Goal: Task Accomplishment & Management: Manage account settings

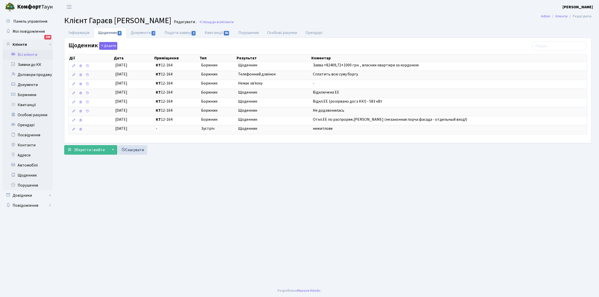
click at [28, 55] on link "Всі клієнти" at bounding box center [28, 55] width 50 height 10
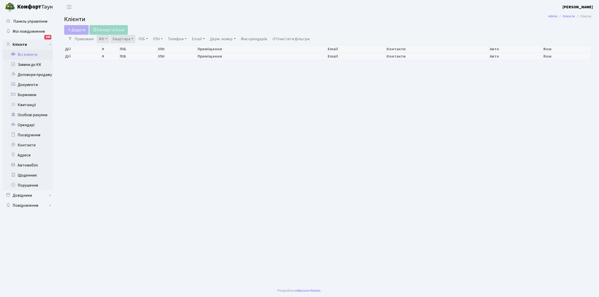
select select "25"
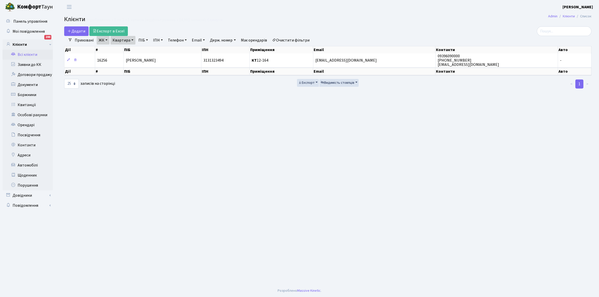
click at [132, 39] on link "Квартира" at bounding box center [123, 40] width 25 height 9
click at [130, 46] on input "12-164" at bounding box center [125, 50] width 29 height 10
type input "12-18"
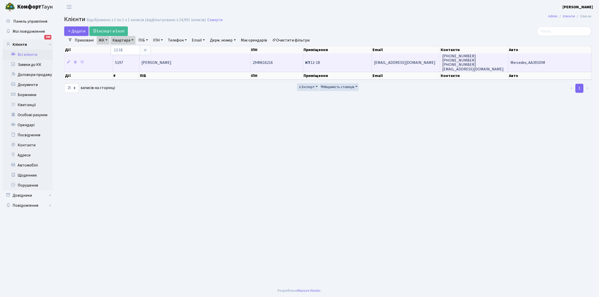
click at [191, 61] on td "[PERSON_NAME]" at bounding box center [195, 62] width 111 height 18
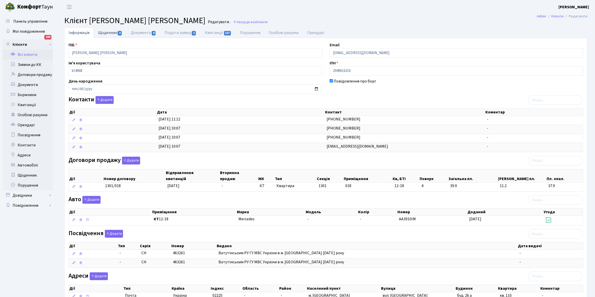
click at [104, 31] on link "Щоденник 4" at bounding box center [110, 32] width 33 height 10
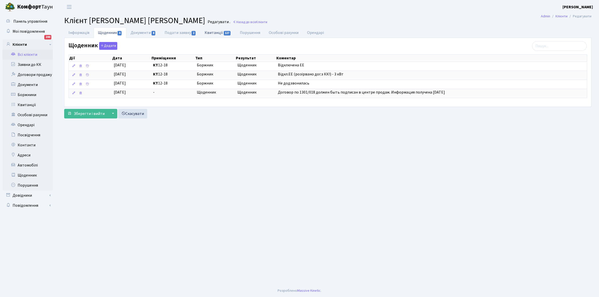
click at [210, 33] on link "Квитанції 127" at bounding box center [218, 32] width 35 height 10
select select "25"
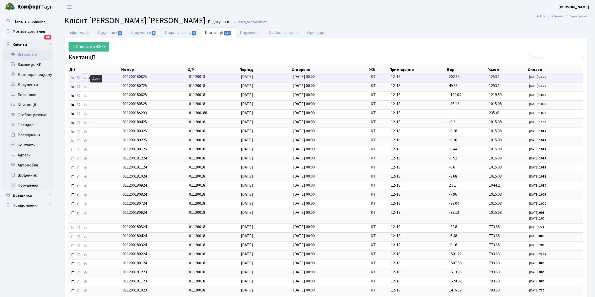
click at [85, 78] on icon at bounding box center [86, 78] width 4 height 4
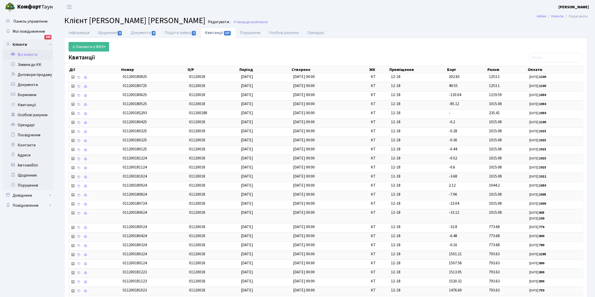
click at [25, 55] on link "Всі клієнти" at bounding box center [28, 55] width 50 height 10
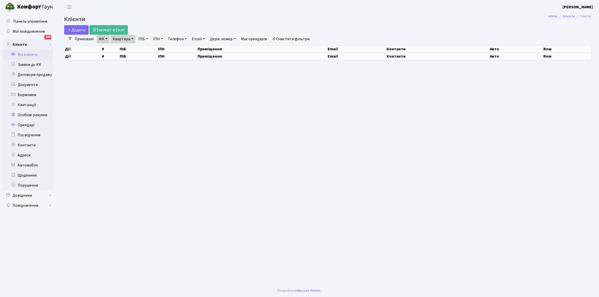
select select "25"
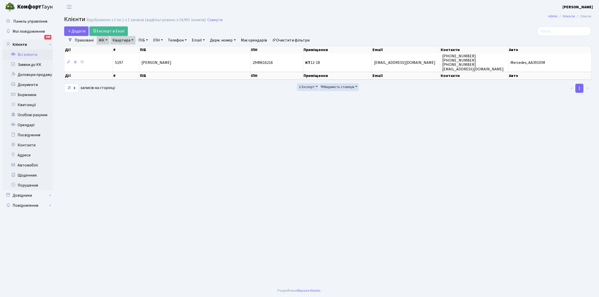
click at [132, 39] on link "Квартира" at bounding box center [123, 40] width 25 height 9
click at [131, 48] on input "12-18" at bounding box center [125, 50] width 29 height 10
click at [186, 110] on main "Admin Клієнти Список Клієнти Відображено з 1 по 1 з 1 записів (відфільтровано з…" at bounding box center [328, 149] width 543 height 271
click at [133, 40] on link "Квартира" at bounding box center [123, 40] width 25 height 9
click at [131, 52] on input "12-18" at bounding box center [125, 50] width 29 height 10
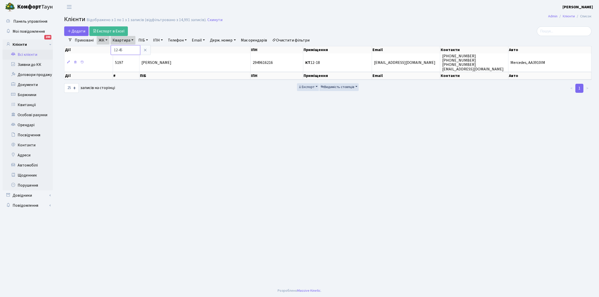
type input "12-45"
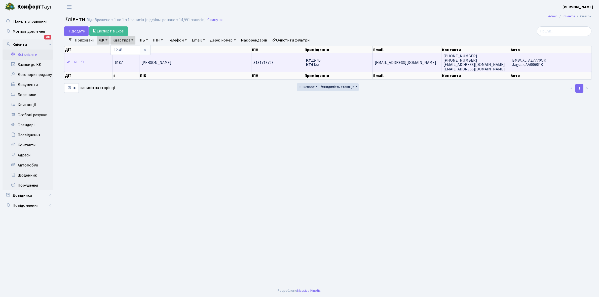
click at [172, 62] on span "Ніколенко Наталія Юріївна" at bounding box center [157, 63] width 30 height 6
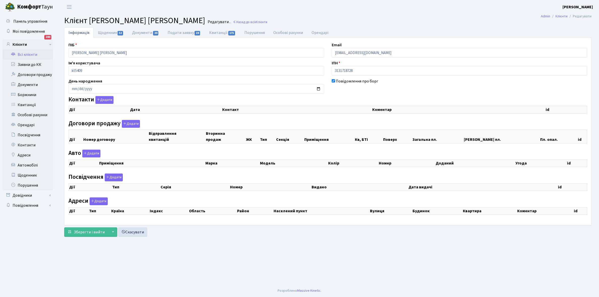
checkbox input "true"
select select "25"
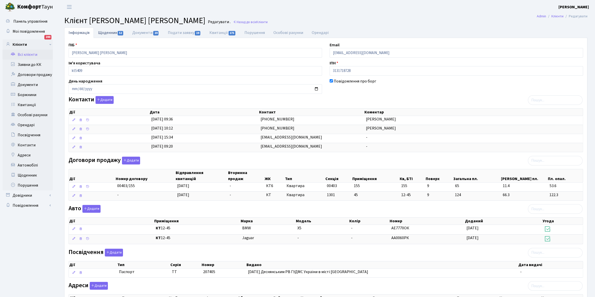
click at [106, 34] on link "Щоденник 52" at bounding box center [111, 32] width 34 height 10
select select "25"
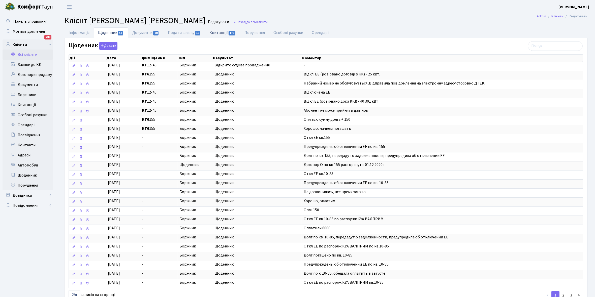
click at [218, 33] on link "Квитанції 175" at bounding box center [222, 32] width 35 height 10
select select "25"
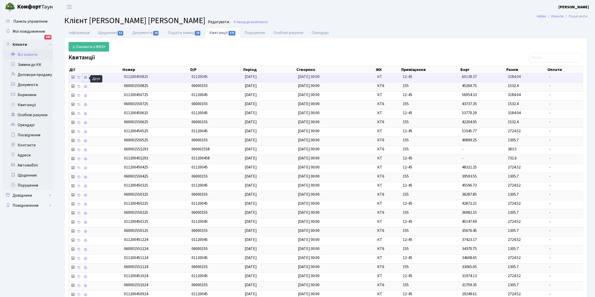
click at [85, 77] on icon at bounding box center [86, 78] width 4 height 4
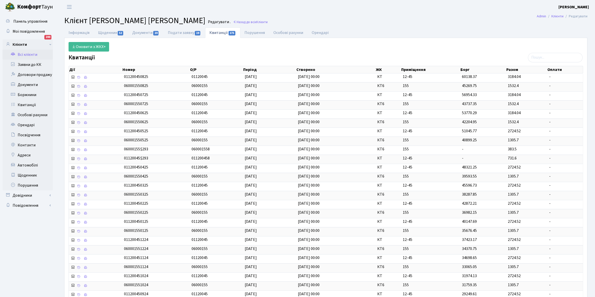
click at [29, 55] on link "Всі клієнти" at bounding box center [28, 55] width 50 height 10
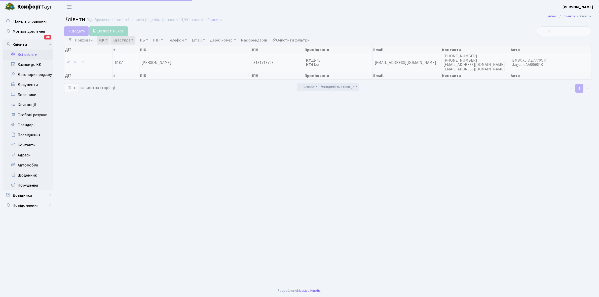
select select "25"
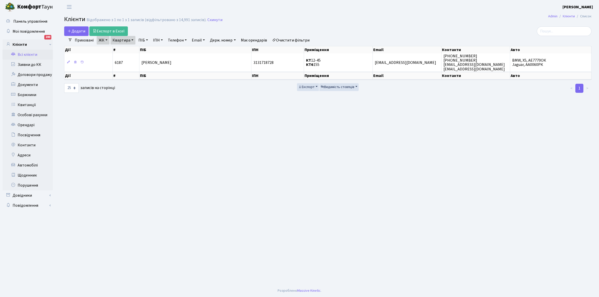
click at [132, 40] on link "Квартира" at bounding box center [123, 40] width 25 height 9
click at [131, 50] on input "12-45" at bounding box center [125, 50] width 29 height 10
type input "12-47"
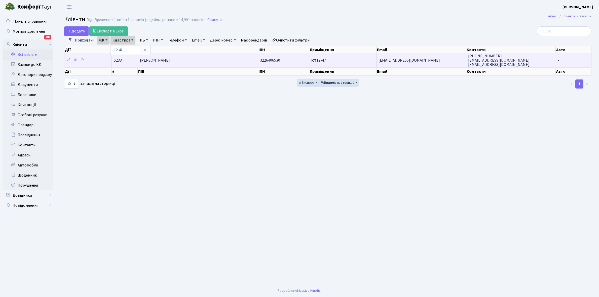
click at [170, 62] on span "[PERSON_NAME]" at bounding box center [155, 61] width 30 height 6
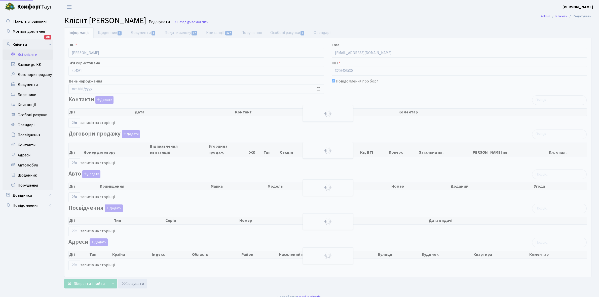
select select "25"
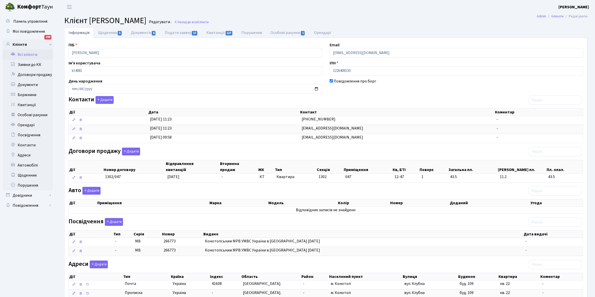
click at [107, 33] on link "Щоденник 5" at bounding box center [110, 32] width 33 height 11
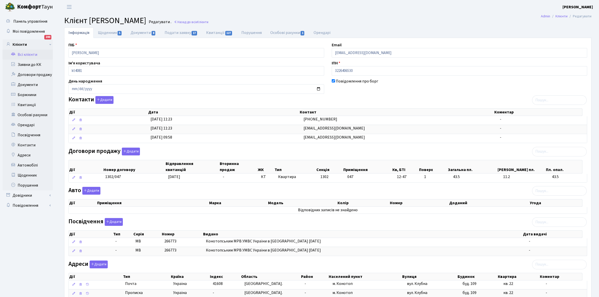
select select "25"
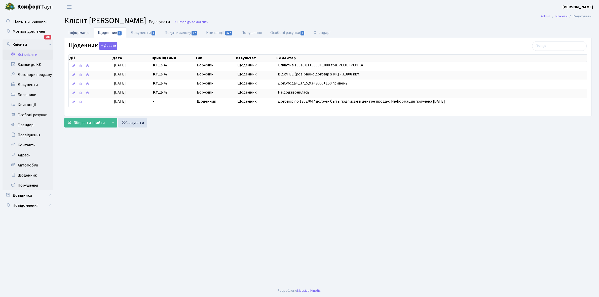
click at [75, 32] on link "Інформація" at bounding box center [78, 32] width 29 height 10
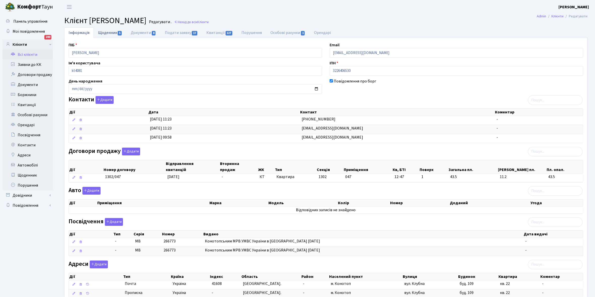
click at [105, 30] on link "Щоденник 5" at bounding box center [110, 32] width 33 height 10
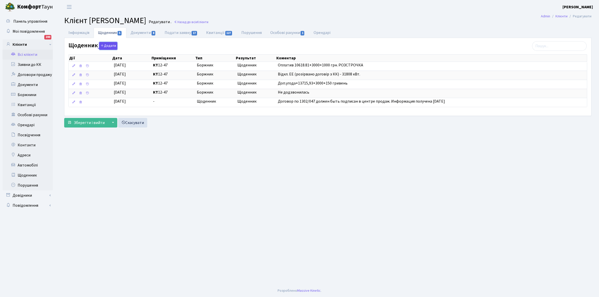
click at [108, 44] on button "Додати" at bounding box center [108, 46] width 18 height 8
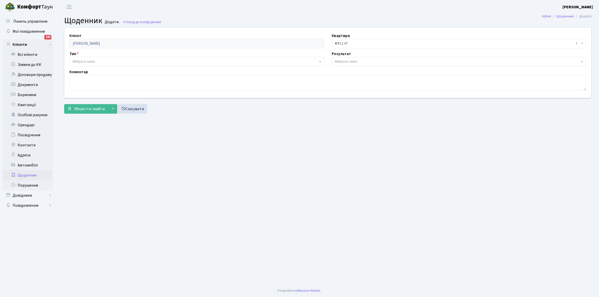
click at [93, 59] on span "Вибрати запис" at bounding box center [84, 61] width 23 height 5
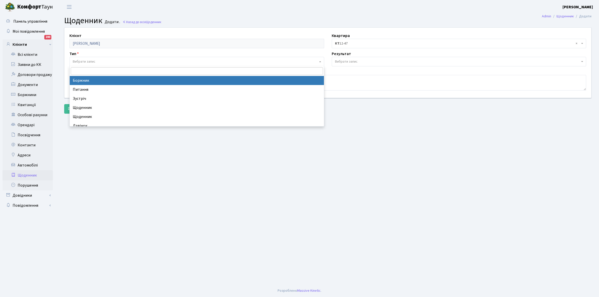
select select "189"
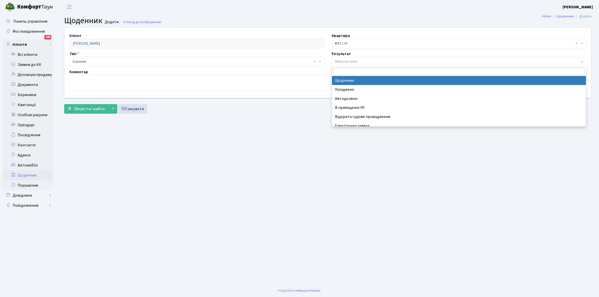
click at [355, 61] on span "Вибрати запис" at bounding box center [346, 61] width 23 height 5
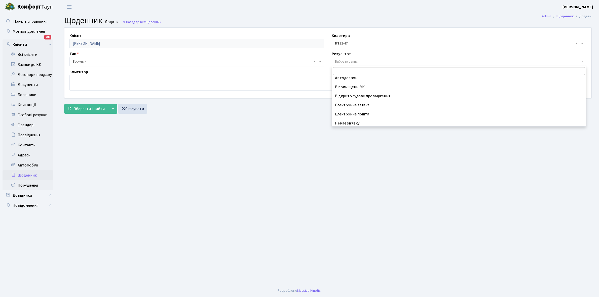
scroll to position [31, 0]
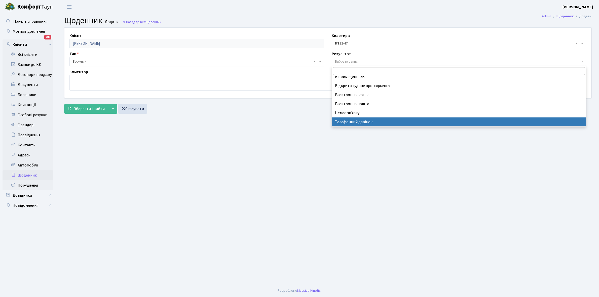
select select "196"
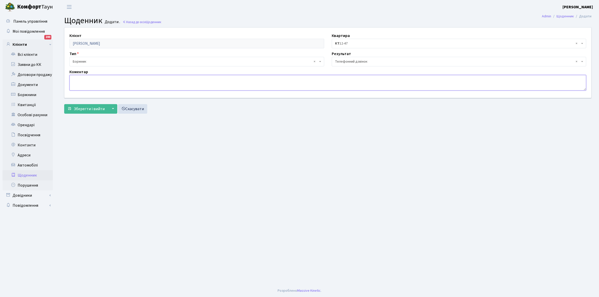
click at [89, 84] on textarea at bounding box center [328, 83] width 517 height 16
type textarea "н"
click at [77, 81] on textarea "Небере" at bounding box center [328, 83] width 517 height 16
click at [89, 80] on textarea "Не бере" at bounding box center [328, 83] width 517 height 16
type textarea "Не бере трубку телефона"
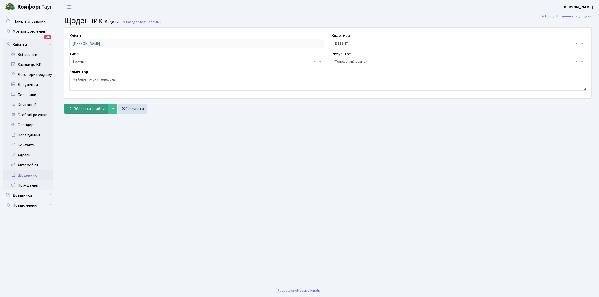
click at [85, 107] on span "Зберегти і вийти" at bounding box center [89, 109] width 31 height 6
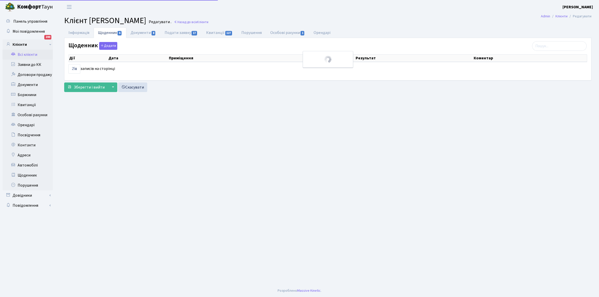
select select "25"
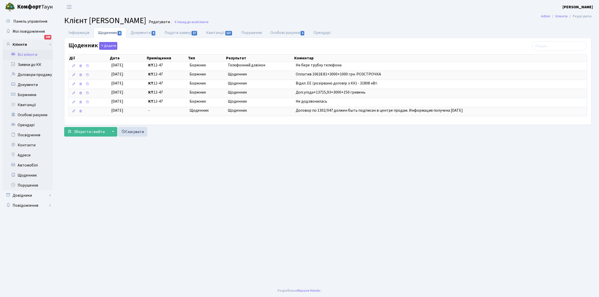
click at [29, 54] on link "Всі клієнти" at bounding box center [28, 55] width 50 height 10
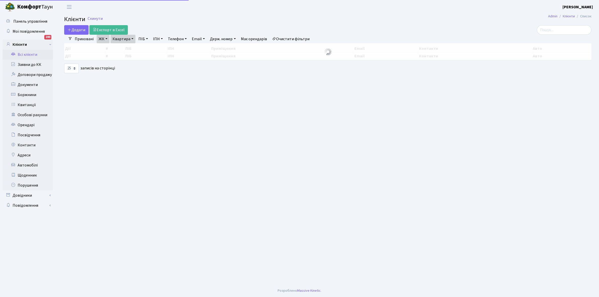
select select "25"
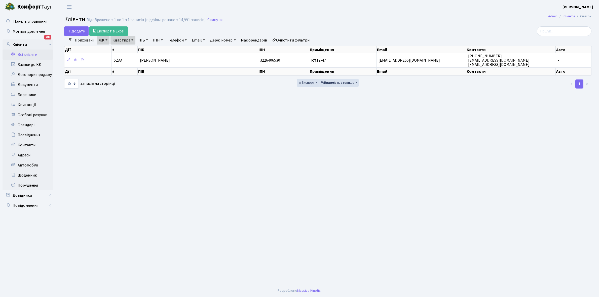
click at [131, 40] on link "Квартира" at bounding box center [123, 40] width 25 height 9
click at [127, 51] on input "12-47" at bounding box center [125, 50] width 29 height 10
type input "12-88"
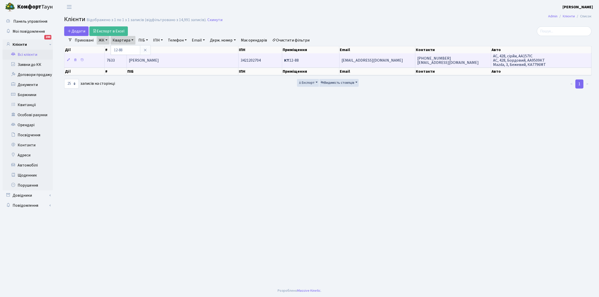
click at [217, 65] on td "Черепанська Вікторія Вадимівна" at bounding box center [183, 60] width 112 height 14
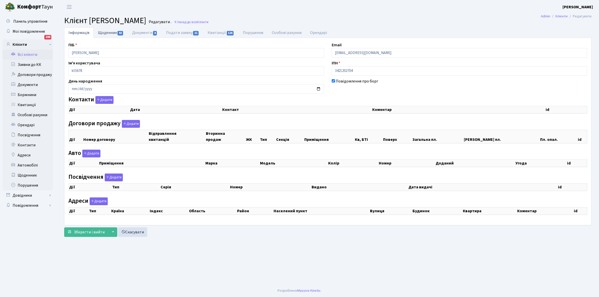
checkbox input "true"
select select "25"
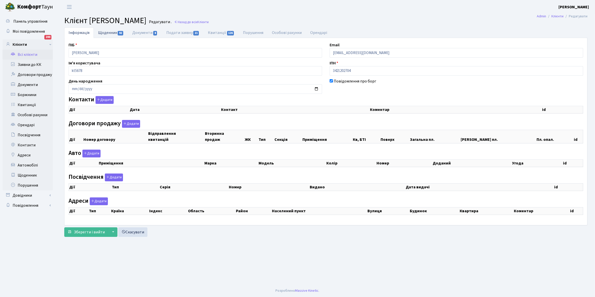
select select "25"
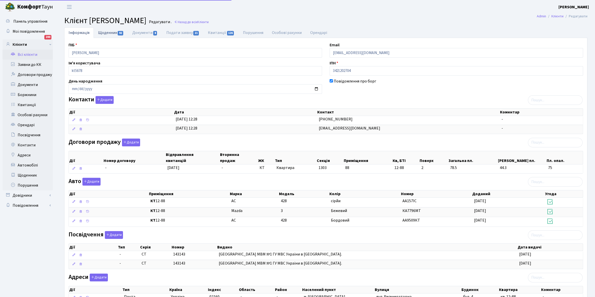
click at [107, 33] on link "Щоденник 92" at bounding box center [111, 32] width 34 height 10
select select "25"
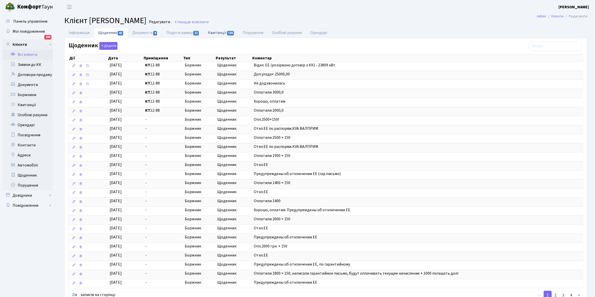
click at [217, 31] on link "Квитанції 126" at bounding box center [221, 32] width 35 height 10
select select "25"
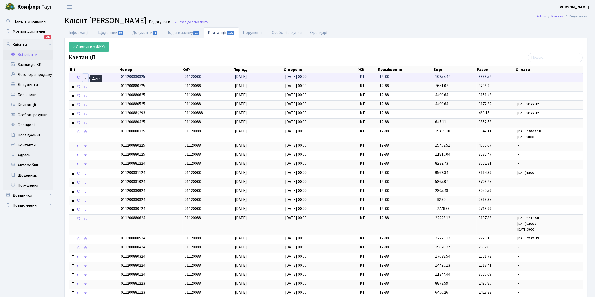
click at [84, 79] on icon at bounding box center [86, 78] width 4 height 4
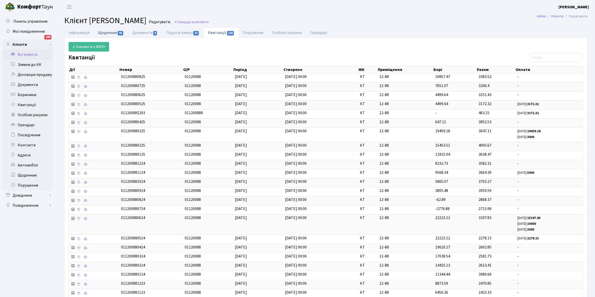
click at [107, 34] on link "Щоденник 92" at bounding box center [111, 32] width 34 height 10
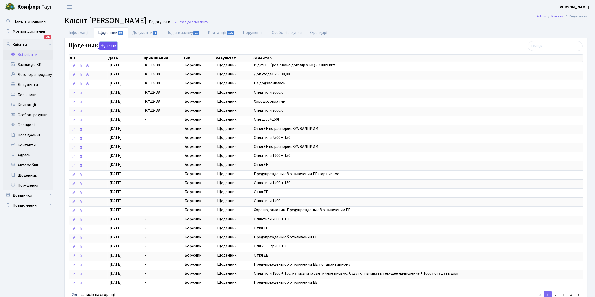
click at [109, 46] on button "Додати" at bounding box center [108, 46] width 18 height 8
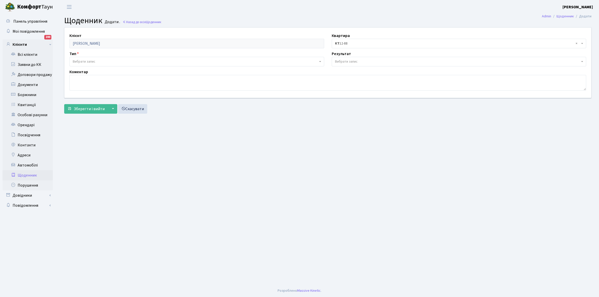
click at [94, 60] on span "Вибрати запис" at bounding box center [84, 61] width 23 height 5
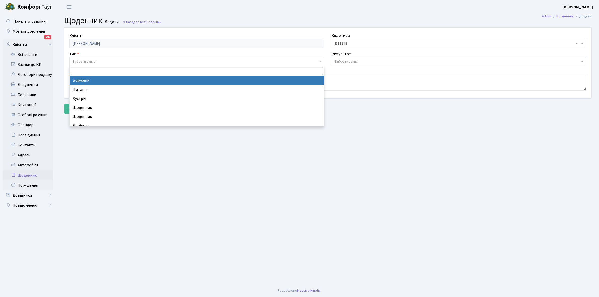
select select "189"
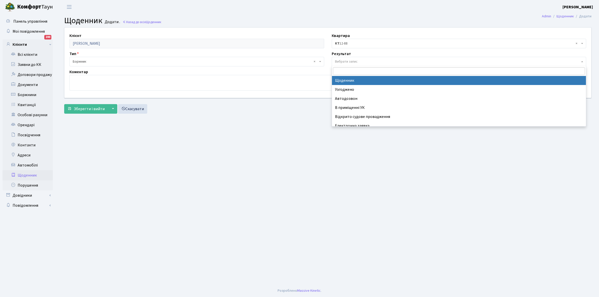
click at [344, 60] on span "Вибрати запис" at bounding box center [346, 61] width 23 height 5
select select "14"
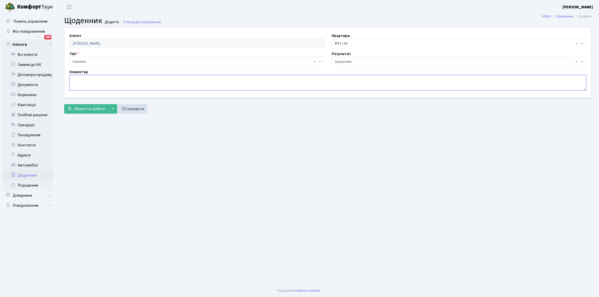
click at [73, 80] on textarea at bounding box center [328, 83] width 517 height 16
type textarea "[DATE] борг+3000+1000 грн."
click at [81, 109] on span "Зберегти і вийти" at bounding box center [89, 109] width 31 height 6
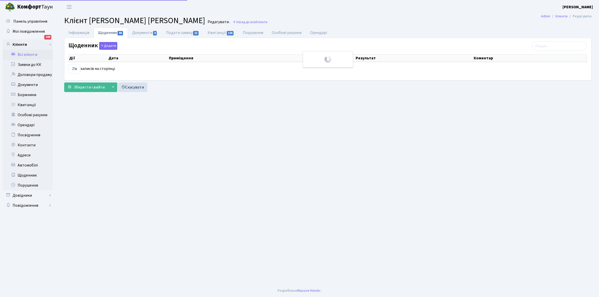
select select "25"
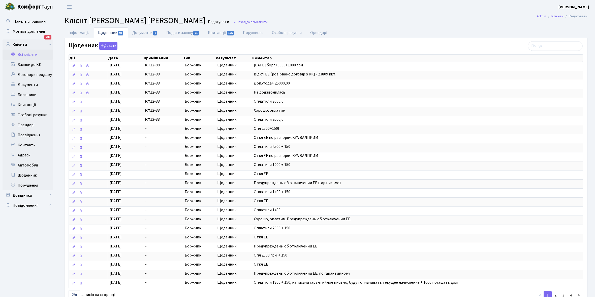
click at [27, 54] on link "Всі клієнти" at bounding box center [28, 55] width 50 height 10
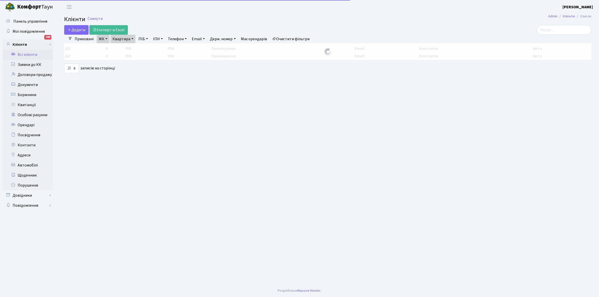
select select "25"
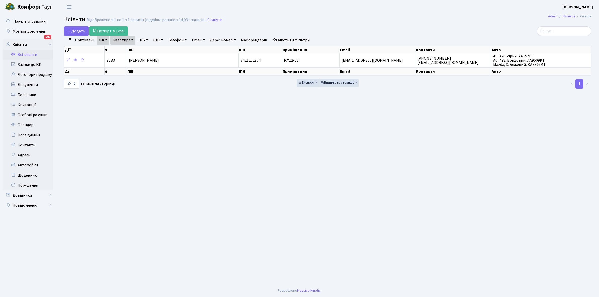
click at [133, 39] on link "Квартира" at bounding box center [123, 40] width 25 height 9
click at [131, 49] on input "12-88" at bounding box center [125, 50] width 29 height 10
type input "12-103"
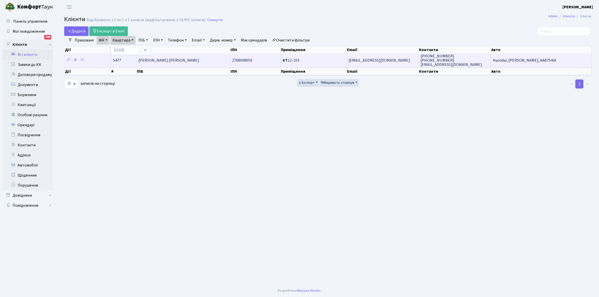
click at [188, 59] on td "Агей Вадим Сергійович" at bounding box center [184, 60] width 94 height 14
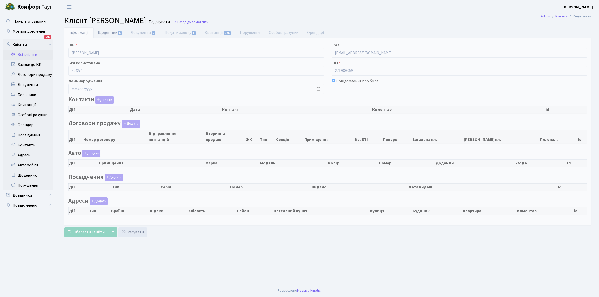
checkbox input "true"
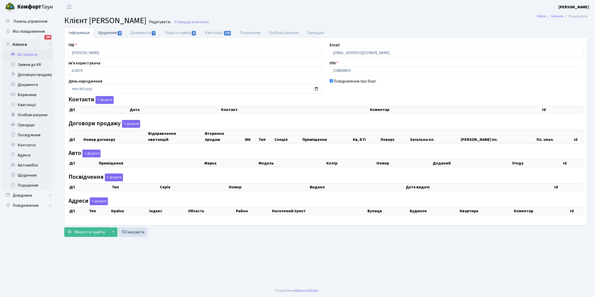
select select "25"
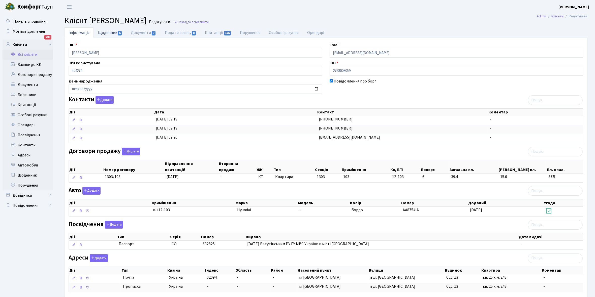
click at [104, 32] on link "Щоденник 6" at bounding box center [110, 32] width 33 height 10
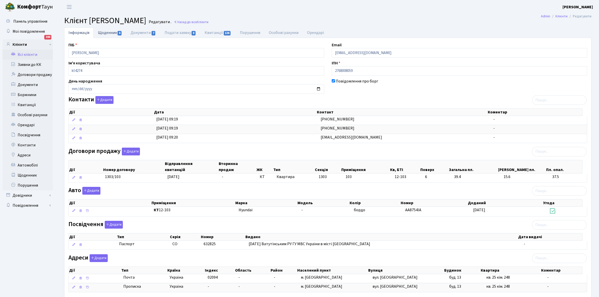
select select "25"
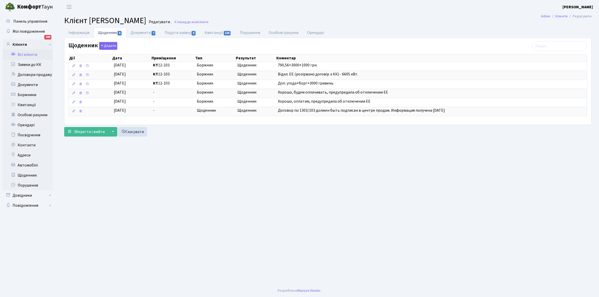
click at [105, 33] on link "Щоденник 6" at bounding box center [110, 32] width 33 height 11
click at [216, 31] on link "Квитанції 126" at bounding box center [218, 32] width 35 height 10
select select "25"
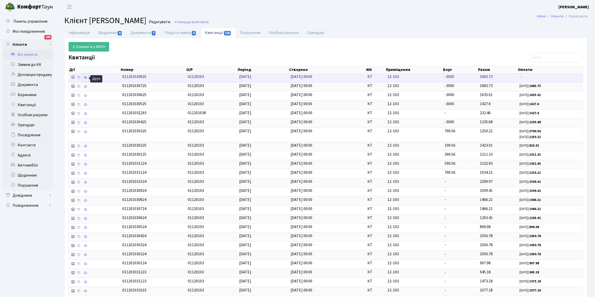
click at [86, 78] on icon at bounding box center [86, 78] width 4 height 4
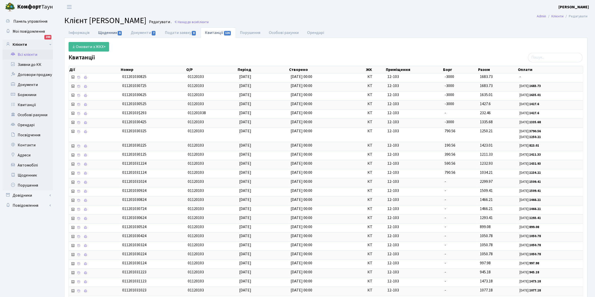
click at [105, 33] on link "Щоденник 6" at bounding box center [110, 32] width 33 height 10
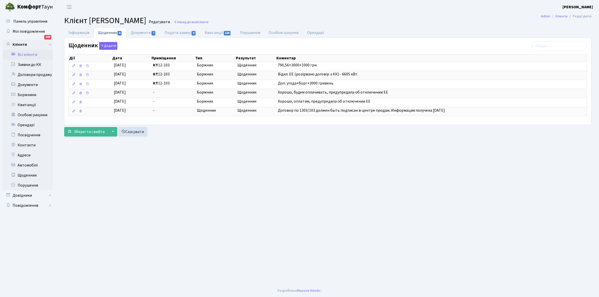
click at [23, 54] on link "Всі клієнти" at bounding box center [28, 55] width 50 height 10
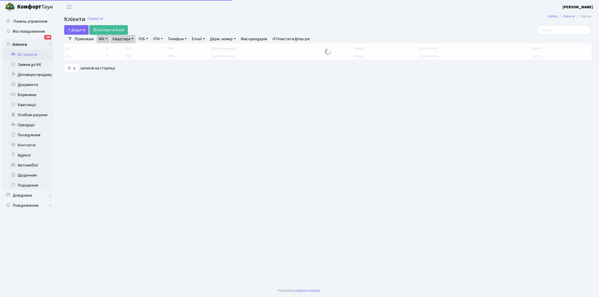
select select "25"
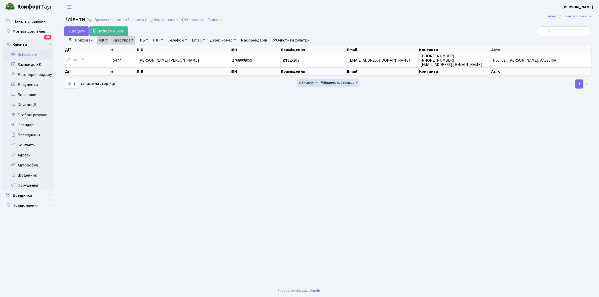
click at [131, 41] on link "Квартира" at bounding box center [123, 40] width 25 height 9
click at [131, 48] on input "12-103" at bounding box center [125, 50] width 29 height 10
type input "12-116"
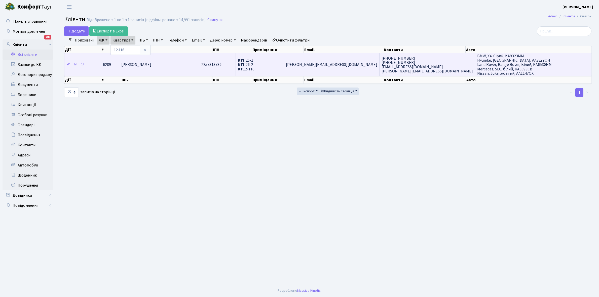
click at [179, 65] on td "Васильєв Дмитро Вікторович" at bounding box center [159, 64] width 80 height 23
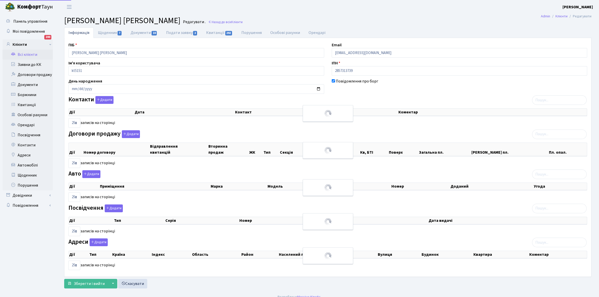
select select "25"
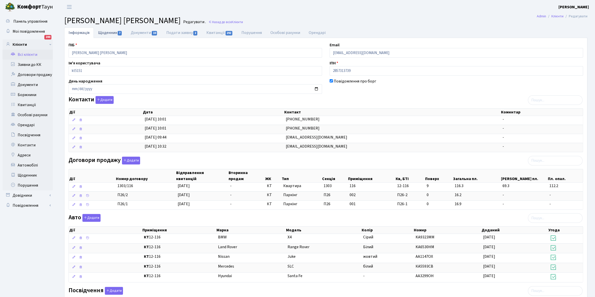
click at [104, 31] on link "Щоденник 7" at bounding box center [110, 32] width 33 height 10
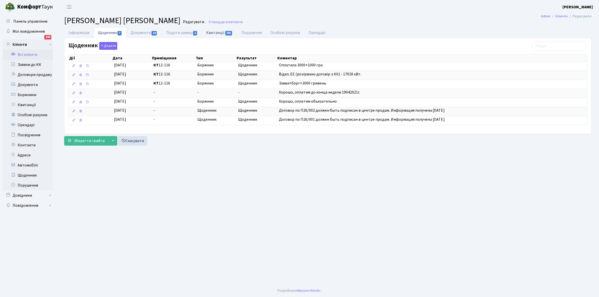
click at [215, 32] on link "Квитанції 292" at bounding box center [219, 32] width 35 height 10
select select "25"
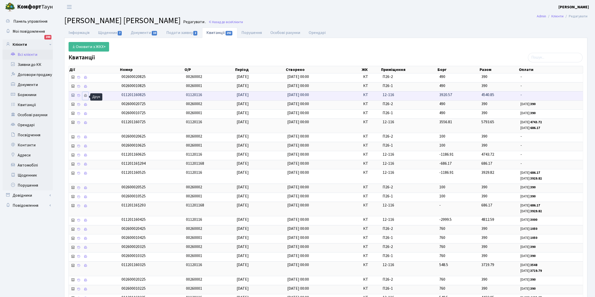
click at [85, 96] on icon at bounding box center [86, 96] width 4 height 4
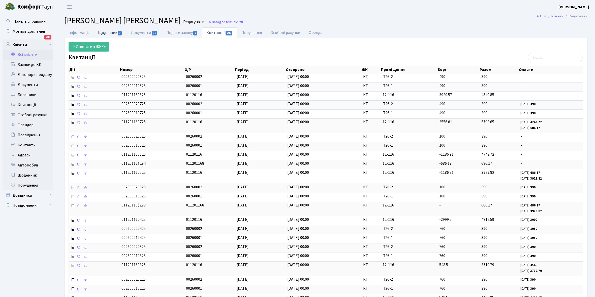
click at [108, 33] on link "Щоденник 7" at bounding box center [110, 32] width 33 height 10
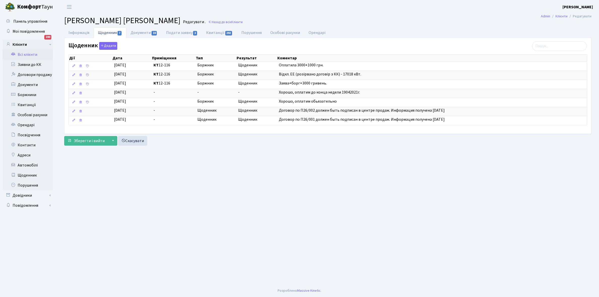
click at [25, 54] on link "Всі клієнти" at bounding box center [28, 55] width 50 height 10
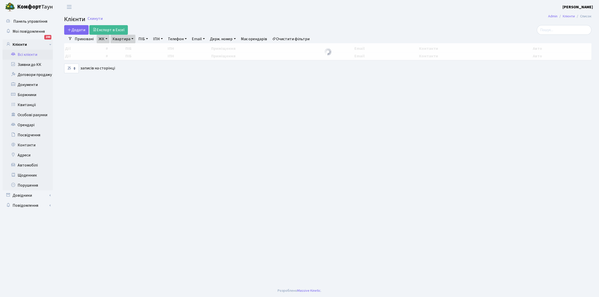
select select "25"
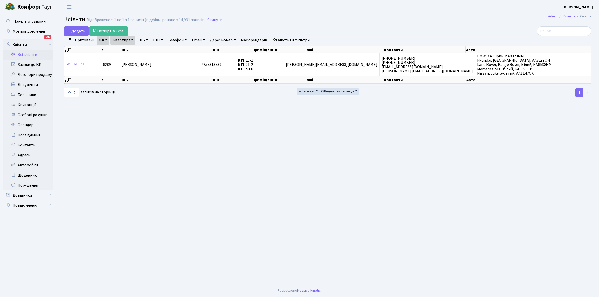
click at [131, 40] on link "Квартира" at bounding box center [123, 40] width 25 height 9
click at [132, 48] on input "12-116" at bounding box center [125, 50] width 29 height 10
type input "12-117"
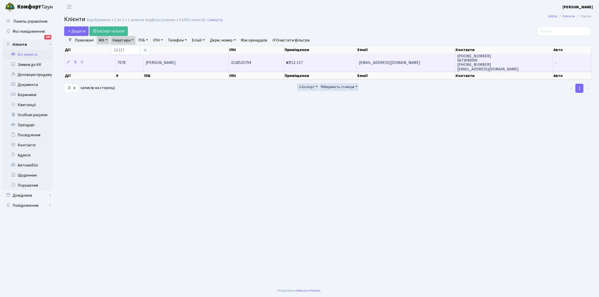
click at [176, 63] on span "[PERSON_NAME]" at bounding box center [161, 63] width 30 height 6
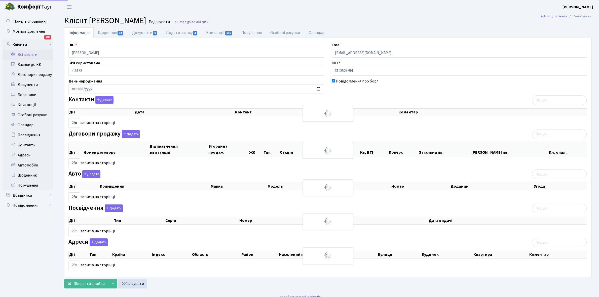
select select "25"
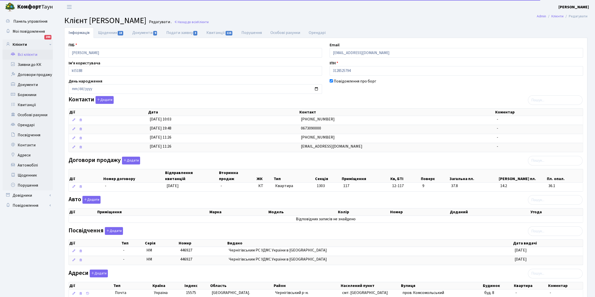
click at [106, 32] on link "Щоденник 18" at bounding box center [111, 32] width 34 height 11
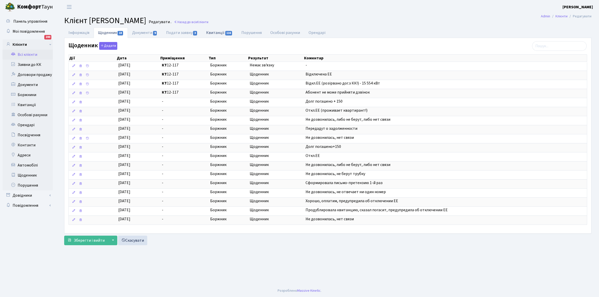
click at [213, 32] on link "Квитанції 116" at bounding box center [219, 32] width 35 height 10
select select "25"
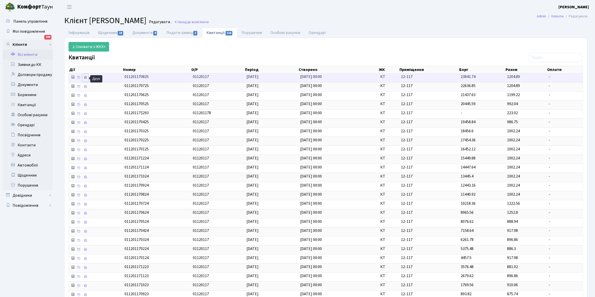
click at [86, 79] on icon at bounding box center [86, 78] width 4 height 4
click at [75, 34] on link "Інформація" at bounding box center [78, 32] width 29 height 10
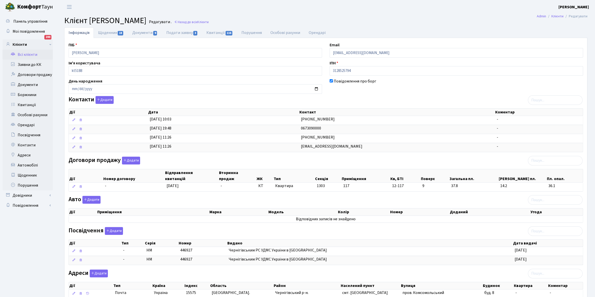
click at [25, 56] on link "Всі клієнти" at bounding box center [28, 55] width 50 height 10
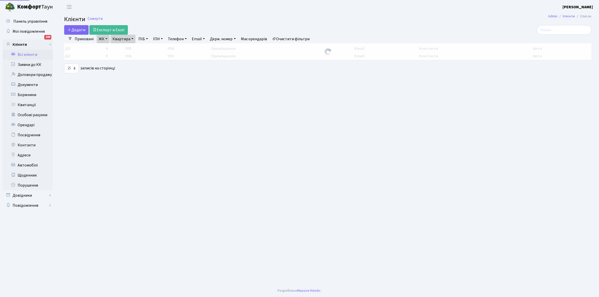
select select "25"
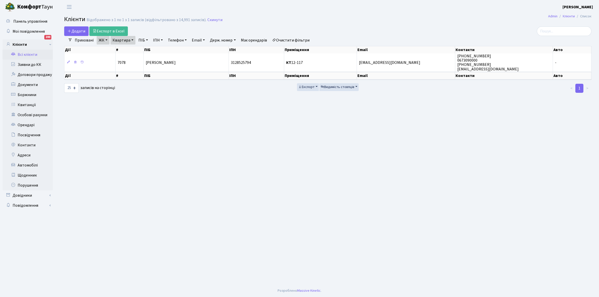
click at [133, 40] on link "Квартира" at bounding box center [123, 40] width 25 height 9
click at [130, 49] on input "12-117" at bounding box center [125, 50] width 29 height 10
type input "12-132"
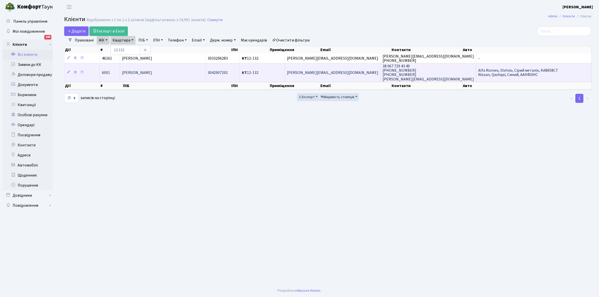
click at [152, 72] on span "[PERSON_NAME] [PERSON_NAME]" at bounding box center [137, 73] width 30 height 6
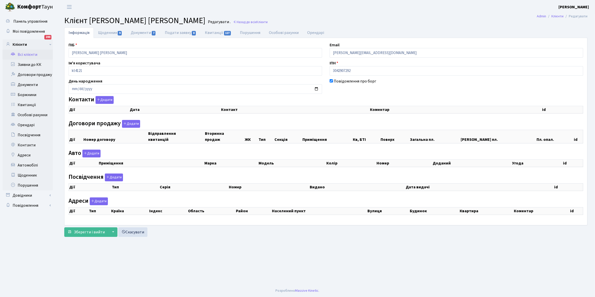
checkbox input "true"
select select "25"
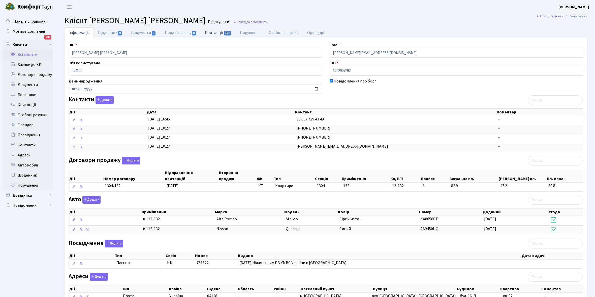
click at [213, 31] on link "Квитанції 127" at bounding box center [218, 32] width 35 height 10
select select "25"
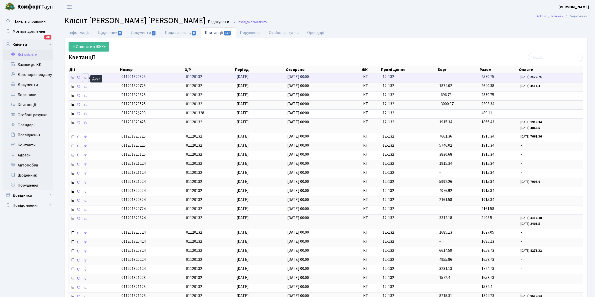
click at [85, 79] on icon at bounding box center [86, 78] width 4 height 4
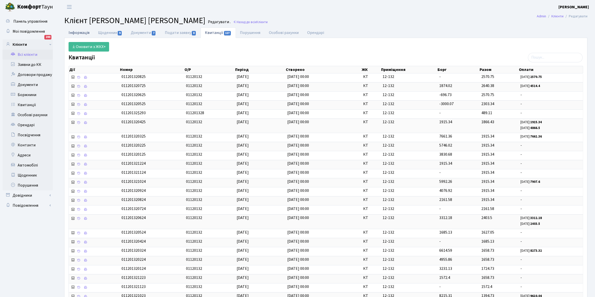
click at [76, 32] on link "Інформація" at bounding box center [78, 32] width 29 height 10
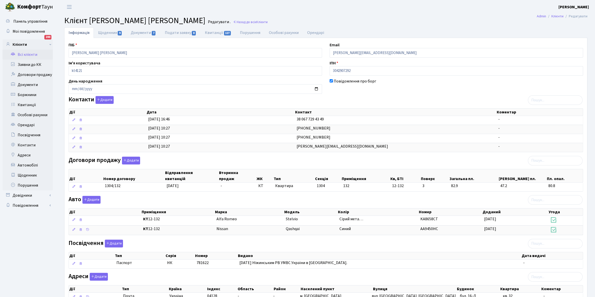
click at [29, 54] on link "Всі клієнти" at bounding box center [28, 55] width 50 height 10
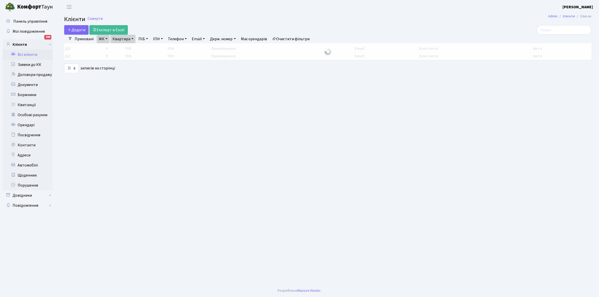
select select "25"
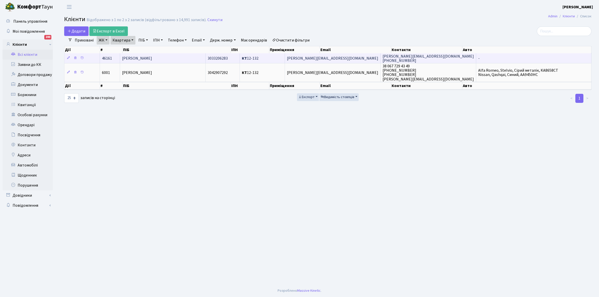
click at [186, 60] on td "[PERSON_NAME]" at bounding box center [162, 58] width 85 height 10
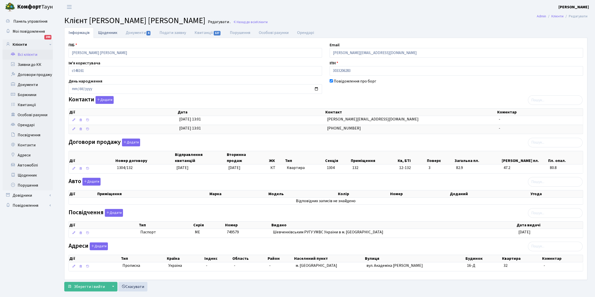
click at [101, 32] on link "Щоденник" at bounding box center [108, 32] width 28 height 10
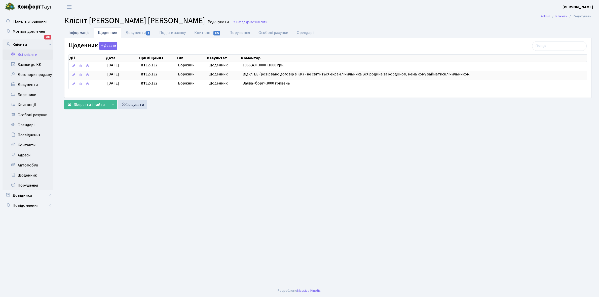
click at [77, 31] on link "Інформація" at bounding box center [78, 32] width 29 height 10
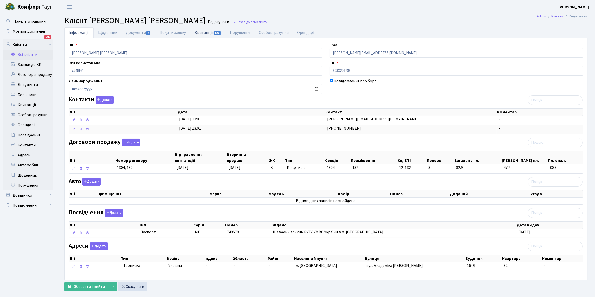
click at [201, 32] on link "Квитанції 127" at bounding box center [207, 32] width 35 height 10
select select "25"
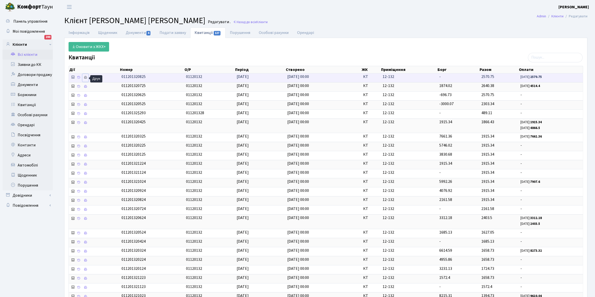
click at [86, 77] on icon at bounding box center [86, 78] width 4 height 4
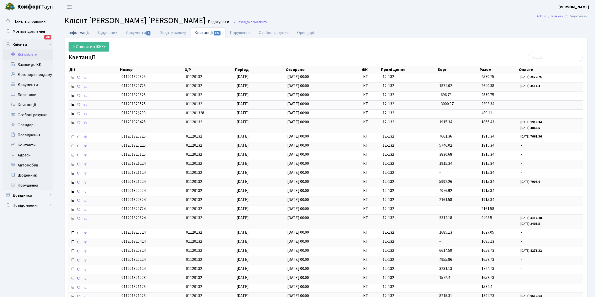
click at [73, 33] on link "Інформація" at bounding box center [78, 32] width 29 height 10
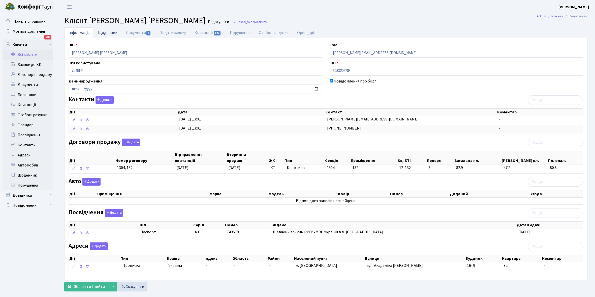
click at [104, 31] on link "Щоденник" at bounding box center [108, 32] width 28 height 10
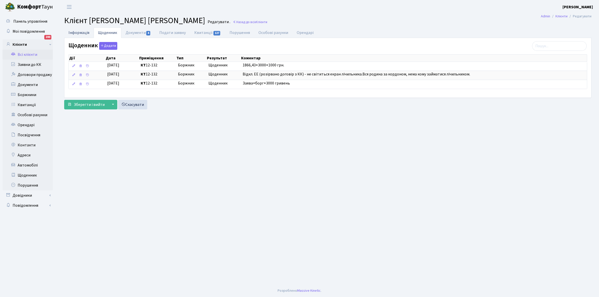
click at [75, 33] on link "Інформація" at bounding box center [78, 32] width 29 height 10
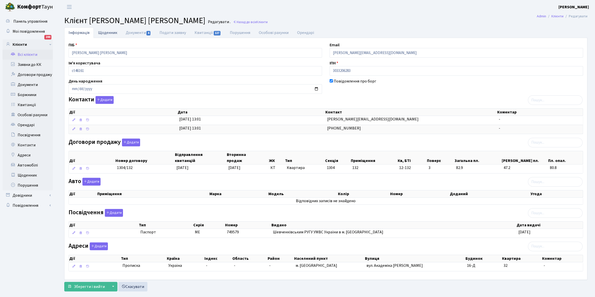
click at [102, 31] on link "Щоденник" at bounding box center [108, 32] width 28 height 10
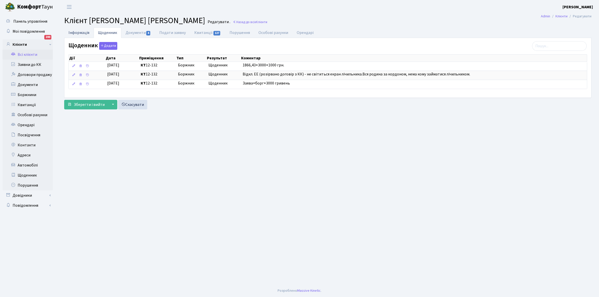
click at [76, 30] on link "Інформація" at bounding box center [78, 32] width 29 height 10
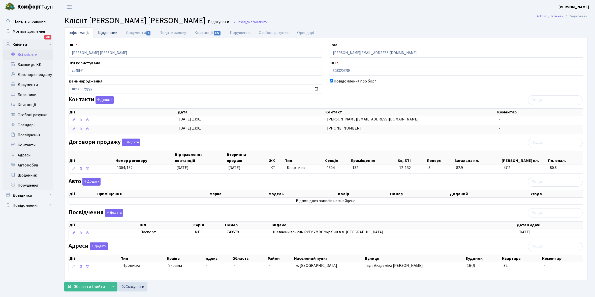
click at [105, 32] on link "Щоденник" at bounding box center [108, 32] width 28 height 10
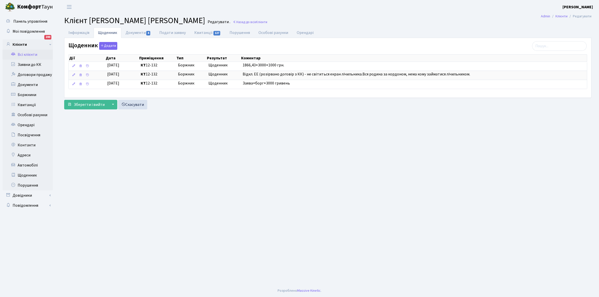
click at [29, 55] on link "Всі клієнти" at bounding box center [28, 55] width 50 height 10
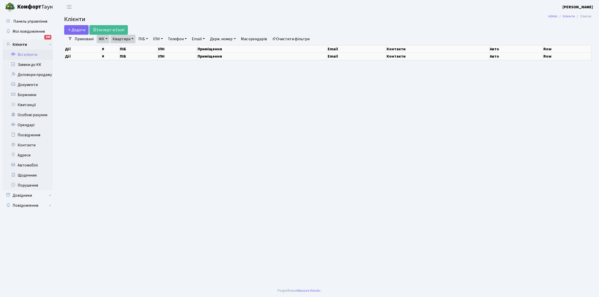
select select "25"
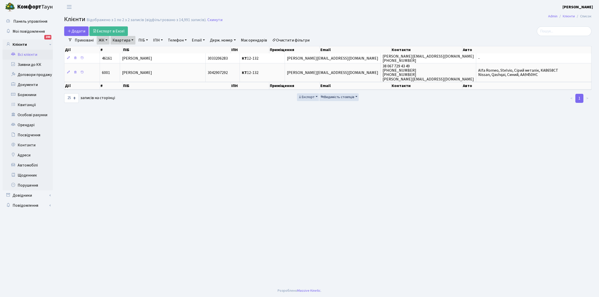
click at [133, 40] on link "Квартира" at bounding box center [123, 40] width 25 height 9
click at [129, 51] on input "12-132" at bounding box center [125, 50] width 29 height 10
type input "12-162"
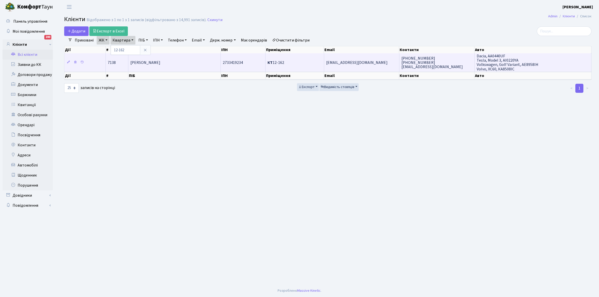
click at [144, 64] on span "Вікторов Сергій Петрович" at bounding box center [145, 63] width 30 height 6
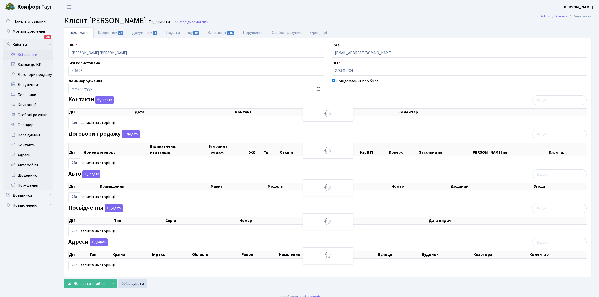
select select "25"
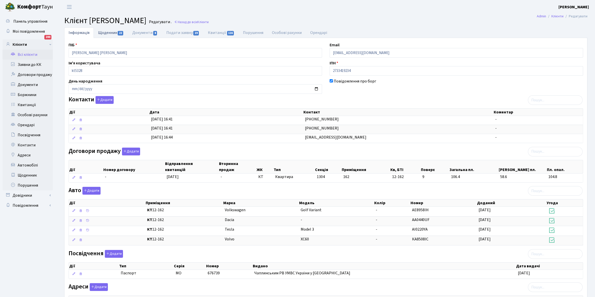
click at [105, 34] on link "Щоденник 22" at bounding box center [111, 32] width 34 height 10
select select "25"
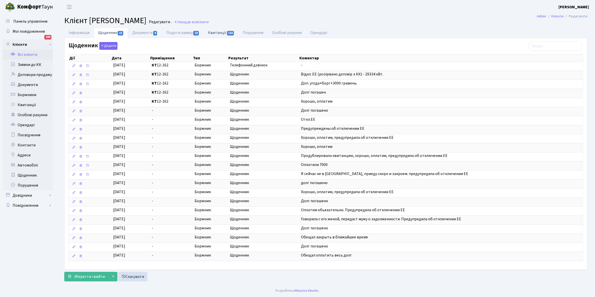
click at [216, 31] on link "Квитанції 116" at bounding box center [221, 32] width 35 height 10
select select "25"
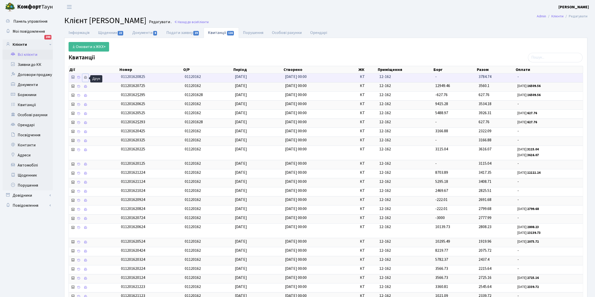
click at [86, 78] on icon at bounding box center [86, 78] width 4 height 4
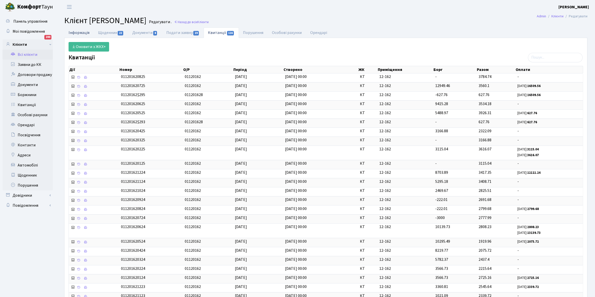
click at [79, 33] on link "Інформація" at bounding box center [78, 32] width 29 height 10
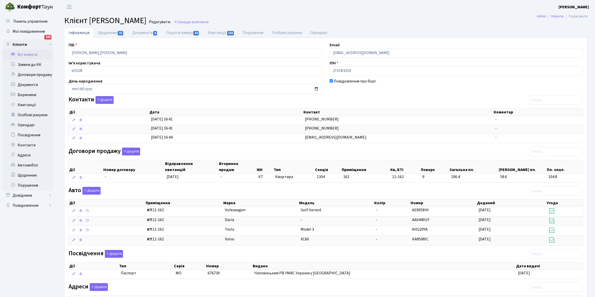
click at [32, 53] on link "Всі клієнти" at bounding box center [28, 55] width 50 height 10
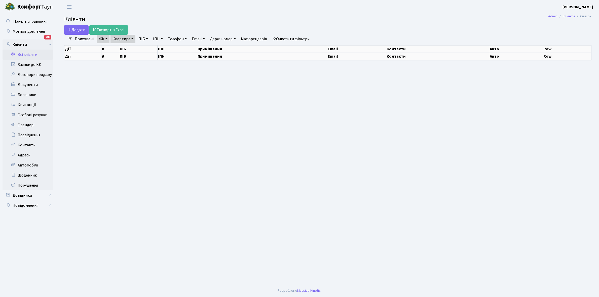
select select "25"
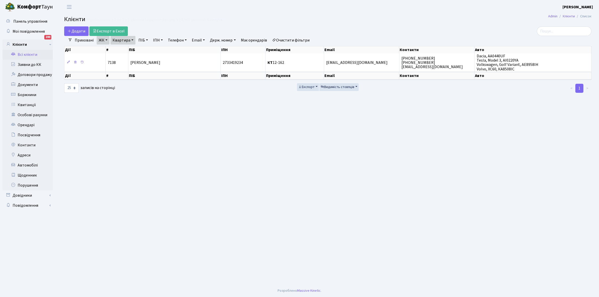
click at [106, 41] on link "ЖК" at bounding box center [103, 40] width 13 height 9
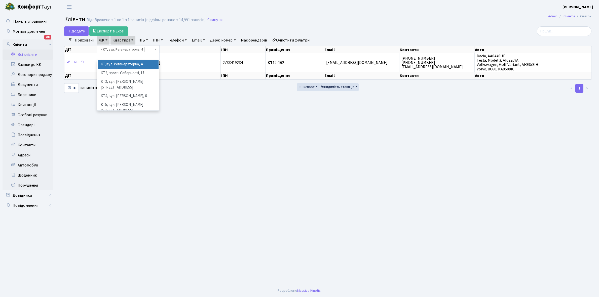
click at [140, 31] on div "Додати Експорт в Excel" at bounding box center [238, 31] width 349 height 10
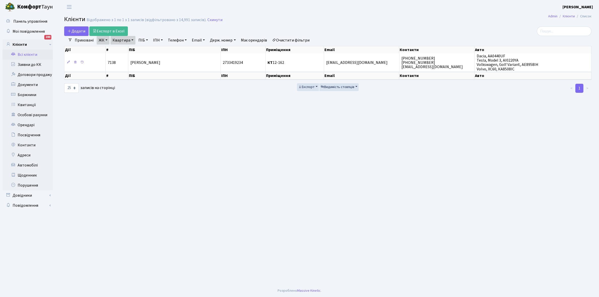
click at [133, 40] on link "Квартира" at bounding box center [123, 40] width 25 height 9
click at [130, 48] on input "12-162" at bounding box center [125, 50] width 29 height 10
type input "12-164"
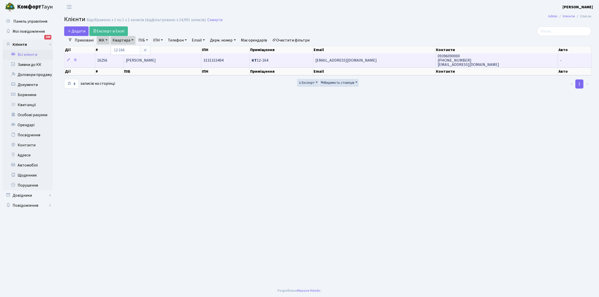
click at [178, 63] on td "[PERSON_NAME]" at bounding box center [163, 60] width 78 height 14
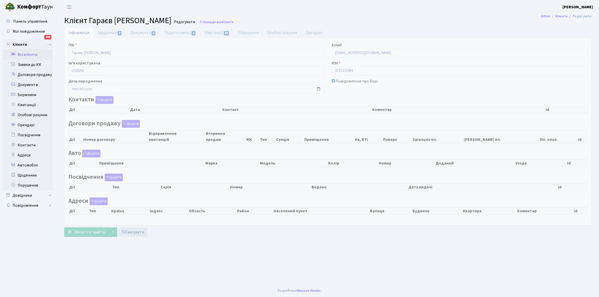
checkbox input "true"
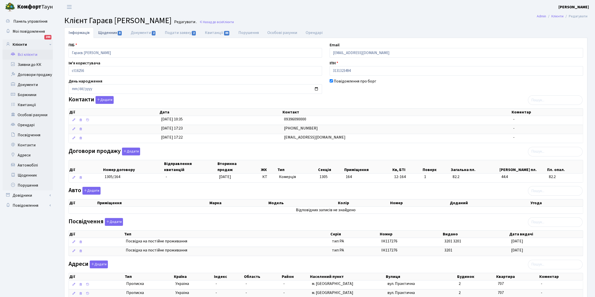
click at [105, 30] on link "Щоденник 8" at bounding box center [110, 32] width 33 height 10
select select "25"
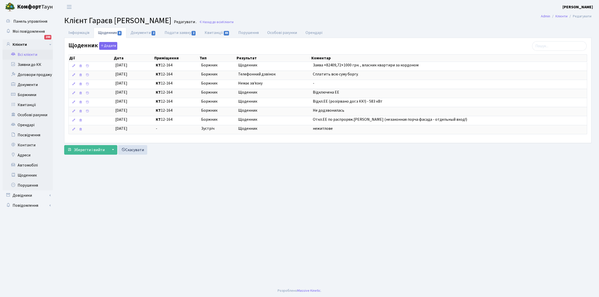
click at [26, 53] on link "Всі клієнти" at bounding box center [28, 55] width 50 height 10
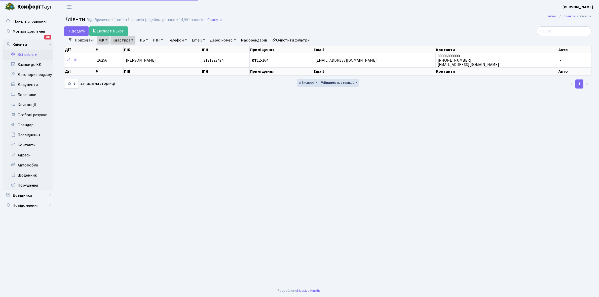
select select "25"
click at [132, 39] on link "Квартира" at bounding box center [123, 40] width 25 height 9
click at [132, 46] on input "12-164" at bounding box center [125, 50] width 29 height 10
type input "12-165"
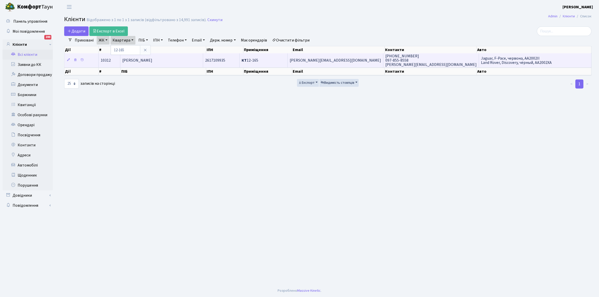
click at [152, 63] on span "Химченко Віктор Едуардович" at bounding box center [137, 61] width 30 height 6
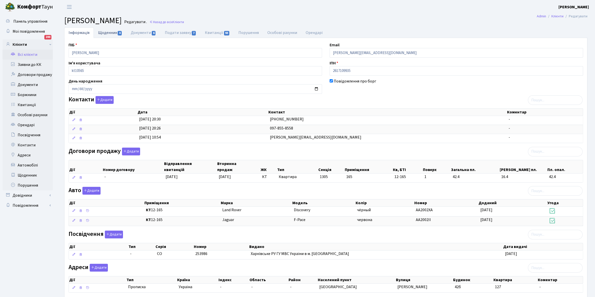
click at [106, 31] on link "Щоденник 4" at bounding box center [110, 32] width 33 height 10
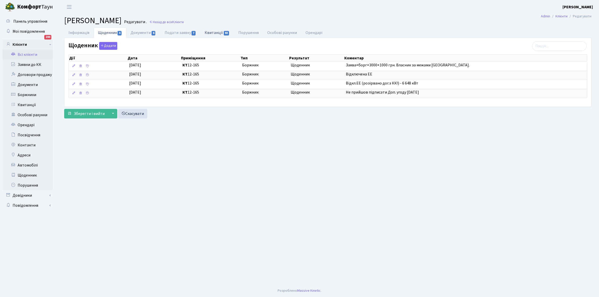
click at [214, 33] on link "Квитанції 93" at bounding box center [218, 32] width 34 height 10
select select "25"
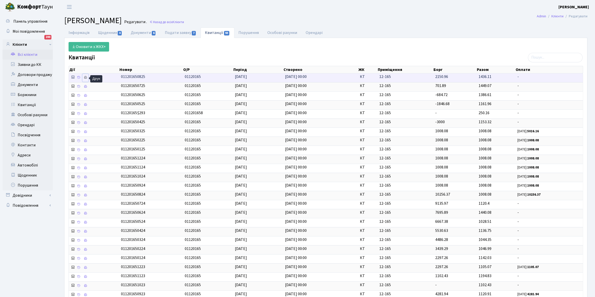
click at [86, 77] on icon at bounding box center [86, 78] width 4 height 4
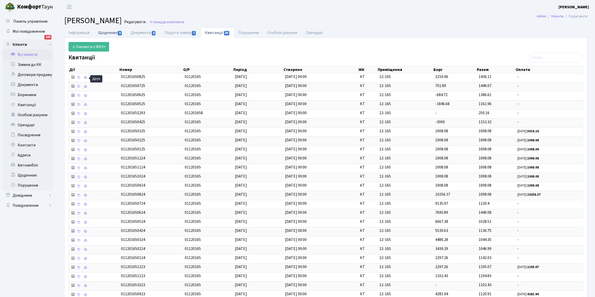
click at [105, 35] on link "Щоденник 4" at bounding box center [110, 32] width 33 height 10
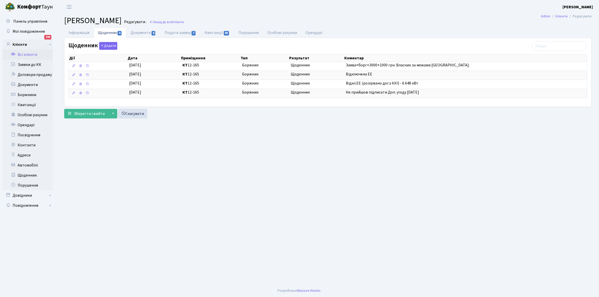
click at [26, 55] on link "Всі клієнти" at bounding box center [28, 55] width 50 height 10
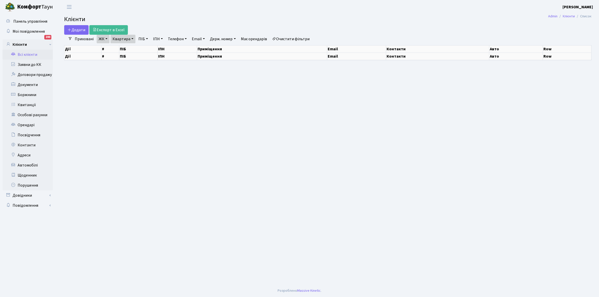
select select "25"
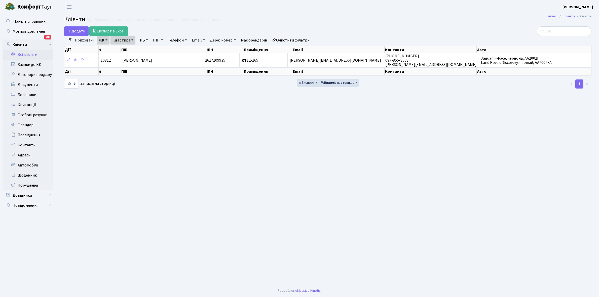
click at [132, 40] on link "Квартира" at bounding box center [123, 40] width 25 height 9
click at [130, 49] on input "12-165" at bounding box center [125, 50] width 29 height 10
type input "13-44"
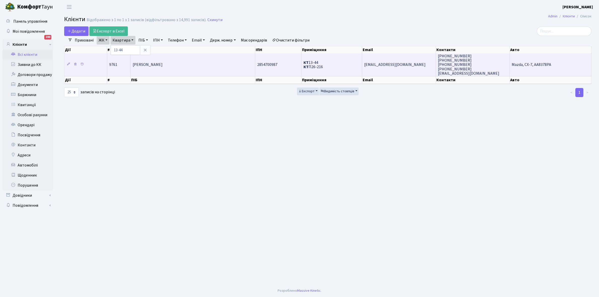
click at [163, 63] on span "[PERSON_NAME]" at bounding box center [148, 65] width 30 height 6
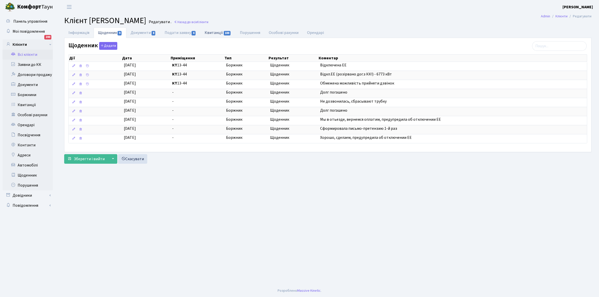
click at [213, 34] on link "Квитанції 188" at bounding box center [218, 32] width 35 height 10
select select "25"
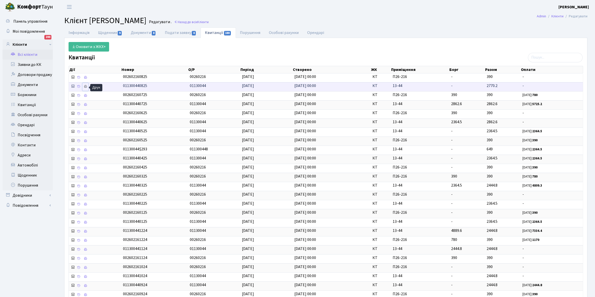
click at [86, 88] on icon at bounding box center [86, 87] width 4 height 4
click at [30, 53] on link "Всі клієнти" at bounding box center [28, 55] width 50 height 10
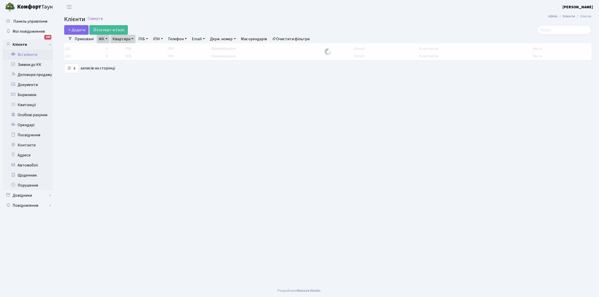
select select "25"
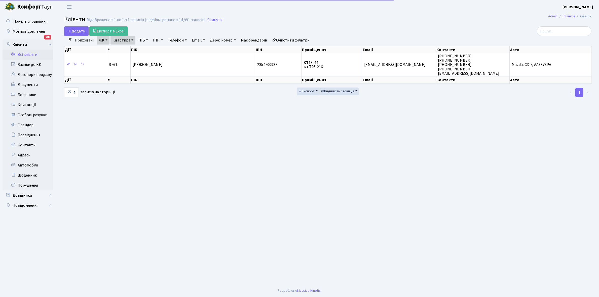
click at [131, 39] on link "Квартира" at bounding box center [123, 40] width 25 height 9
click at [130, 49] on input "13-44" at bounding box center [125, 50] width 29 height 10
type input "13-48"
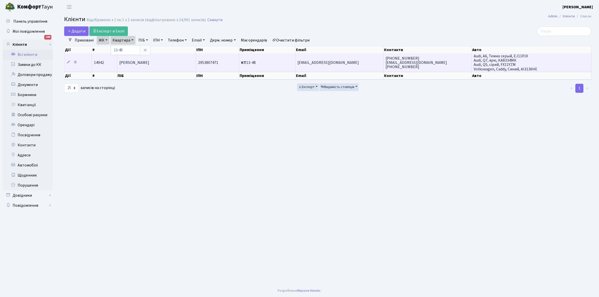
click at [170, 57] on td "[PERSON_NAME]" at bounding box center [156, 62] width 79 height 18
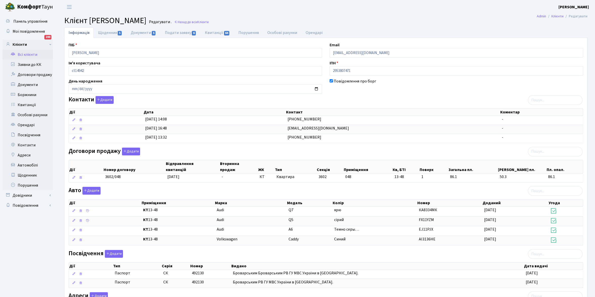
click at [102, 33] on link "Щоденник 5" at bounding box center [110, 32] width 33 height 11
select select "25"
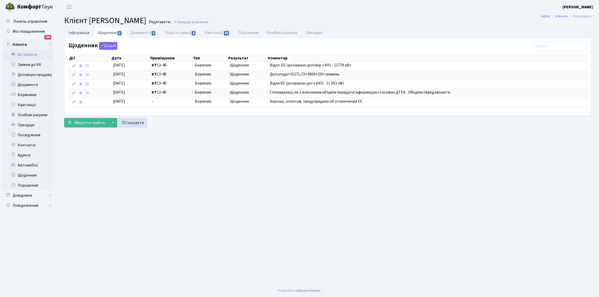
click at [72, 31] on link "Інформація" at bounding box center [78, 32] width 29 height 10
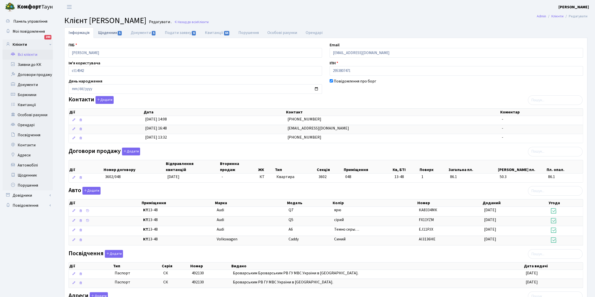
click at [104, 32] on link "Щоденник 5" at bounding box center [110, 32] width 33 height 10
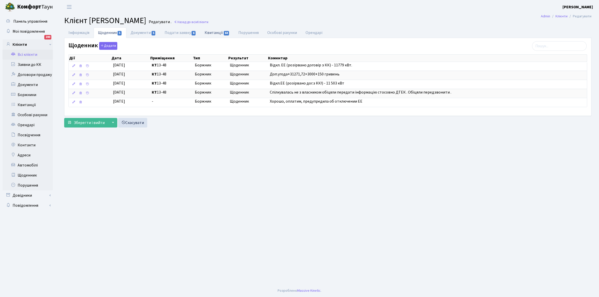
click at [214, 31] on link "Квитанції 64" at bounding box center [218, 32] width 34 height 10
select select "25"
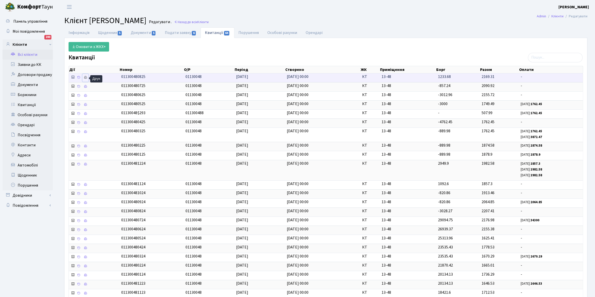
click at [88, 77] on link at bounding box center [85, 78] width 6 height 8
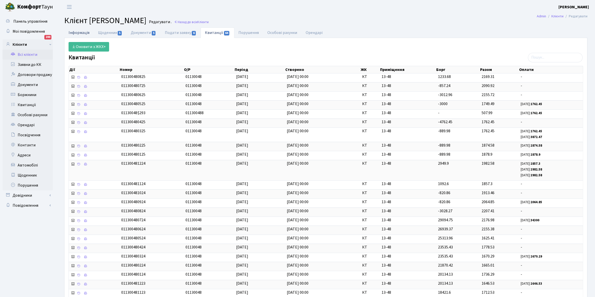
click at [76, 33] on link "Інформація" at bounding box center [78, 32] width 29 height 10
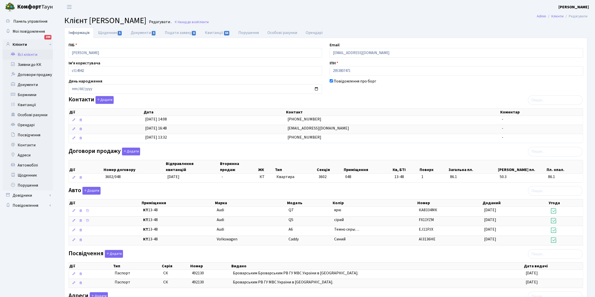
click at [27, 54] on link "Всі клієнти" at bounding box center [28, 55] width 50 height 10
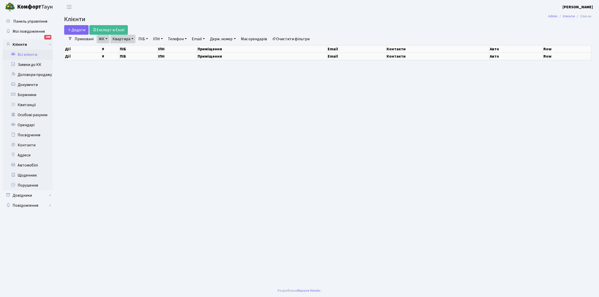
select select "25"
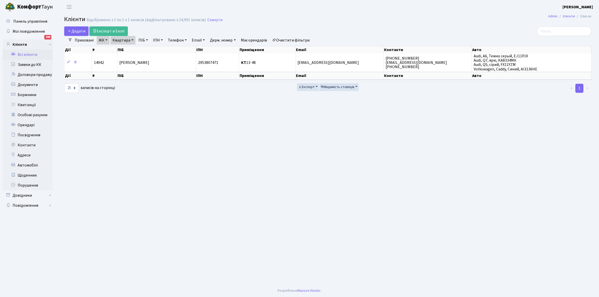
click at [132, 41] on link "Квартира" at bounding box center [123, 40] width 25 height 9
click at [132, 49] on input "13-48" at bounding box center [125, 50] width 29 height 10
type input "13-49"
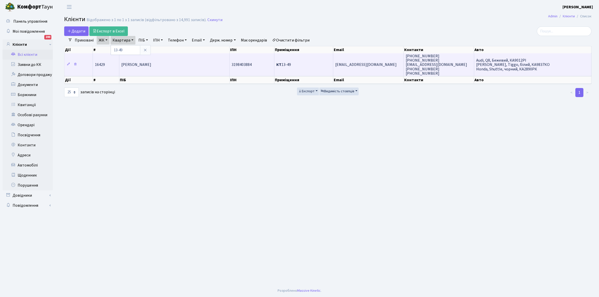
click at [151, 65] on span "Гальмакова Анна Валентинівна" at bounding box center [136, 65] width 30 height 6
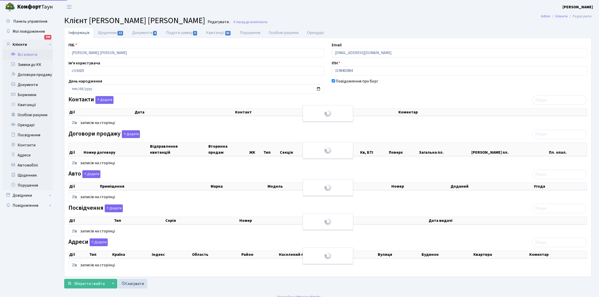
select select "25"
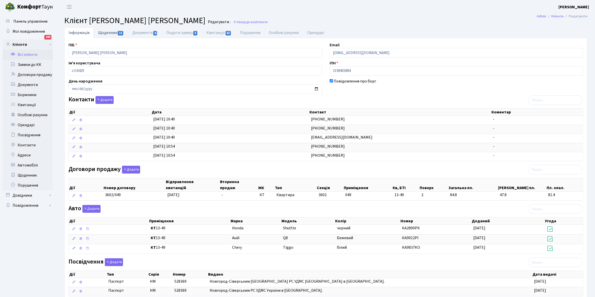
click at [103, 33] on link "Щоденник 11" at bounding box center [111, 32] width 34 height 10
select select "25"
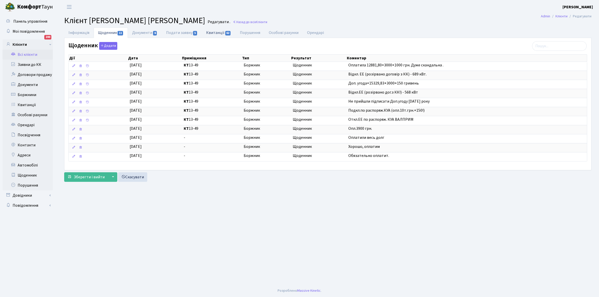
click at [216, 32] on link "Квитанції 62" at bounding box center [219, 32] width 34 height 10
select select "25"
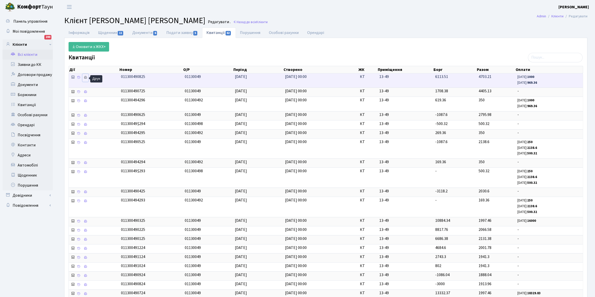
click at [86, 77] on icon at bounding box center [86, 78] width 4 height 4
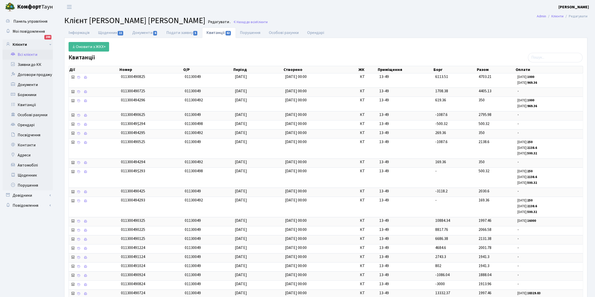
click at [30, 55] on link "Всі клієнти" at bounding box center [28, 55] width 50 height 10
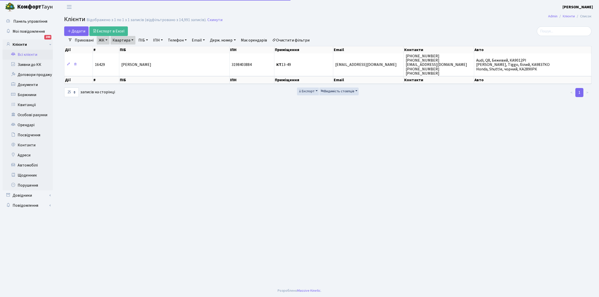
select select "25"
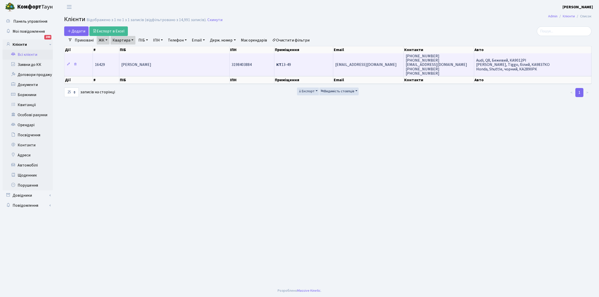
click at [182, 67] on td "[PERSON_NAME]" at bounding box center [174, 64] width 110 height 23
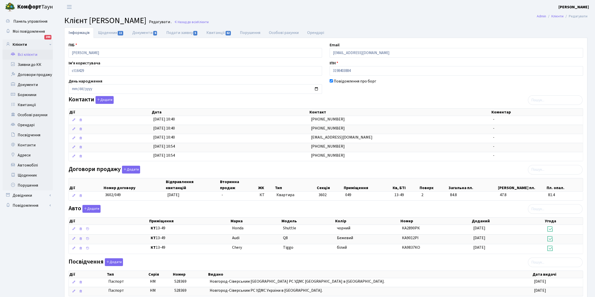
click at [28, 55] on link "Всі клієнти" at bounding box center [28, 55] width 50 height 10
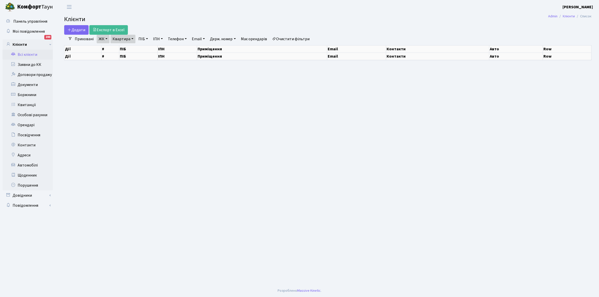
select select "25"
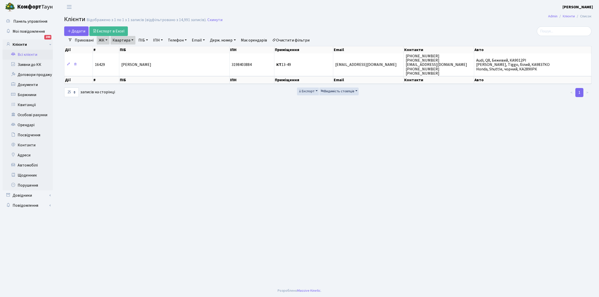
click at [133, 40] on link "Квартира" at bounding box center [123, 40] width 25 height 9
click at [131, 49] on input "13-49" at bounding box center [125, 50] width 29 height 10
type input "13-73"
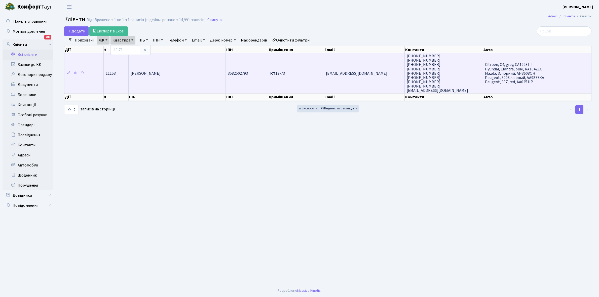
click at [187, 77] on td "Шпанюк Кирило Віталійович" at bounding box center [177, 73] width 97 height 40
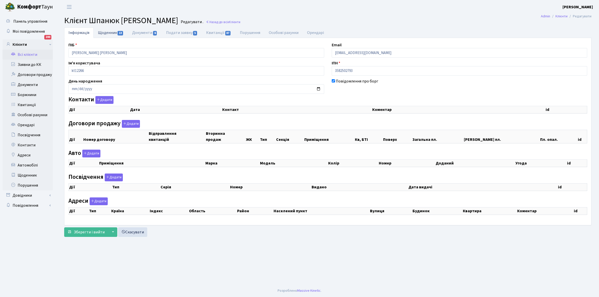
checkbox input "true"
select select "25"
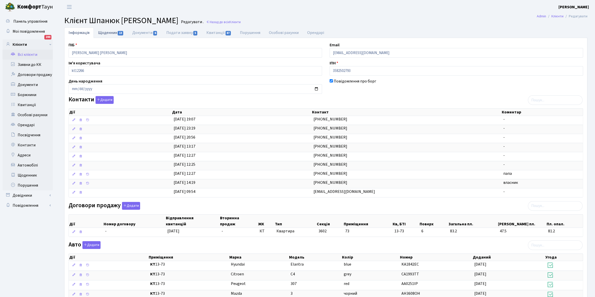
click at [105, 32] on link "Щоденник 13" at bounding box center [111, 32] width 34 height 10
select select "25"
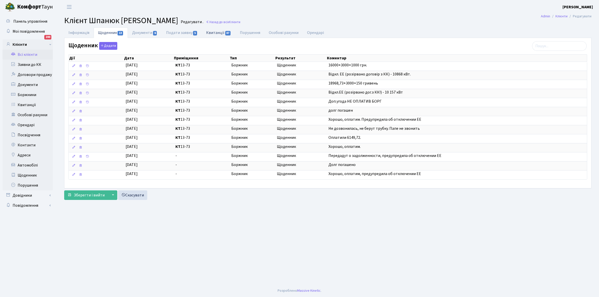
click at [217, 31] on link "Квитанції 87" at bounding box center [219, 32] width 34 height 10
select select "25"
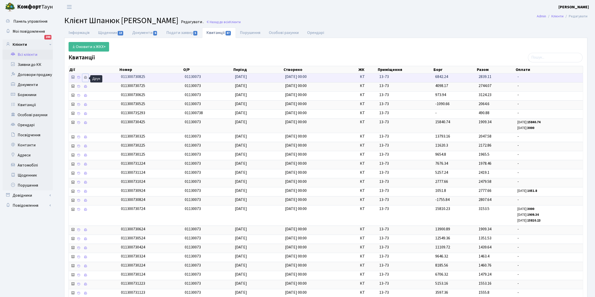
click at [87, 79] on icon at bounding box center [86, 78] width 4 height 4
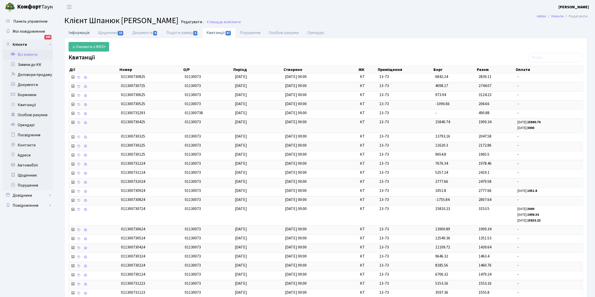
click at [73, 35] on link "Інформація" at bounding box center [78, 32] width 29 height 10
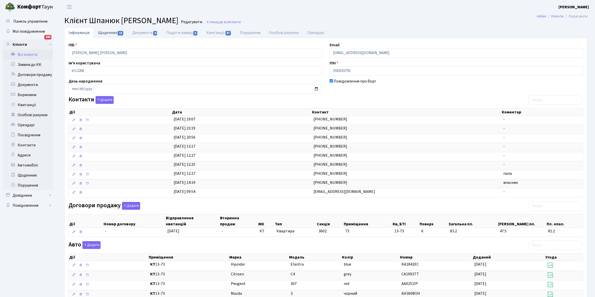
click at [108, 33] on link "Щоденник 13" at bounding box center [111, 32] width 34 height 10
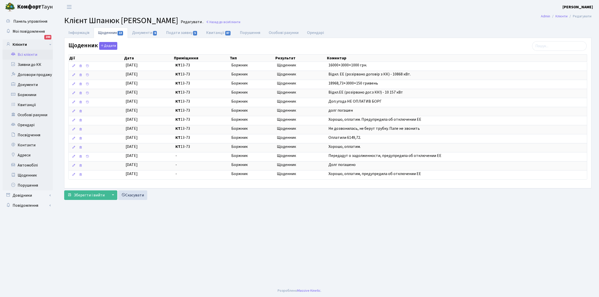
click at [31, 53] on link "Всі клієнти" at bounding box center [28, 55] width 50 height 10
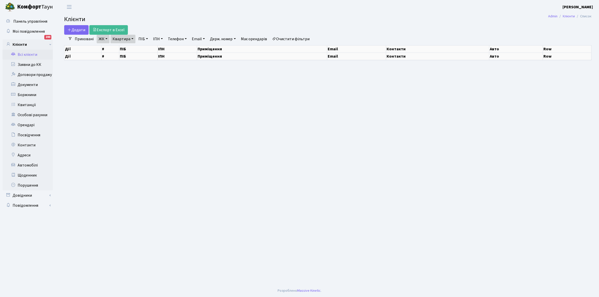
select select "25"
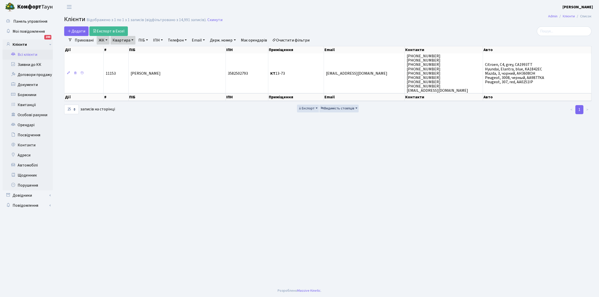
click at [132, 41] on link "Квартира" at bounding box center [123, 40] width 25 height 9
click at [130, 49] on input "13-73" at bounding box center [125, 50] width 29 height 10
type input "13-80"
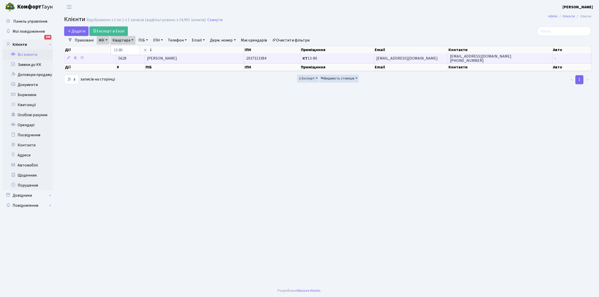
click at [191, 58] on td "Фішман Юлія Ігорівна" at bounding box center [194, 58] width 99 height 10
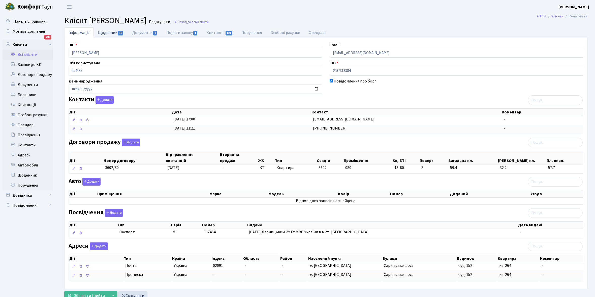
click at [104, 33] on link "Щоденник 19" at bounding box center [111, 32] width 34 height 10
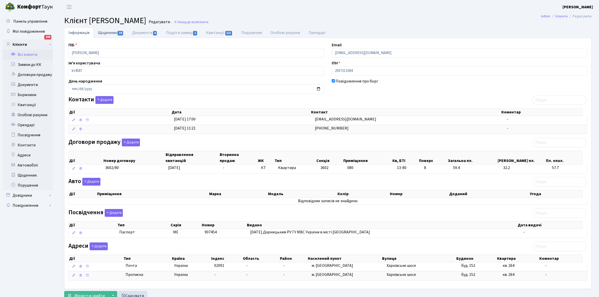
select select "25"
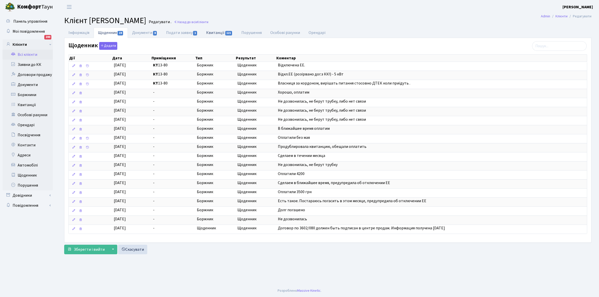
click at [216, 30] on link "Квитанції 121" at bounding box center [219, 32] width 35 height 10
select select "25"
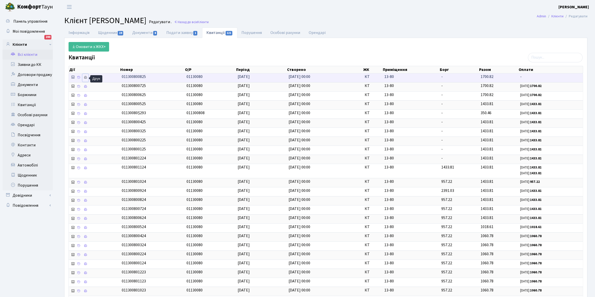
click at [86, 79] on icon at bounding box center [86, 78] width 4 height 4
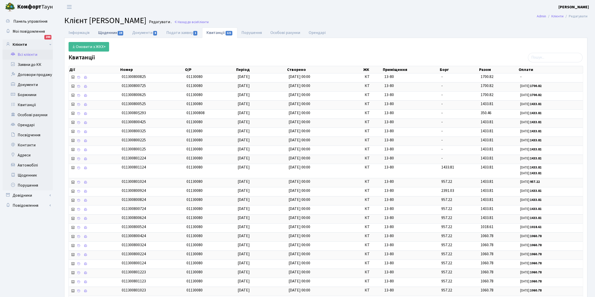
click at [110, 34] on link "Щоденник 19" at bounding box center [111, 32] width 34 height 10
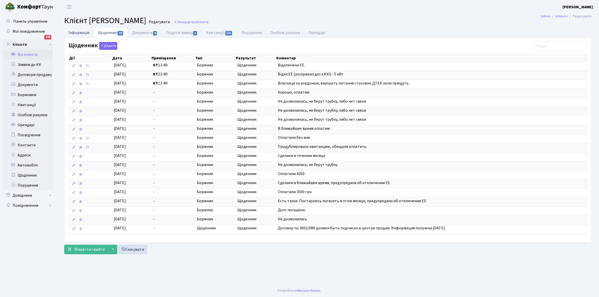
click at [83, 32] on link "Інформація" at bounding box center [78, 32] width 29 height 10
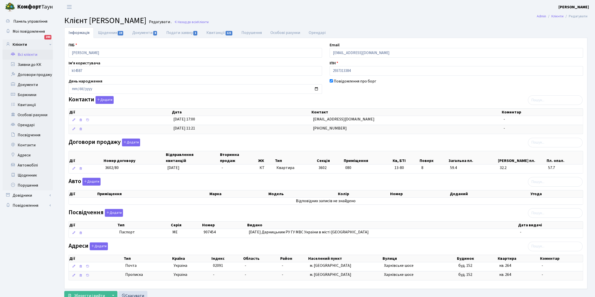
click at [30, 50] on link "Всі клієнти" at bounding box center [28, 55] width 50 height 10
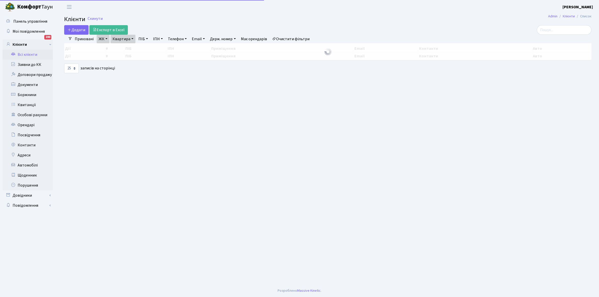
select select "25"
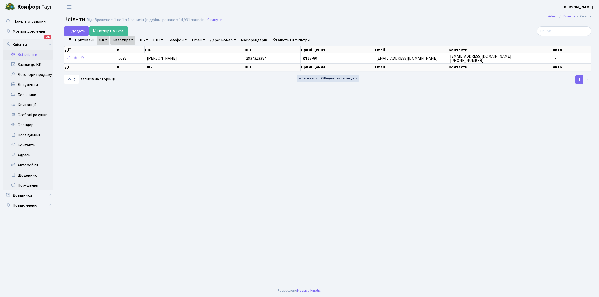
click at [133, 39] on link "Квартира" at bounding box center [123, 40] width 25 height 9
click at [129, 47] on input "13-80" at bounding box center [125, 50] width 29 height 10
type input "13-88"
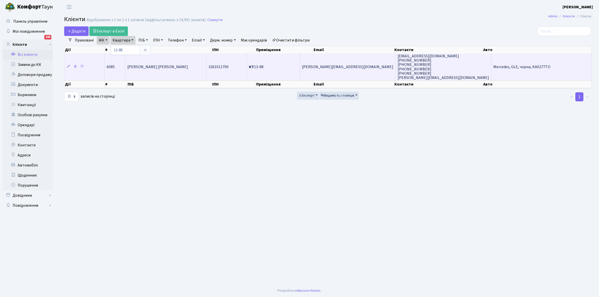
click at [144, 66] on span "Восидова Яна Расулівна" at bounding box center [157, 67] width 61 height 6
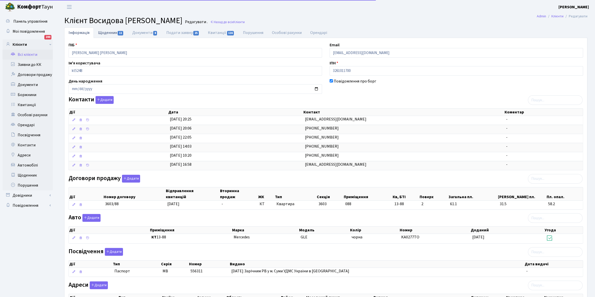
click at [104, 32] on link "Щоденник 11" at bounding box center [111, 32] width 34 height 10
select select "25"
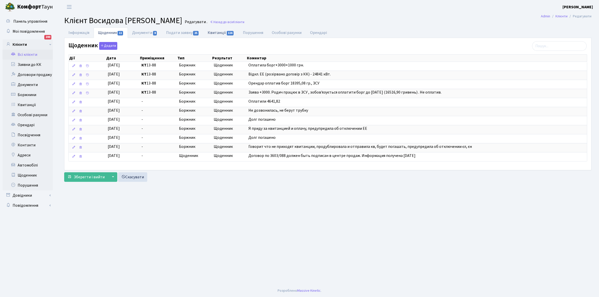
click at [215, 31] on link "Квитанції 116" at bounding box center [221, 32] width 35 height 10
select select "25"
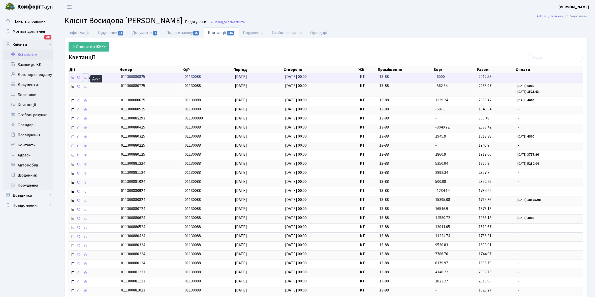
click at [86, 80] on link at bounding box center [85, 78] width 6 height 8
click at [104, 32] on link "Щоденник 11" at bounding box center [111, 32] width 34 height 10
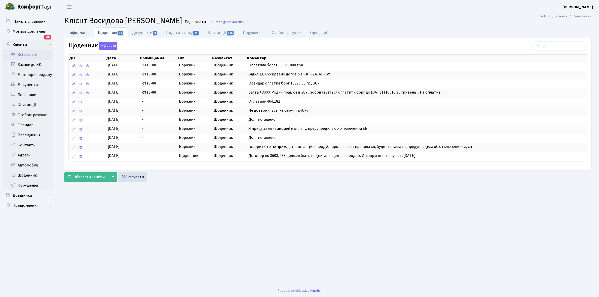
click at [73, 30] on link "Інформація" at bounding box center [78, 32] width 29 height 10
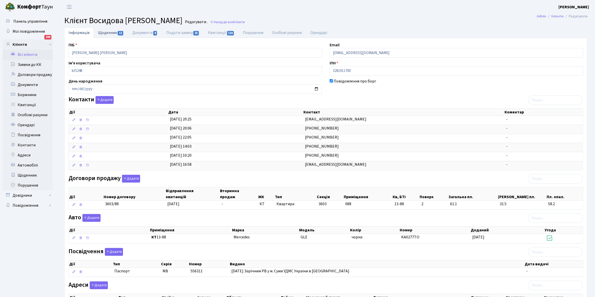
click at [105, 31] on link "Щоденник 11" at bounding box center [111, 32] width 34 height 10
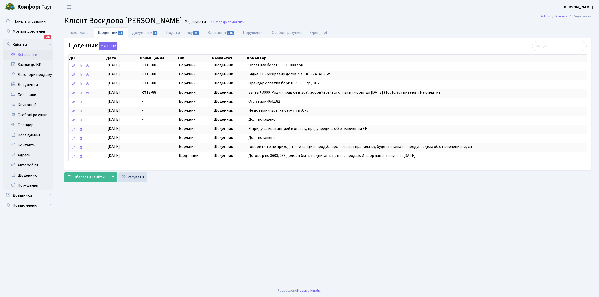
click at [28, 50] on link "Всі клієнти" at bounding box center [28, 55] width 50 height 10
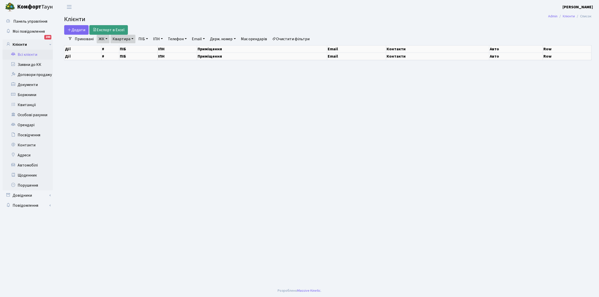
select select "25"
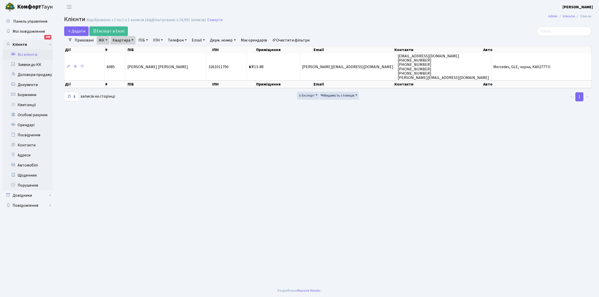
click at [131, 40] on link "Квартира" at bounding box center [123, 40] width 25 height 9
click at [132, 50] on input "13-88" at bounding box center [125, 50] width 29 height 10
type input "13-154"
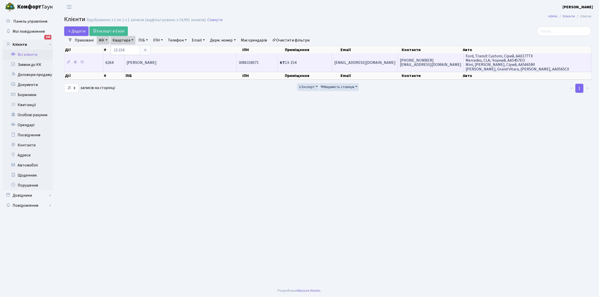
click at [157, 61] on span "Степашко Олександр Анатолійович" at bounding box center [142, 63] width 30 height 6
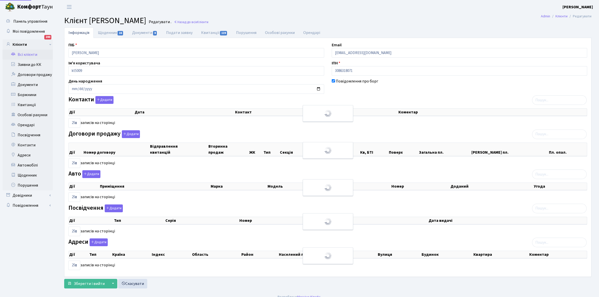
select select "25"
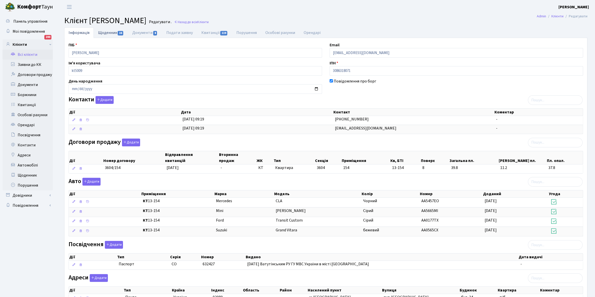
click at [110, 31] on link "Щоденник 16" at bounding box center [111, 32] width 34 height 10
select select "25"
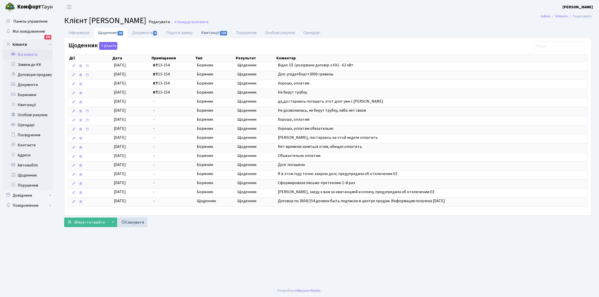
click at [213, 32] on link "Квитанції 119" at bounding box center [214, 32] width 35 height 10
select select "25"
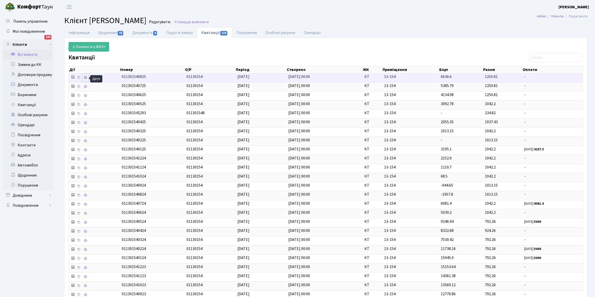
click at [84, 79] on icon at bounding box center [86, 78] width 4 height 4
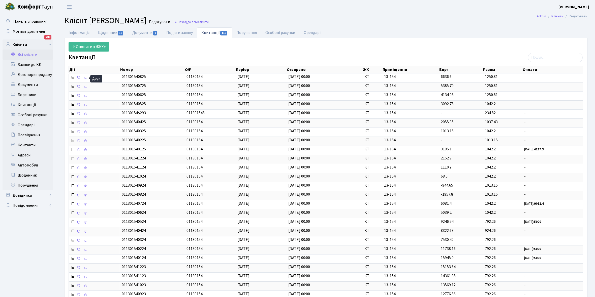
click at [27, 53] on link "Всі клієнти" at bounding box center [28, 55] width 50 height 10
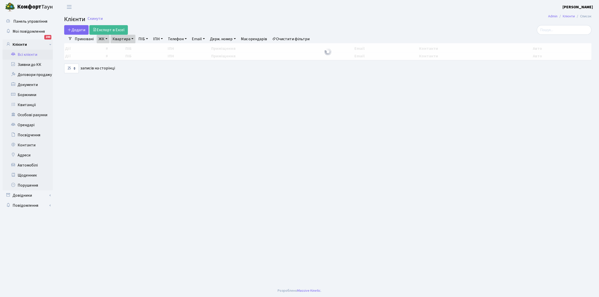
select select "25"
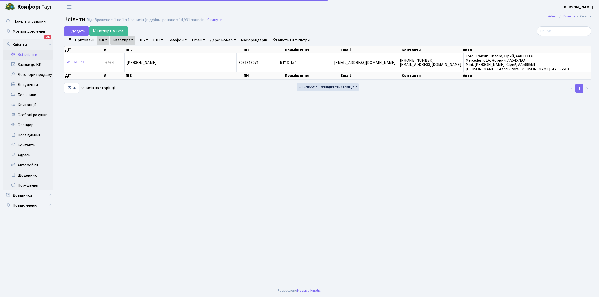
click at [132, 41] on link "Квартира" at bounding box center [123, 40] width 25 height 9
click at [130, 49] on input "13-154" at bounding box center [125, 50] width 29 height 10
type input "13-195"
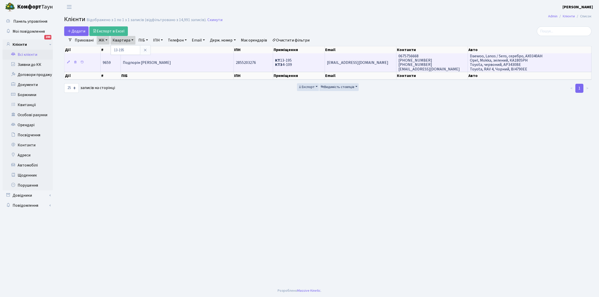
click at [187, 56] on td "Подпорін [PERSON_NAME]" at bounding box center [177, 62] width 113 height 18
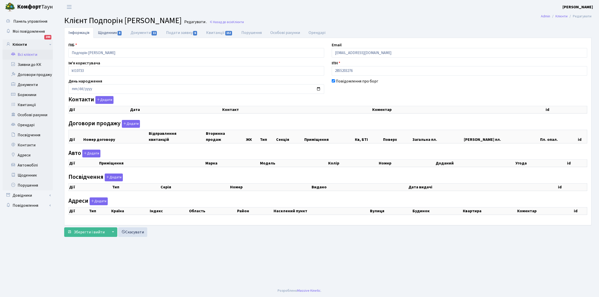
checkbox input "true"
select select "25"
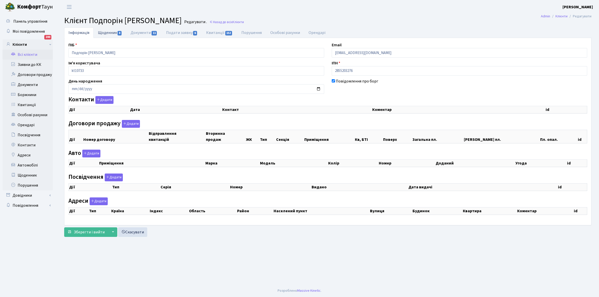
select select "25"
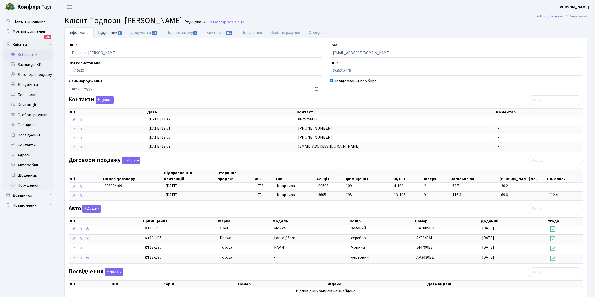
click at [108, 31] on link "Щоденник 8" at bounding box center [110, 32] width 33 height 10
select select "25"
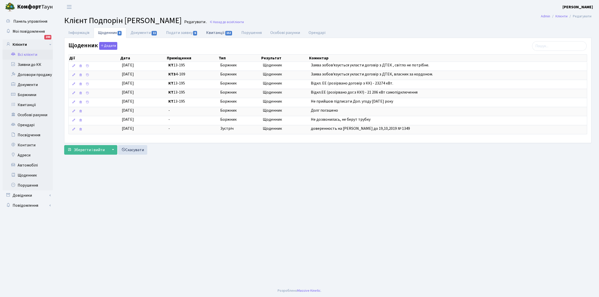
click at [221, 35] on link "Квитанції 152" at bounding box center [219, 32] width 35 height 10
select select "25"
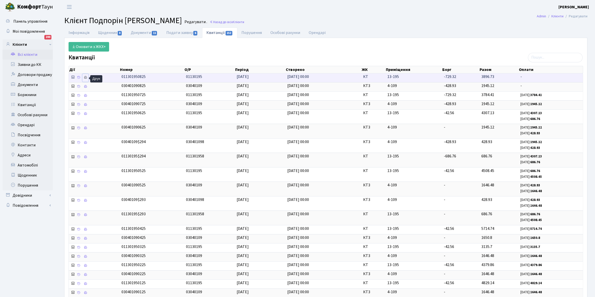
click at [86, 78] on icon at bounding box center [86, 78] width 4 height 4
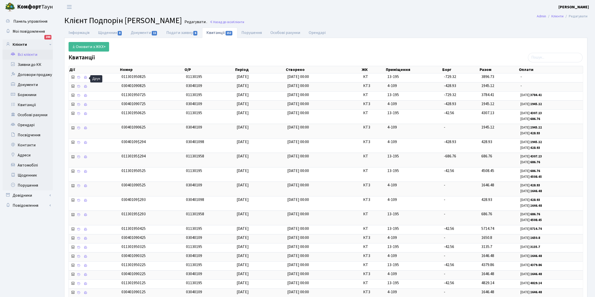
click at [35, 53] on link "Всі клієнти" at bounding box center [28, 55] width 50 height 10
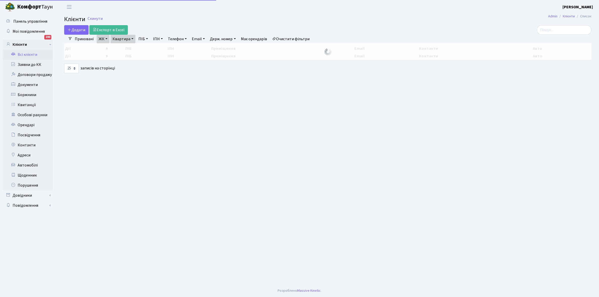
select select "25"
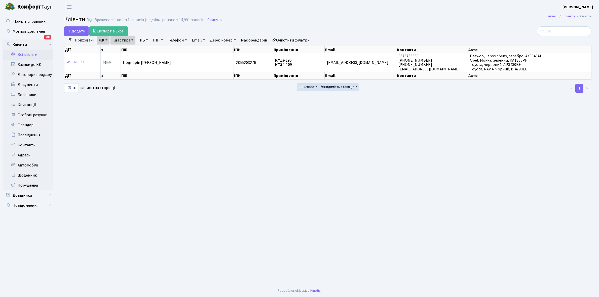
click at [131, 39] on link "Квартира" at bounding box center [123, 40] width 25 height 9
click at [134, 49] on input "13-195" at bounding box center [125, 50] width 29 height 10
type input "13-154"
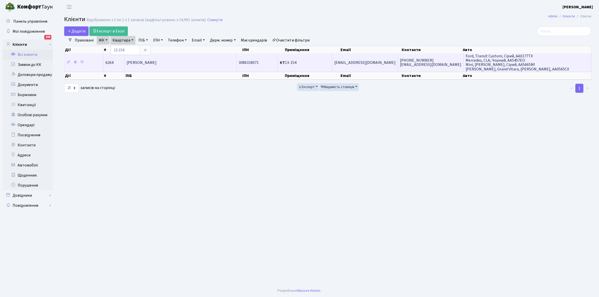
click at [171, 68] on td "[PERSON_NAME]" at bounding box center [181, 62] width 112 height 18
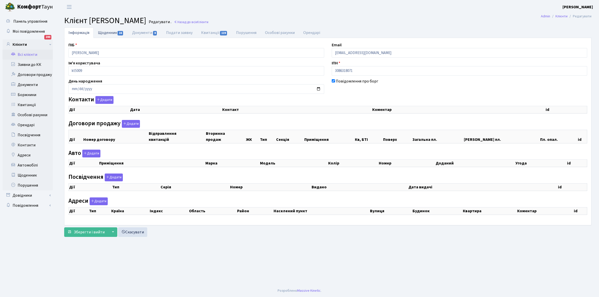
checkbox input "true"
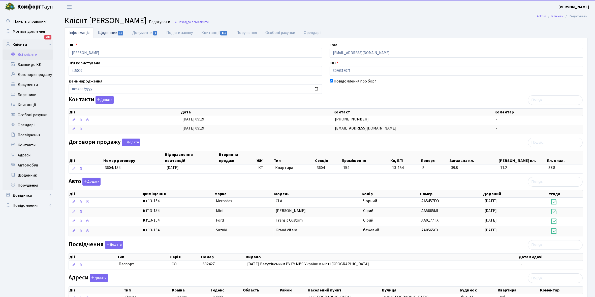
click at [105, 34] on link "Щоденник 16" at bounding box center [111, 32] width 34 height 10
select select "25"
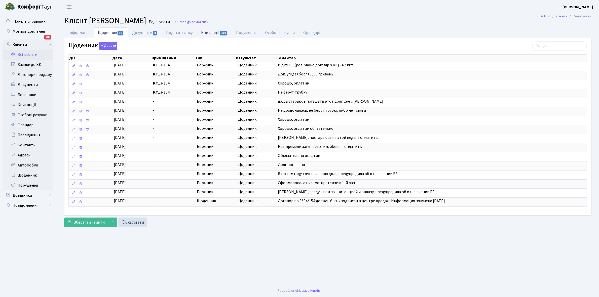
click at [210, 32] on link "Квитанції 119" at bounding box center [214, 32] width 35 height 10
select select "25"
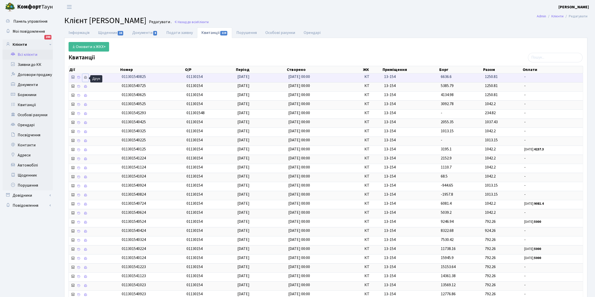
click at [86, 79] on icon at bounding box center [86, 78] width 4 height 4
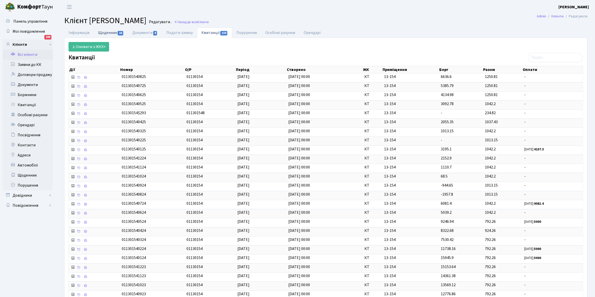
click at [96, 31] on link "Щоденник 16" at bounding box center [111, 32] width 34 height 10
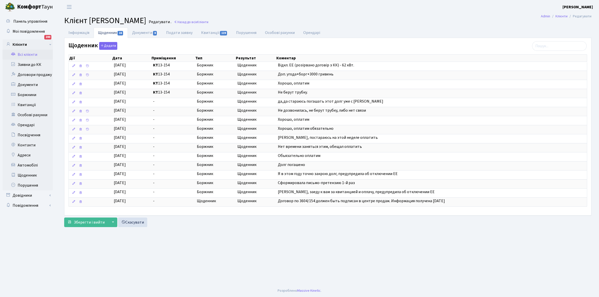
click at [31, 54] on link "Всі клієнти" at bounding box center [28, 55] width 50 height 10
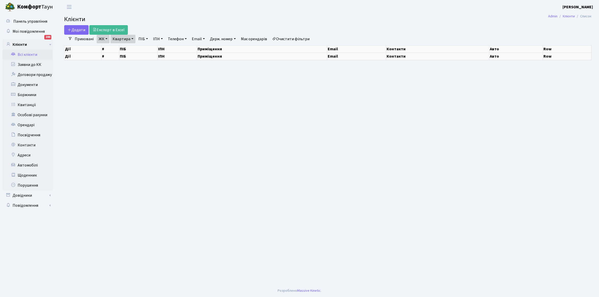
select select "25"
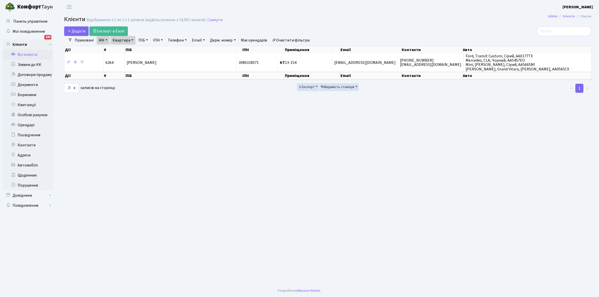
click at [131, 38] on link "Квартира" at bounding box center [123, 40] width 25 height 9
click at [133, 39] on link "Квартира" at bounding box center [123, 40] width 25 height 9
click at [132, 38] on link "Квартира" at bounding box center [123, 40] width 25 height 9
click at [132, 49] on input "13-154" at bounding box center [125, 50] width 29 height 10
type input "13-195"
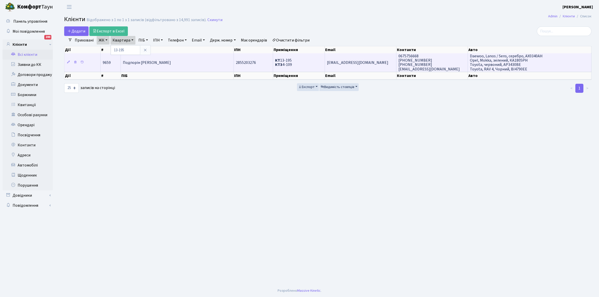
click at [171, 60] on span "Подпорін [PERSON_NAME]" at bounding box center [147, 63] width 48 height 6
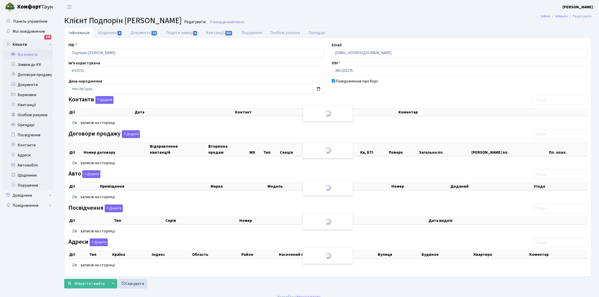
select select "25"
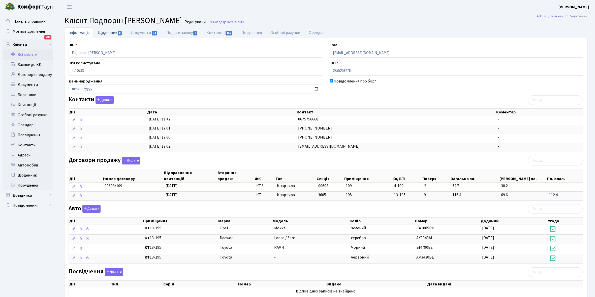
click at [103, 31] on link "Щоденник 8" at bounding box center [110, 32] width 33 height 10
select select "25"
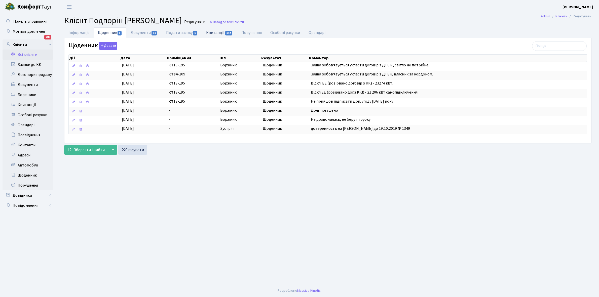
click at [216, 32] on link "Квитанції 152" at bounding box center [219, 32] width 35 height 10
select select "25"
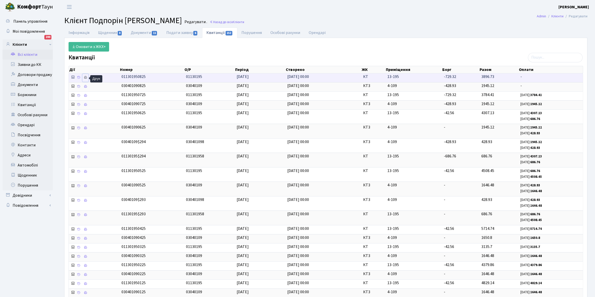
click at [86, 77] on icon at bounding box center [86, 78] width 4 height 4
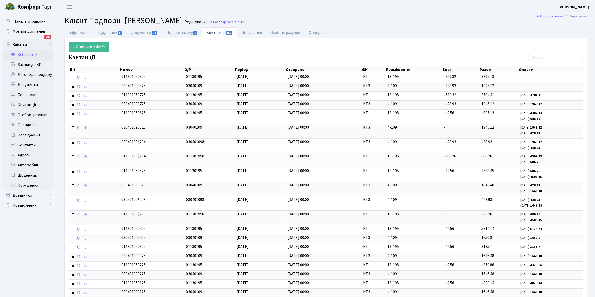
click at [29, 52] on link "Всі клієнти" at bounding box center [28, 55] width 50 height 10
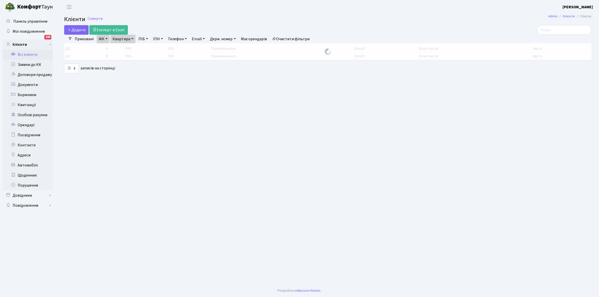
select select "25"
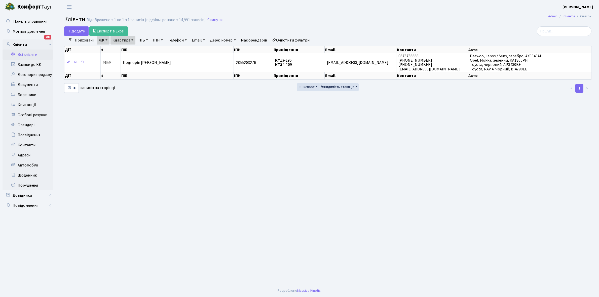
click at [132, 40] on link "Квартира" at bounding box center [123, 40] width 25 height 9
drag, startPoint x: 129, startPoint y: 49, endPoint x: 125, endPoint y: 49, distance: 3.8
click at [129, 49] on input "13-195" at bounding box center [125, 50] width 29 height 10
type input "13-225"
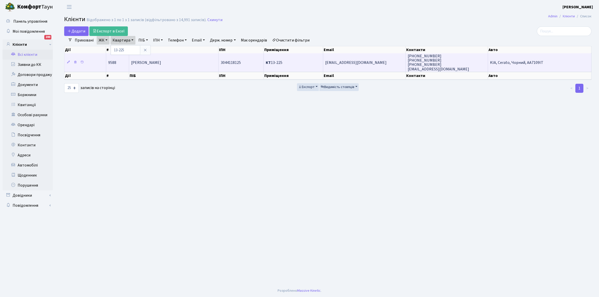
click at [178, 64] on td "Фрайнд Ольга Зіновіївна" at bounding box center [174, 62] width 90 height 18
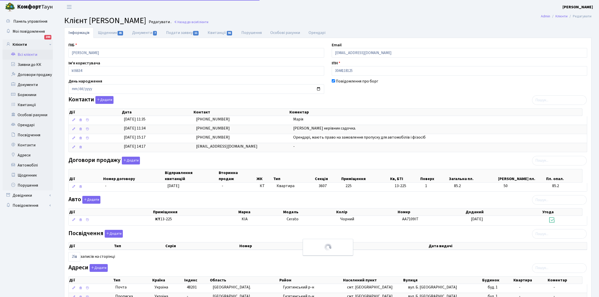
select select "25"
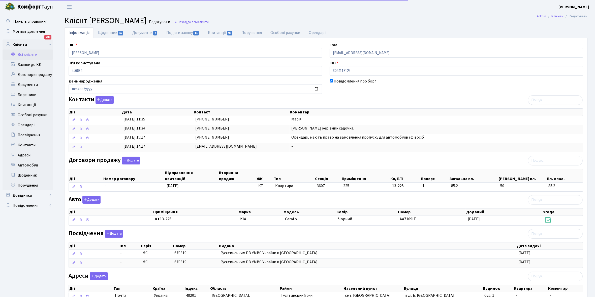
click at [103, 33] on link "Щоденник 45" at bounding box center [111, 32] width 34 height 11
select select "25"
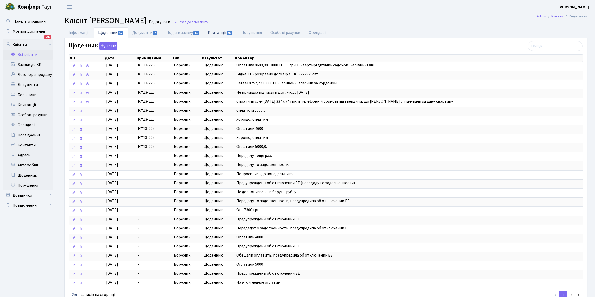
click at [219, 32] on link "Квитанції 96" at bounding box center [221, 32] width 34 height 10
select select "25"
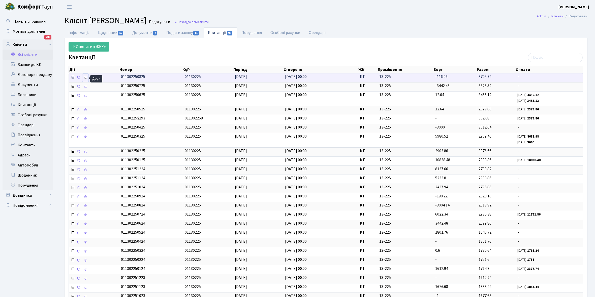
click at [86, 78] on icon at bounding box center [86, 78] width 4 height 4
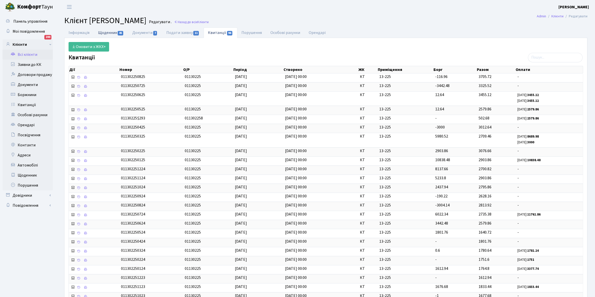
click at [106, 33] on link "Щоденник 45" at bounding box center [111, 32] width 34 height 10
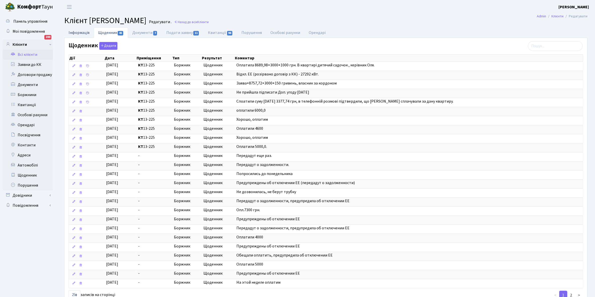
click at [73, 30] on link "Інформація" at bounding box center [78, 32] width 29 height 10
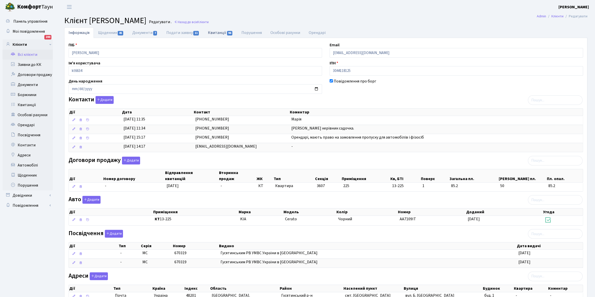
click at [219, 32] on link "Квитанції 96" at bounding box center [221, 32] width 34 height 10
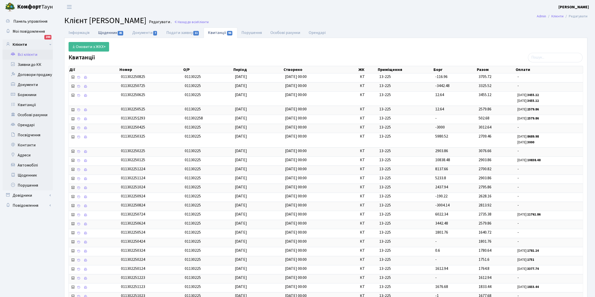
click at [105, 35] on link "Щоденник 45" at bounding box center [111, 32] width 34 height 10
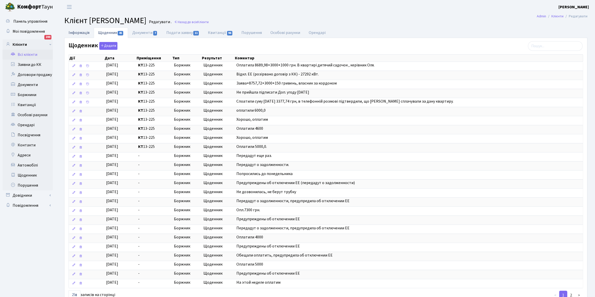
click at [75, 33] on link "Інформація" at bounding box center [78, 32] width 29 height 10
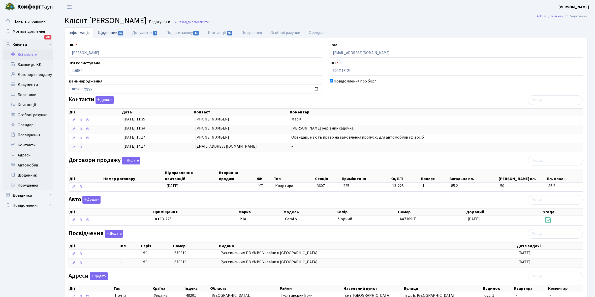
click at [106, 34] on link "Щоденник 45" at bounding box center [111, 32] width 34 height 10
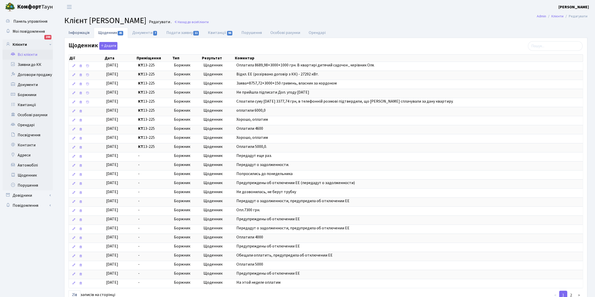
click at [74, 33] on link "Інформація" at bounding box center [78, 32] width 29 height 10
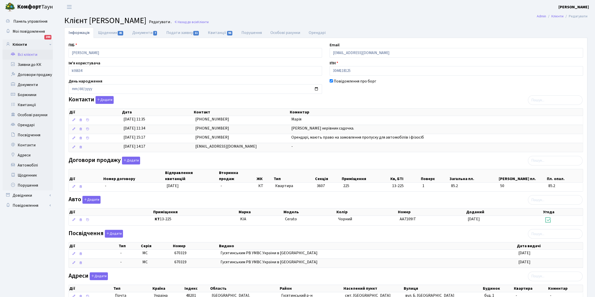
click at [28, 54] on link "Всі клієнти" at bounding box center [28, 55] width 50 height 10
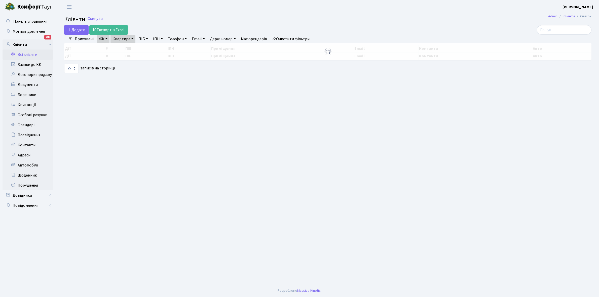
select select "25"
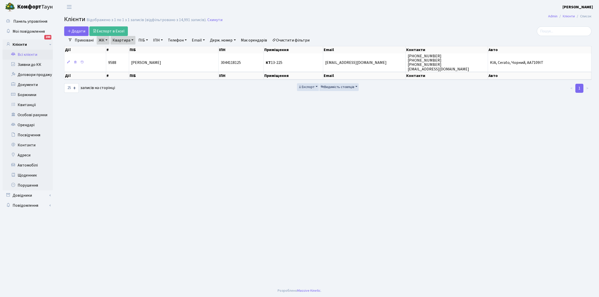
click at [132, 39] on link "Квартира" at bounding box center [123, 40] width 25 height 9
click at [129, 49] on input "13-225" at bounding box center [125, 50] width 29 height 10
type input "13-244"
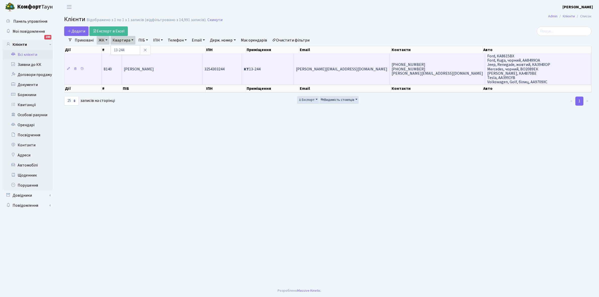
click at [154, 71] on span "[PERSON_NAME]" at bounding box center [139, 69] width 30 height 6
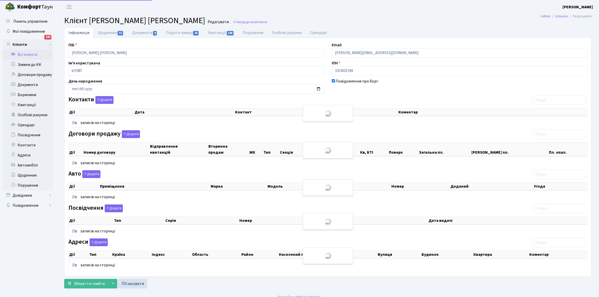
select select "25"
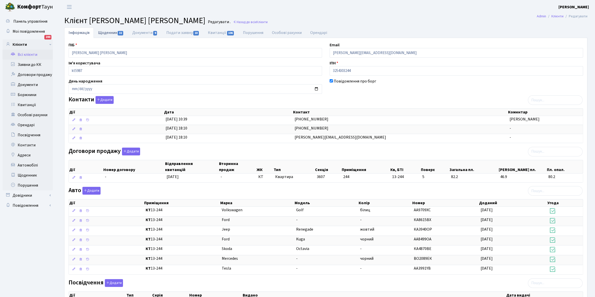
click at [105, 33] on link "Щоденник 32" at bounding box center [111, 32] width 34 height 10
select select "25"
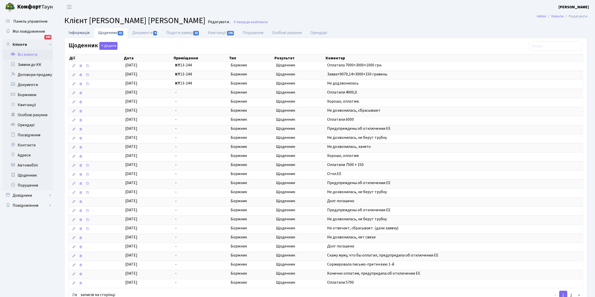
click at [76, 35] on link "Інформація" at bounding box center [78, 32] width 29 height 10
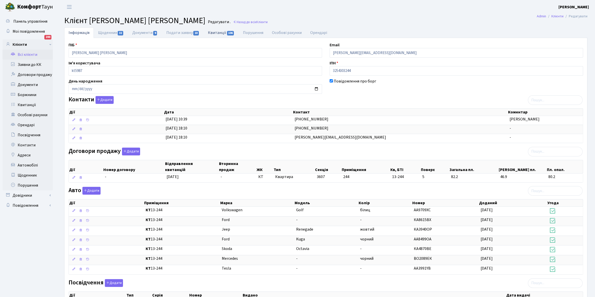
click at [215, 32] on link "Квитанції 106" at bounding box center [221, 32] width 35 height 10
select select "25"
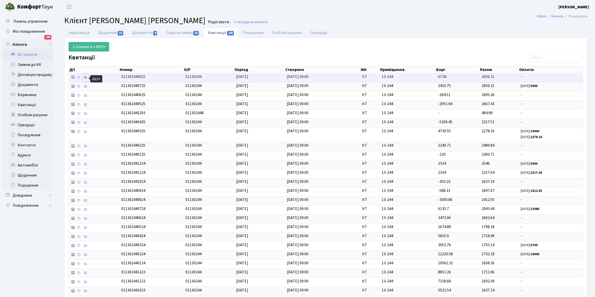
click at [86, 78] on icon at bounding box center [86, 78] width 4 height 4
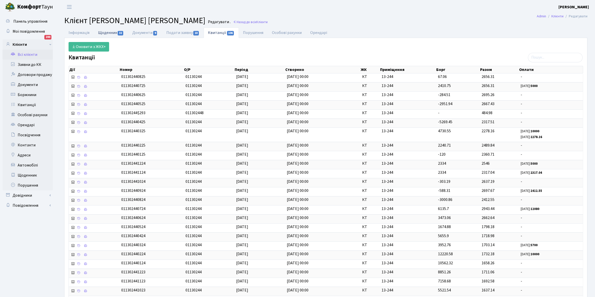
click at [104, 31] on link "Щоденник 32" at bounding box center [111, 32] width 34 height 10
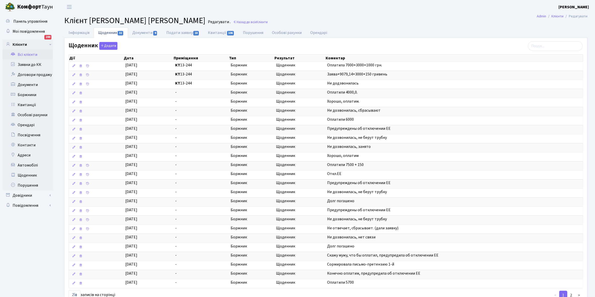
click at [23, 54] on link "Всі клієнти" at bounding box center [28, 55] width 50 height 10
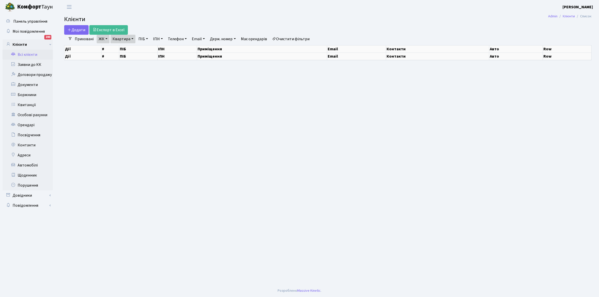
select select "25"
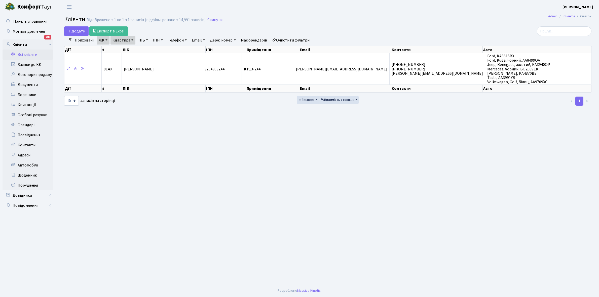
click at [289, 40] on link "Очистити фільтри" at bounding box center [291, 40] width 42 height 9
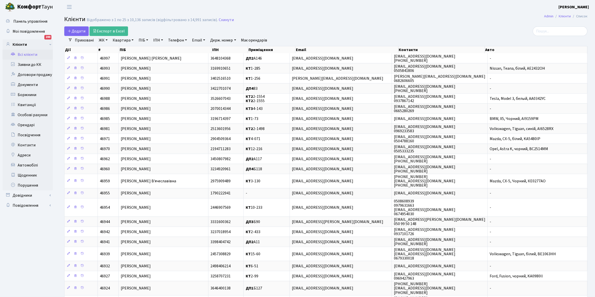
click at [27, 57] on link "Всі клієнти" at bounding box center [28, 55] width 50 height 10
select select "25"
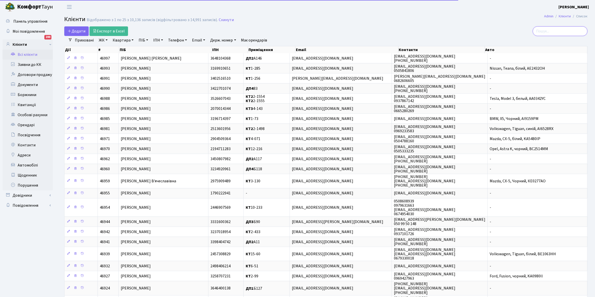
click at [552, 29] on input "search" at bounding box center [559, 31] width 55 height 10
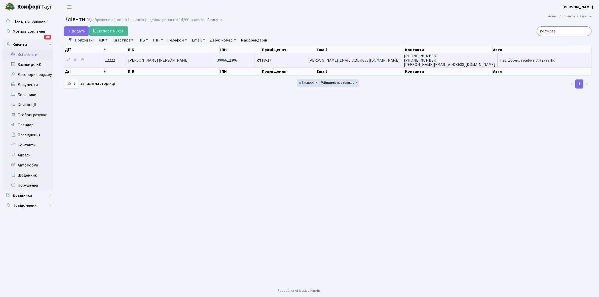
type input "полухова"
click at [163, 59] on span "Полухова Ольга Миколаївна" at bounding box center [158, 61] width 61 height 6
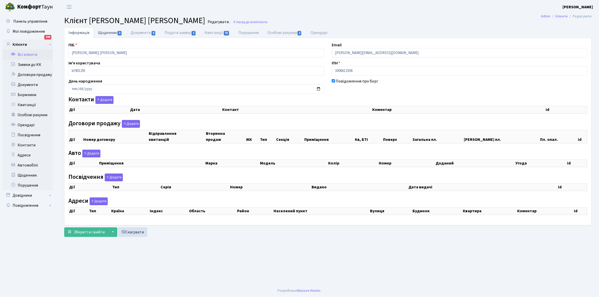
select select "25"
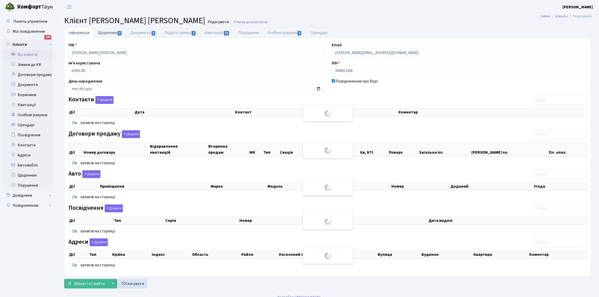
checkbox input "true"
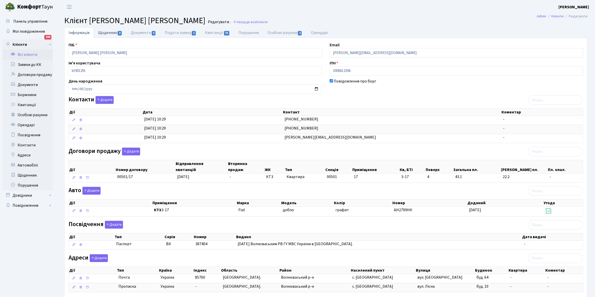
click at [103, 32] on link "Щоденник 3" at bounding box center [110, 32] width 33 height 10
select select "25"
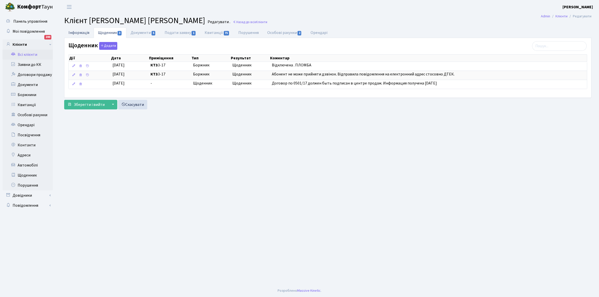
click at [79, 35] on link "Інформація" at bounding box center [78, 32] width 29 height 10
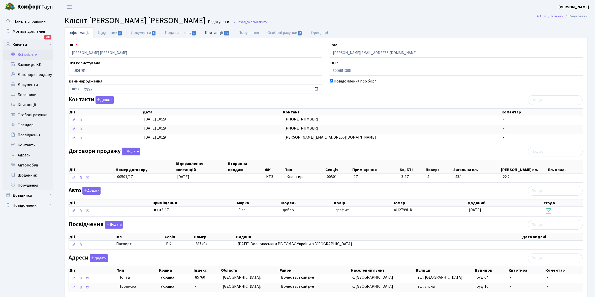
click at [216, 32] on link "Квитанції 75" at bounding box center [218, 32] width 34 height 10
select select "25"
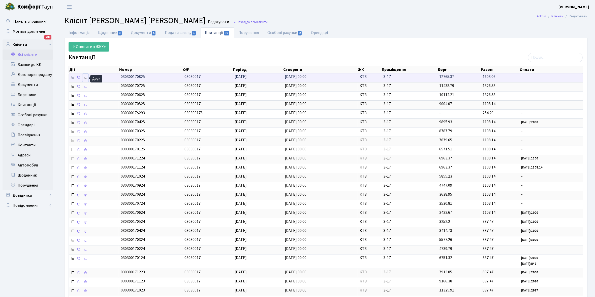
click at [86, 78] on icon at bounding box center [86, 78] width 4 height 4
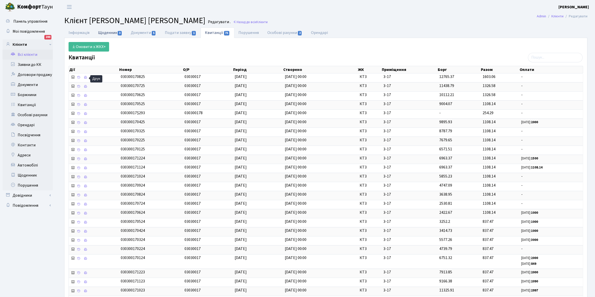
click at [109, 33] on link "Щоденник 3" at bounding box center [110, 32] width 33 height 10
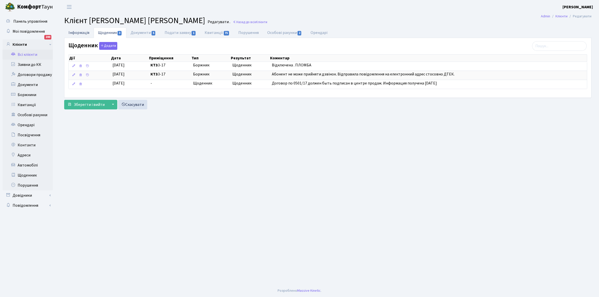
click at [77, 32] on link "Інформація" at bounding box center [78, 32] width 29 height 10
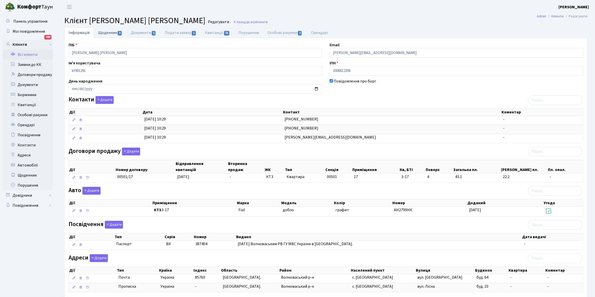
click at [101, 33] on link "Щоденник 3" at bounding box center [110, 32] width 33 height 10
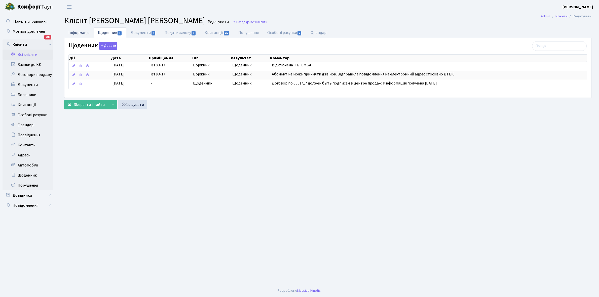
click at [77, 31] on link "Інформація" at bounding box center [78, 32] width 29 height 10
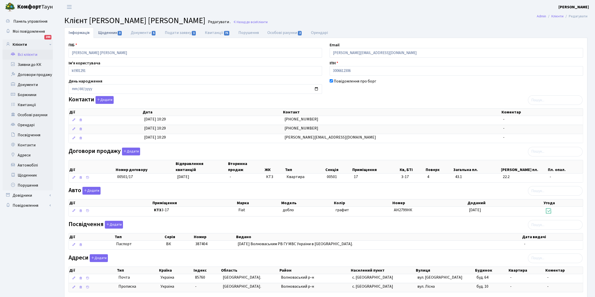
click at [105, 32] on link "Щоденник 3" at bounding box center [110, 32] width 33 height 10
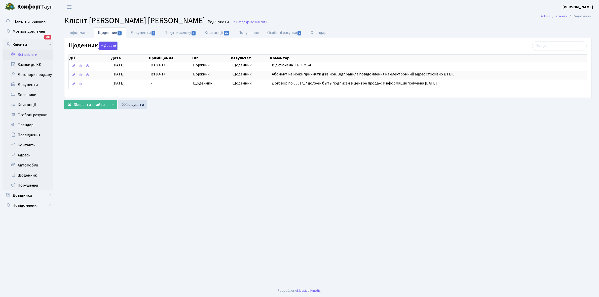
click at [108, 45] on button "Додати" at bounding box center [108, 46] width 18 height 8
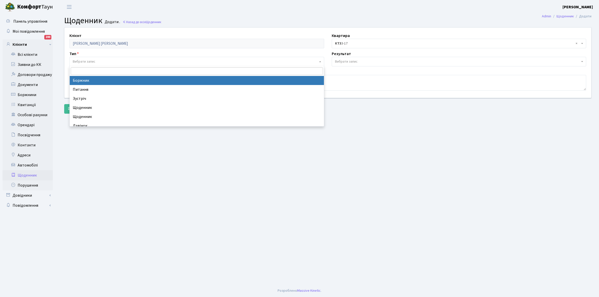
click at [96, 60] on span "Вибрати запис" at bounding box center [195, 61] width 245 height 5
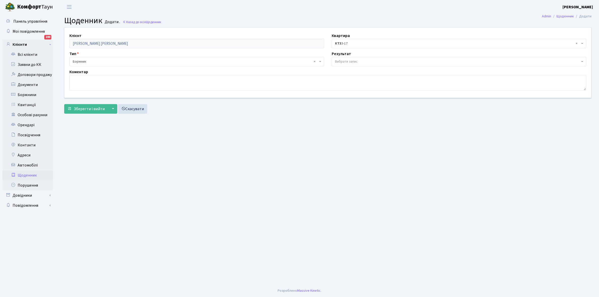
select select "189"
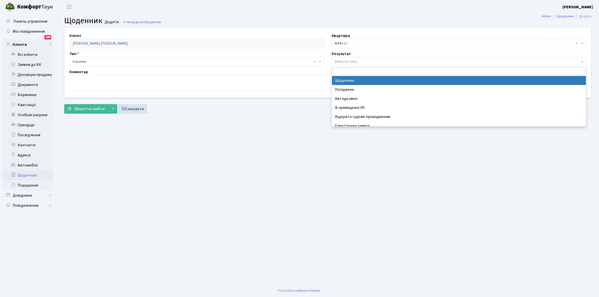
click at [354, 58] on span "Вибрати запис" at bounding box center [459, 62] width 255 height 10
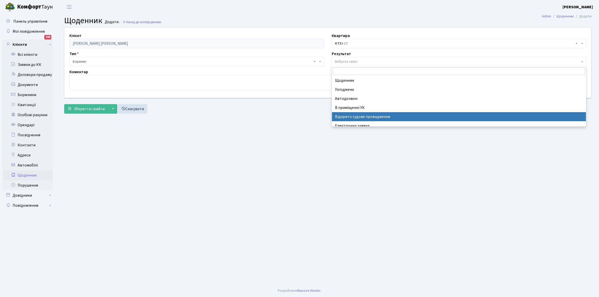
scroll to position [31, 0]
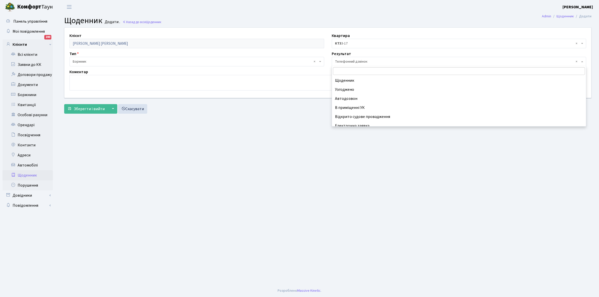
click at [342, 61] on span "× Телефонний дзвінок" at bounding box center [457, 61] width 245 height 5
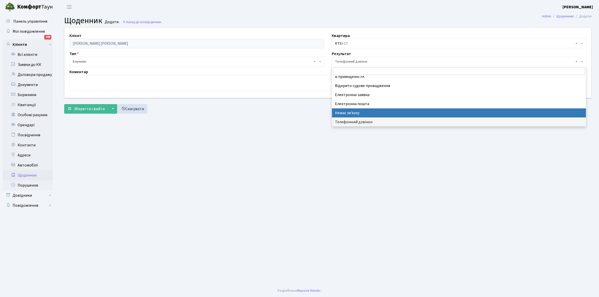
select select "197"
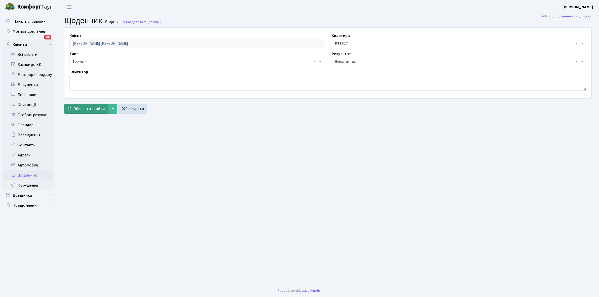
click at [81, 109] on span "Зберегти і вийти" at bounding box center [89, 109] width 31 height 6
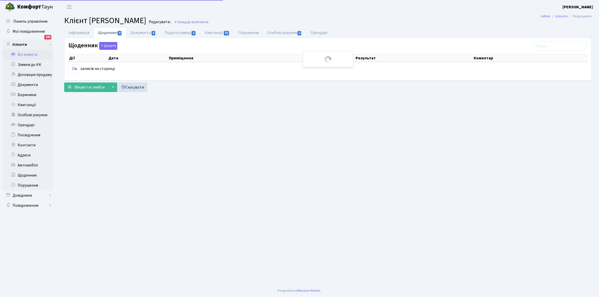
select select "25"
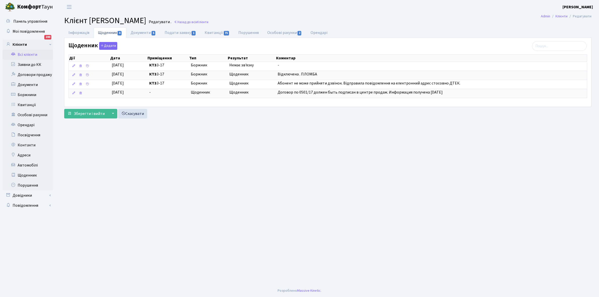
click at [23, 53] on link "Всі клієнти" at bounding box center [28, 55] width 50 height 10
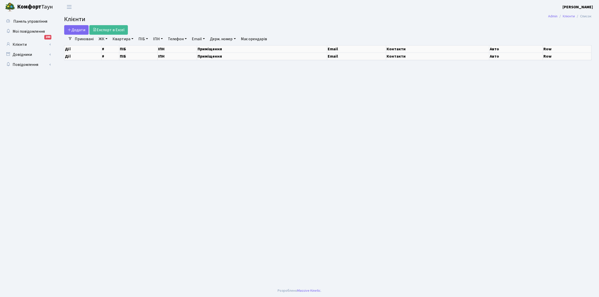
select select "25"
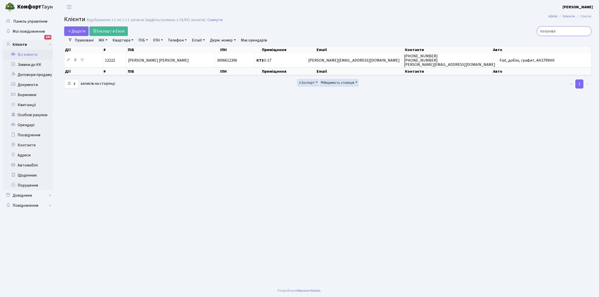
click at [563, 31] on input "полухова" at bounding box center [564, 31] width 55 height 10
type input "п"
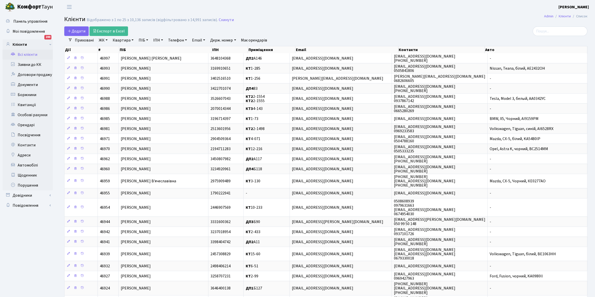
click at [32, 53] on link "Всі клієнти" at bounding box center [28, 55] width 50 height 10
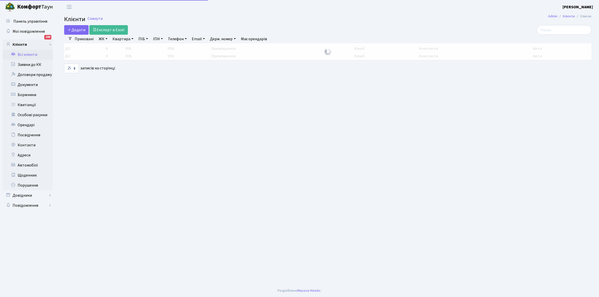
select select "25"
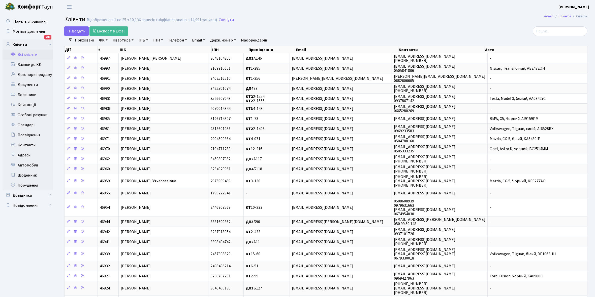
click at [132, 39] on link "Квартира" at bounding box center [123, 40] width 25 height 9
click at [127, 52] on input "text" at bounding box center [125, 50] width 29 height 10
type input "14-213"
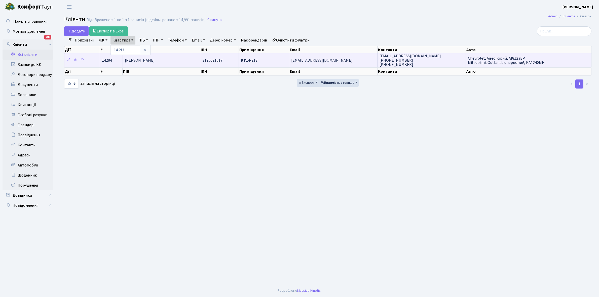
click at [155, 60] on span "Герасімов Євген Ігорович" at bounding box center [140, 61] width 30 height 6
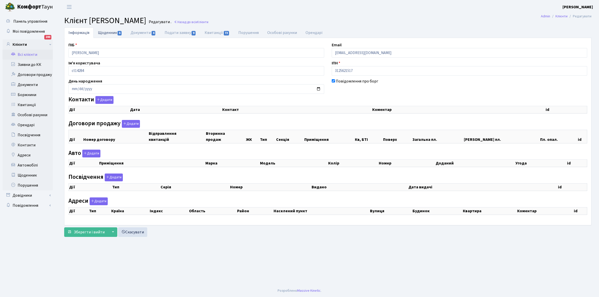
select select "25"
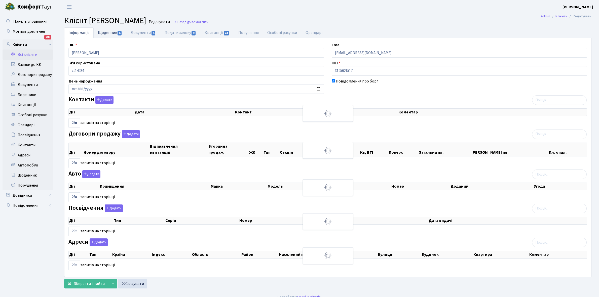
checkbox input "true"
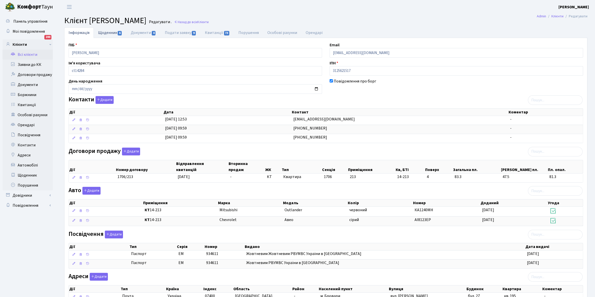
click at [105, 30] on link "Щоденник 6" at bounding box center [110, 32] width 33 height 10
select select "25"
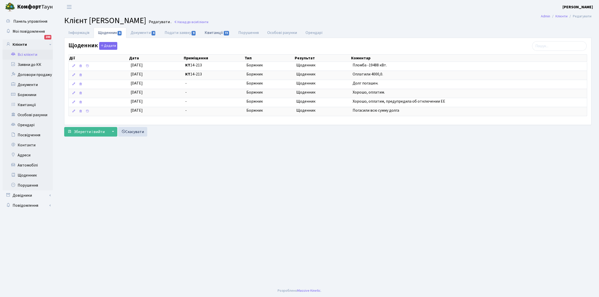
click at [211, 31] on link "Квитанції 73" at bounding box center [218, 32] width 34 height 10
select select "25"
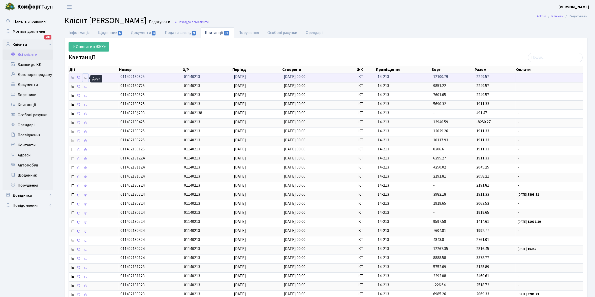
click at [83, 77] on link at bounding box center [85, 78] width 6 height 8
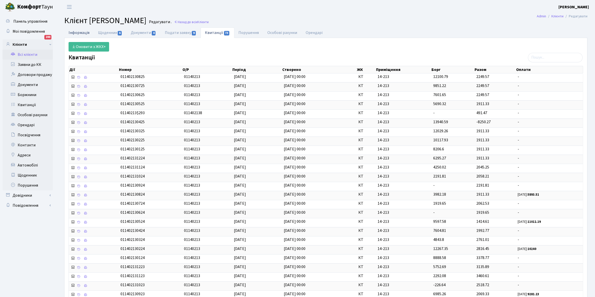
click at [77, 33] on link "Інформація" at bounding box center [78, 32] width 29 height 10
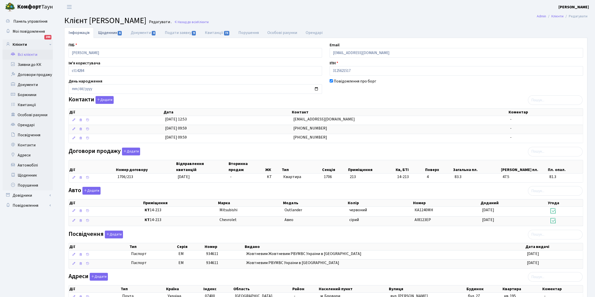
click at [105, 33] on link "Щоденник 6" at bounding box center [110, 32] width 33 height 10
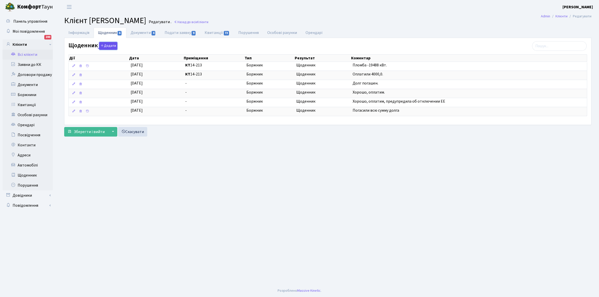
click at [109, 46] on button "Додати" at bounding box center [108, 46] width 18 height 8
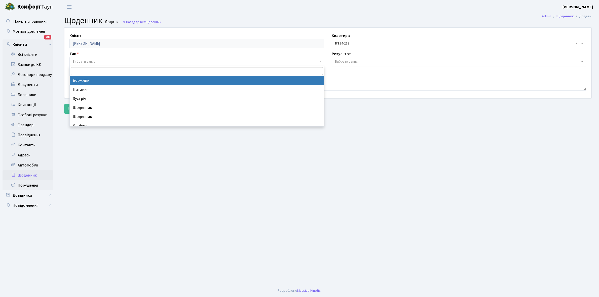
click at [109, 58] on span "Вибрати запис" at bounding box center [197, 62] width 255 height 10
select select "189"
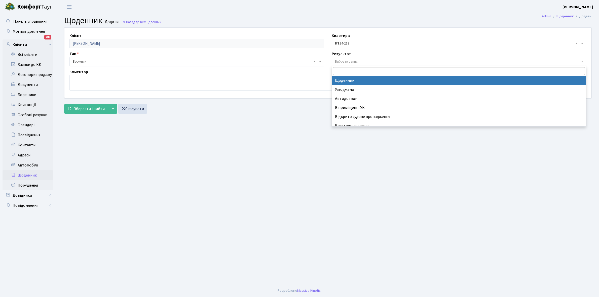
click at [346, 62] on span "Вибрати запис" at bounding box center [346, 61] width 23 height 5
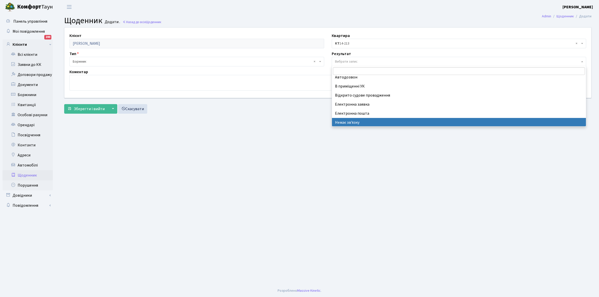
scroll to position [31, 0]
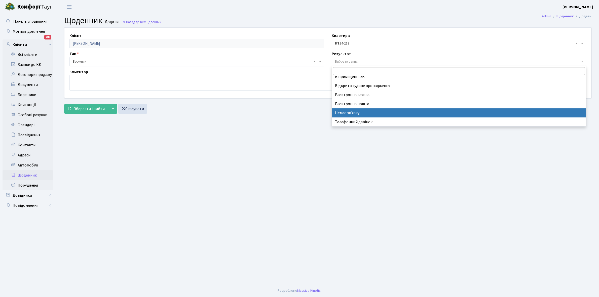
select select "197"
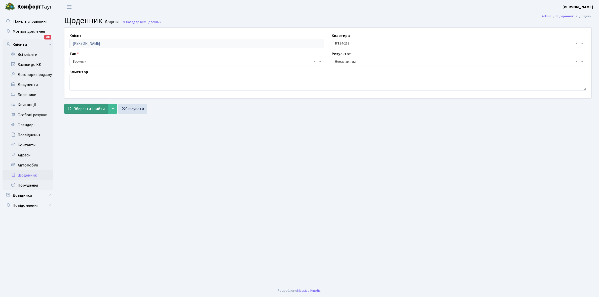
click at [84, 108] on span "Зберегти і вийти" at bounding box center [89, 109] width 31 height 6
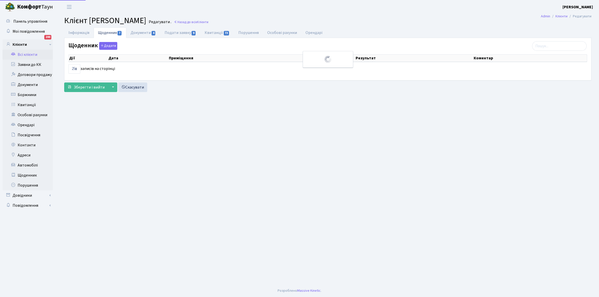
select select "25"
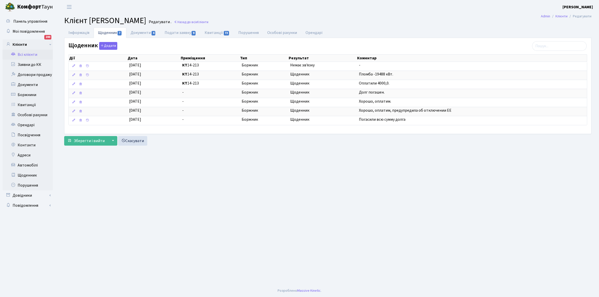
click at [26, 54] on link "Всі клієнти" at bounding box center [28, 55] width 50 height 10
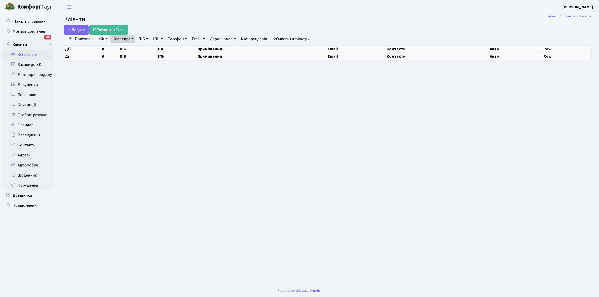
select select "25"
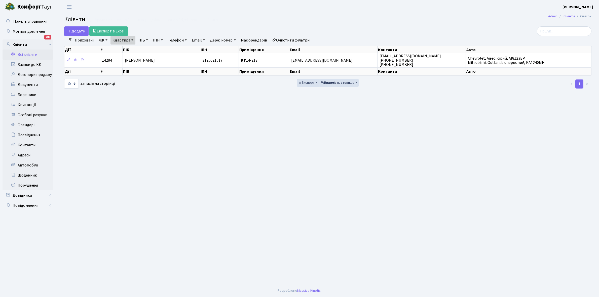
click at [133, 39] on link "Квартира" at bounding box center [123, 40] width 25 height 9
click at [130, 51] on input "14-213" at bounding box center [125, 50] width 29 height 10
type input "1"
type input "8-67"
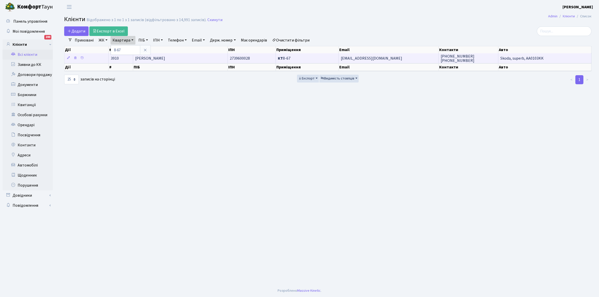
click at [165, 56] on span "Люта Тетяна Миколаївна" at bounding box center [150, 59] width 30 height 6
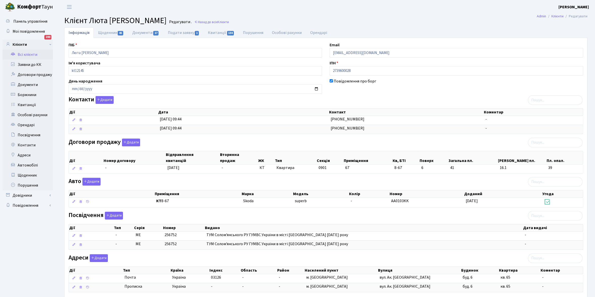
click at [105, 32] on link "Щоденник 45" at bounding box center [111, 32] width 34 height 11
select select "25"
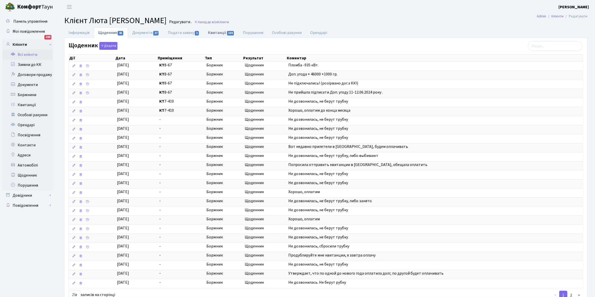
click at [218, 31] on link "Квитанції 134" at bounding box center [221, 32] width 35 height 10
select select "25"
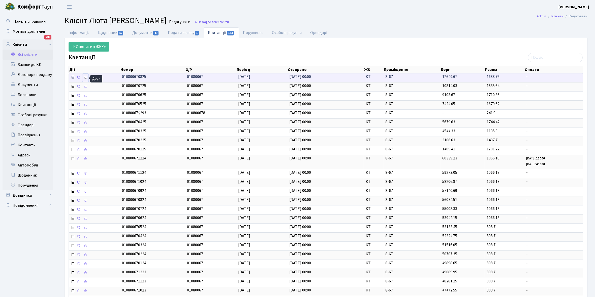
click at [85, 77] on icon at bounding box center [86, 78] width 4 height 4
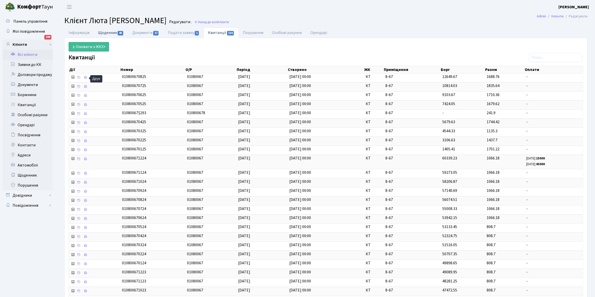
click at [103, 33] on link "Щоденник 45" at bounding box center [111, 32] width 34 height 10
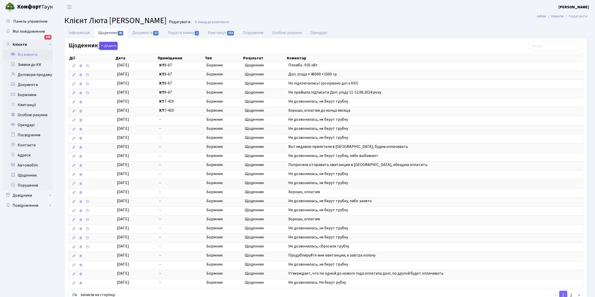
click at [106, 44] on button "Додати" at bounding box center [108, 46] width 18 height 8
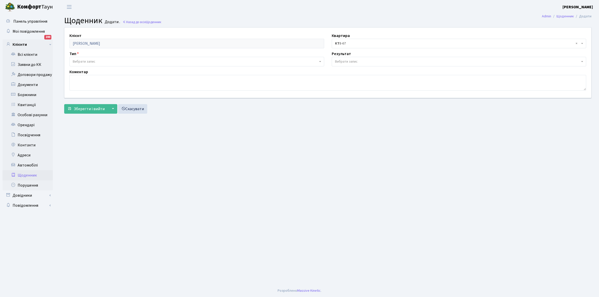
click at [96, 60] on span "Вибрати запис" at bounding box center [195, 61] width 245 height 5
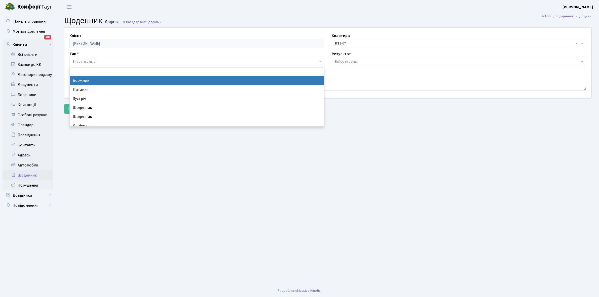
select select "189"
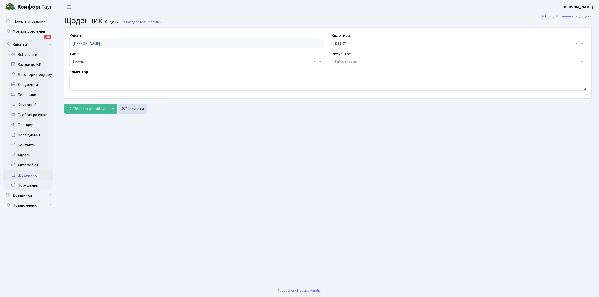
click at [342, 58] on span "Вибрати запис" at bounding box center [459, 62] width 255 height 10
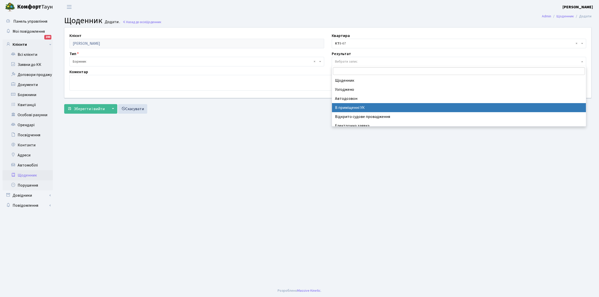
scroll to position [31, 0]
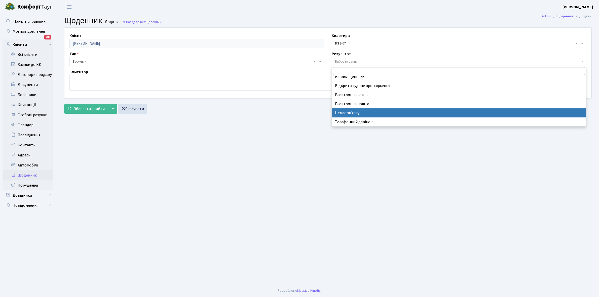
select select "197"
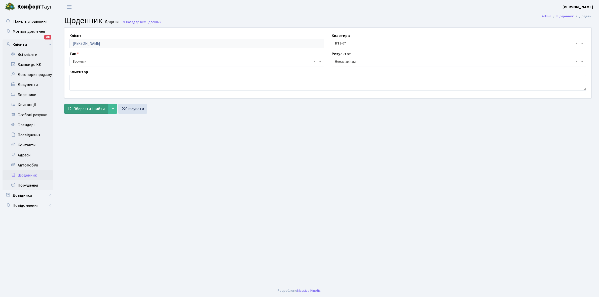
click at [94, 111] on span "Зберегти і вийти" at bounding box center [89, 109] width 31 height 6
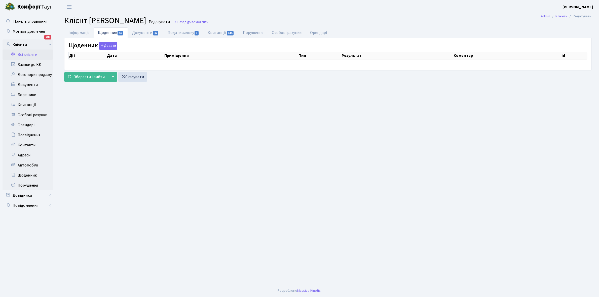
select select "25"
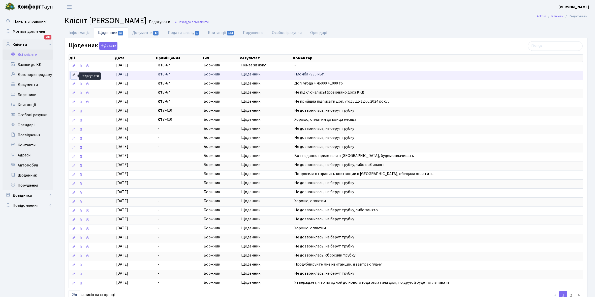
click at [73, 76] on icon at bounding box center [74, 75] width 4 height 4
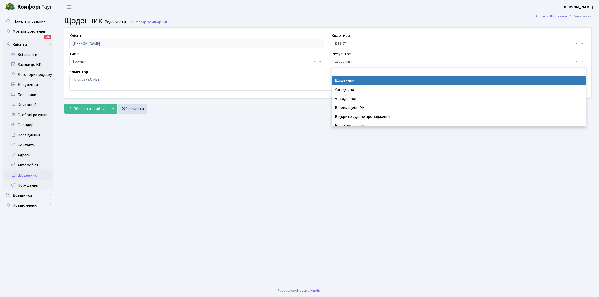
click at [359, 62] on span "× Щоденник" at bounding box center [457, 61] width 245 height 5
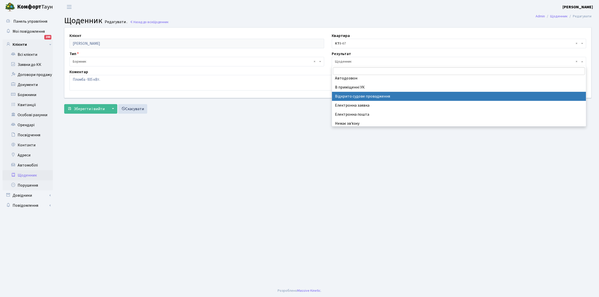
scroll to position [31, 0]
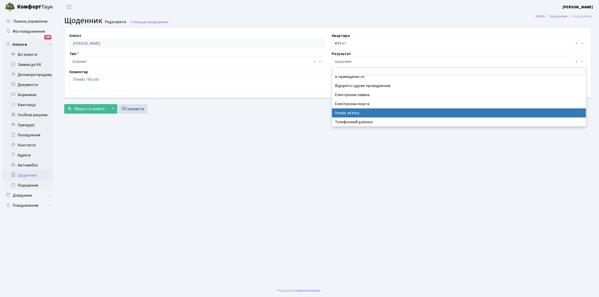
select select "197"
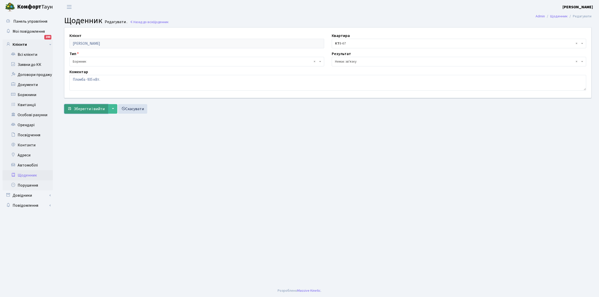
click at [88, 110] on span "Зберегти і вийти" at bounding box center [89, 109] width 31 height 6
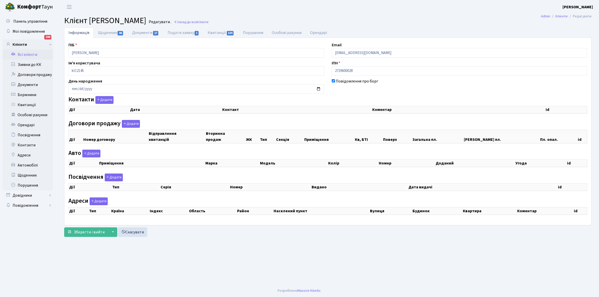
checkbox input "true"
select select "25"
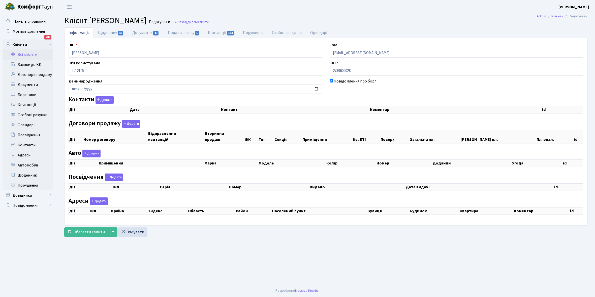
select select "25"
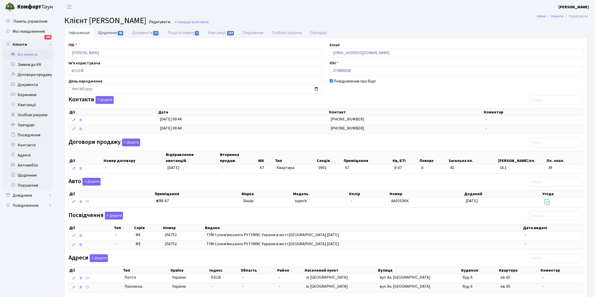
click at [107, 32] on link "Щоденник 46" at bounding box center [111, 32] width 34 height 10
select select "25"
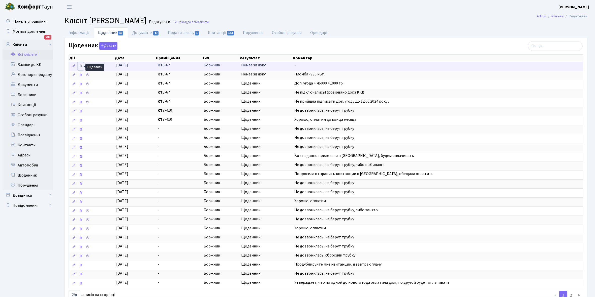
click at [80, 66] on icon at bounding box center [81, 66] width 4 height 4
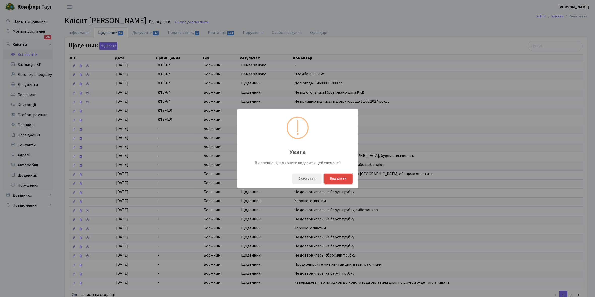
click at [345, 178] on button "Видалити" at bounding box center [338, 179] width 28 height 10
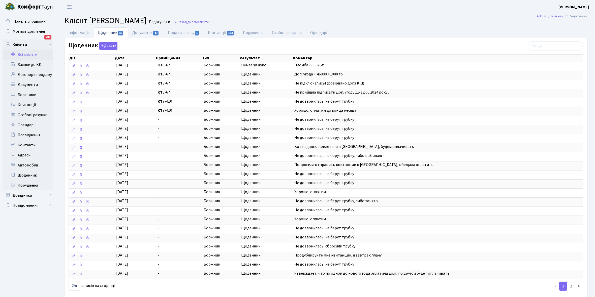
click at [26, 54] on link "Всі клієнти" at bounding box center [28, 55] width 50 height 10
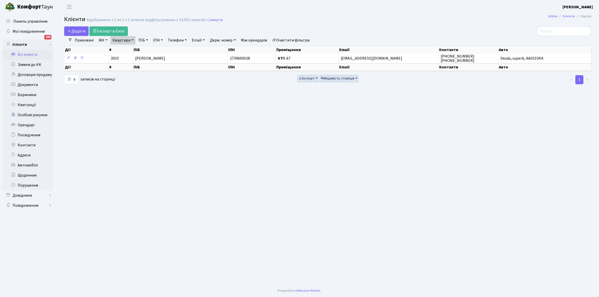
select select "25"
click at [132, 41] on link "Квартира" at bounding box center [123, 40] width 25 height 9
click at [131, 48] on input "8-67" at bounding box center [125, 50] width 29 height 10
type input "8"
type input "5-395"
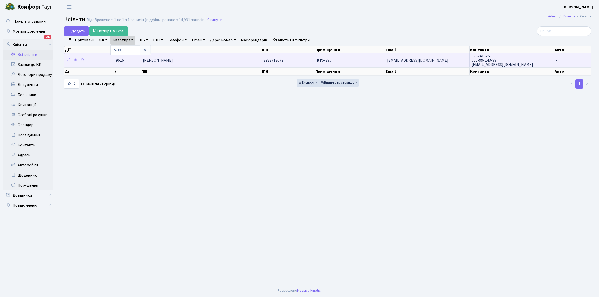
click at [165, 59] on span "[PERSON_NAME]" at bounding box center [158, 61] width 30 height 6
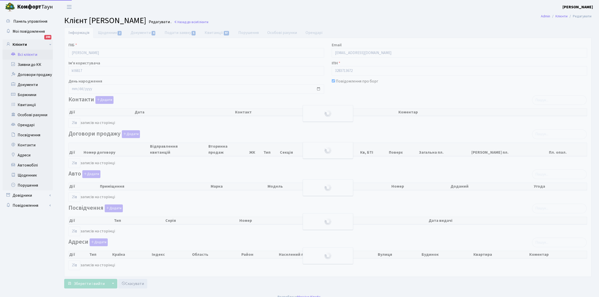
select select "25"
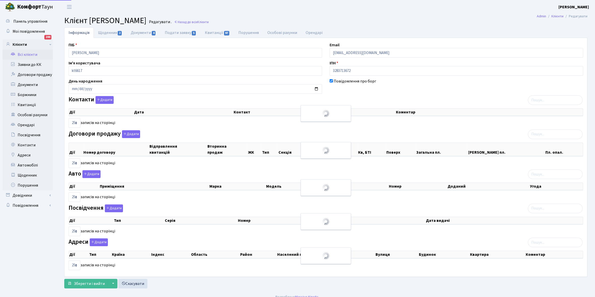
click at [102, 30] on link "Щоденник 2" at bounding box center [110, 32] width 33 height 11
select select "25"
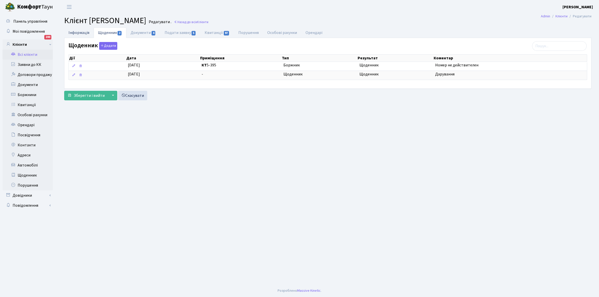
click at [77, 31] on link "Інформація" at bounding box center [78, 32] width 29 height 10
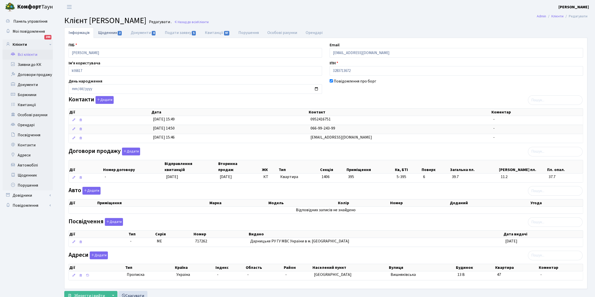
click at [106, 33] on link "Щоденник 2" at bounding box center [110, 32] width 33 height 10
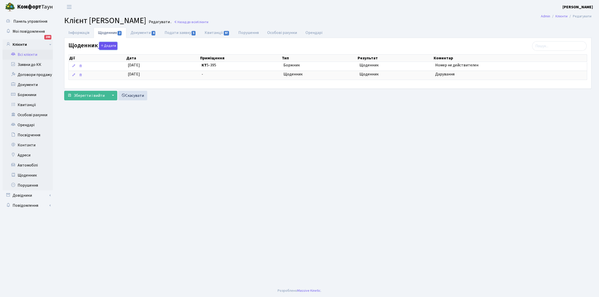
click at [109, 45] on button "Додати" at bounding box center [108, 46] width 18 height 8
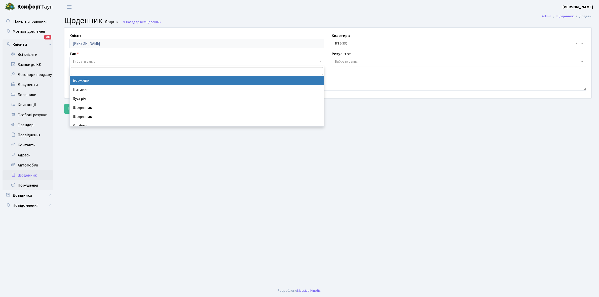
click at [96, 62] on span "Вибрати запис" at bounding box center [195, 61] width 245 height 5
select select "189"
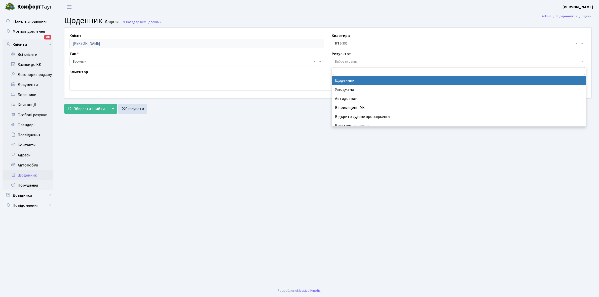
click at [340, 61] on span "Вибрати запис" at bounding box center [346, 61] width 23 height 5
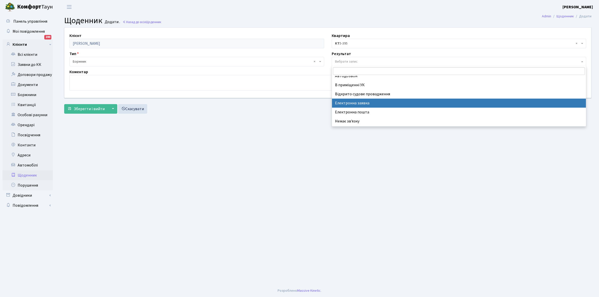
scroll to position [31, 0]
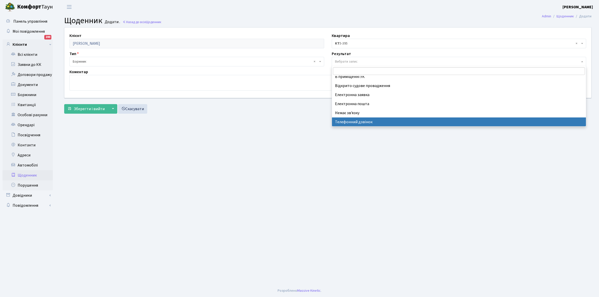
select select "196"
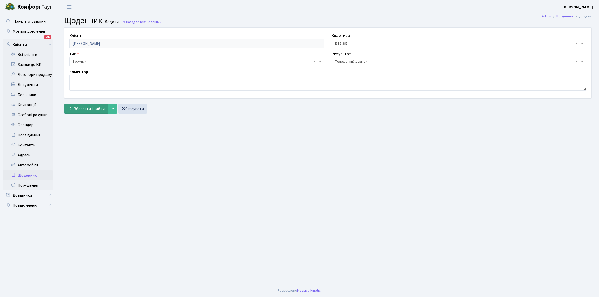
click at [84, 109] on span "Зберегти і вийти" at bounding box center [89, 109] width 31 height 6
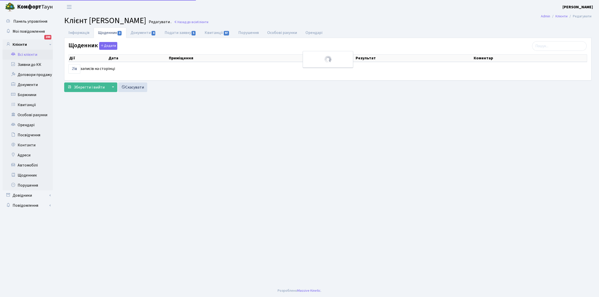
select select "25"
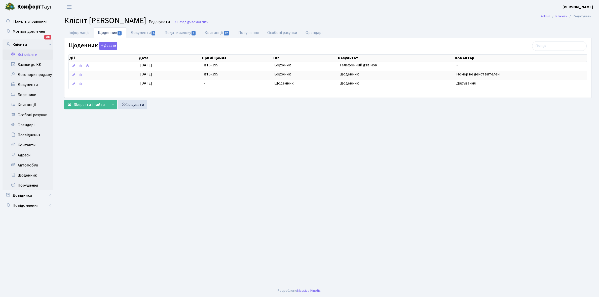
click at [27, 54] on link "Всі клієнти" at bounding box center [28, 55] width 50 height 10
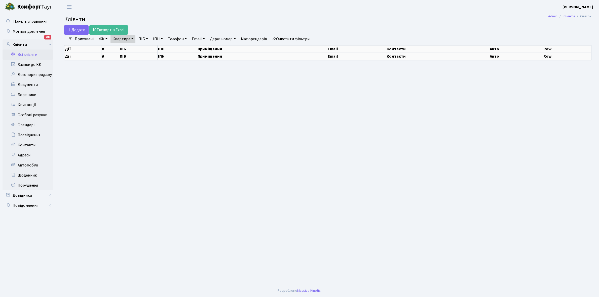
select select "25"
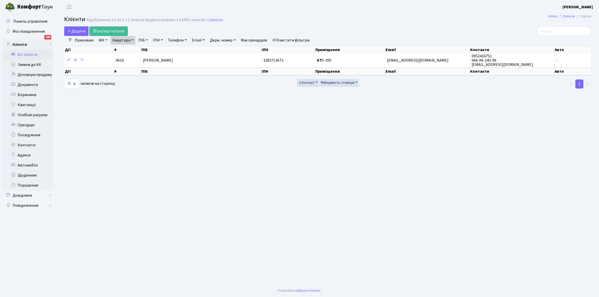
drag, startPoint x: 132, startPoint y: 39, endPoint x: 131, endPoint y: 46, distance: 7.1
click at [131, 39] on link "Квартира" at bounding box center [123, 40] width 25 height 9
click at [131, 48] on input "5-395" at bounding box center [125, 50] width 29 height 10
type input "5"
type input "15-77"
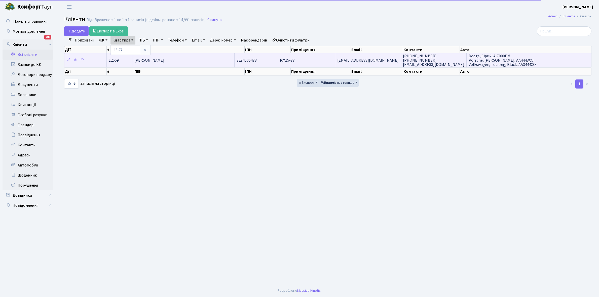
click at [192, 61] on td "Войцехович Пилип Сергійович" at bounding box center [183, 60] width 102 height 14
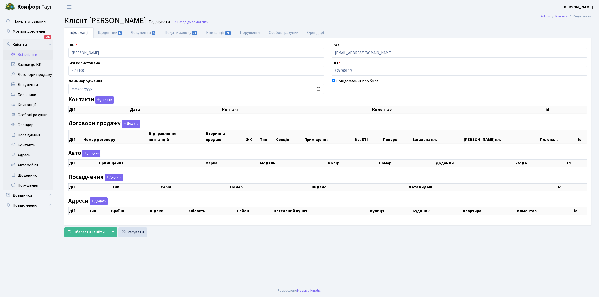
checkbox input "true"
select select "25"
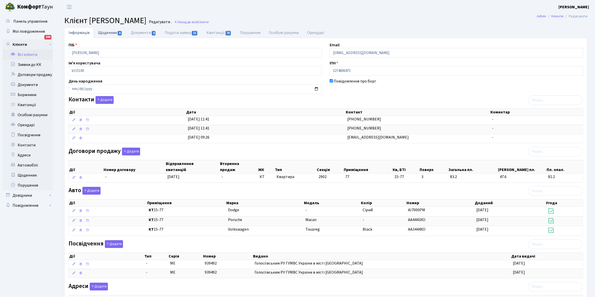
click at [105, 33] on link "Щоденник 6" at bounding box center [110, 32] width 33 height 10
select select "25"
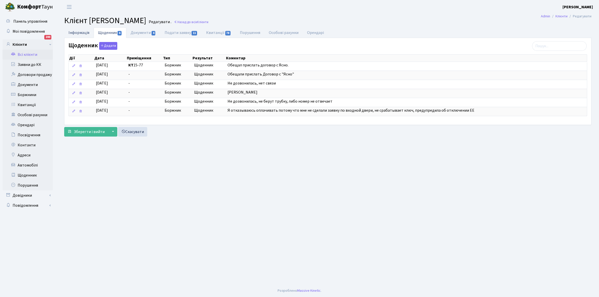
click at [73, 32] on link "Інформація" at bounding box center [78, 32] width 29 height 10
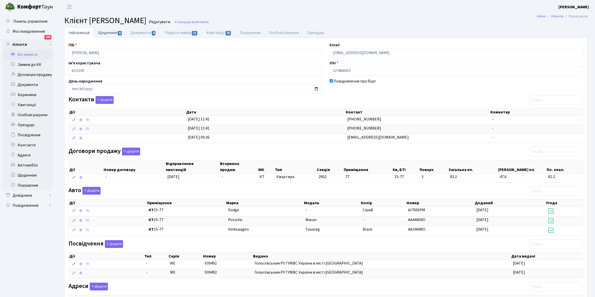
click at [108, 33] on link "Щоденник 6" at bounding box center [110, 32] width 33 height 10
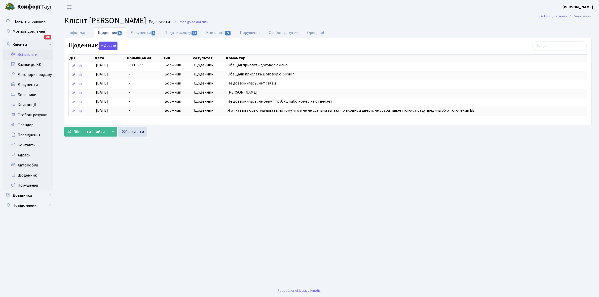
click at [109, 47] on button "Додати" at bounding box center [108, 46] width 18 height 8
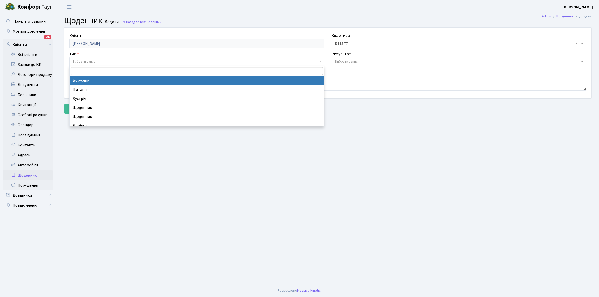
click at [92, 59] on span "Вибрати запис" at bounding box center [84, 61] width 23 height 5
select select "189"
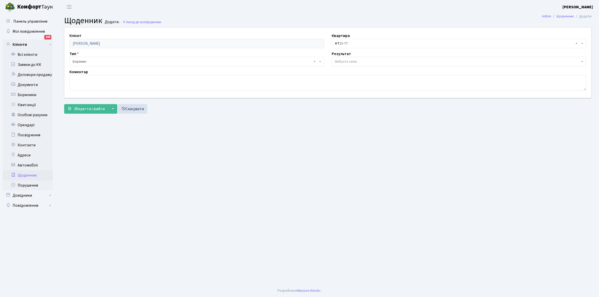
click at [346, 60] on span "Вибрати запис" at bounding box center [346, 61] width 23 height 5
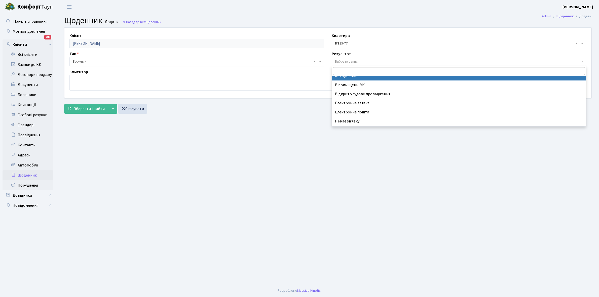
scroll to position [31, 0]
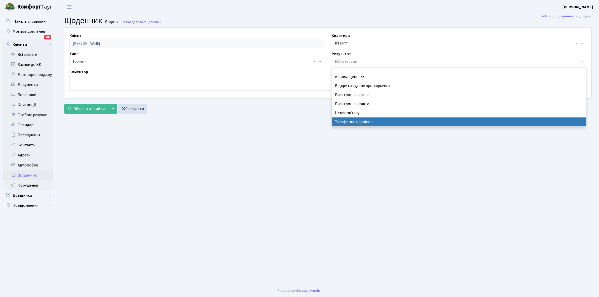
select select "196"
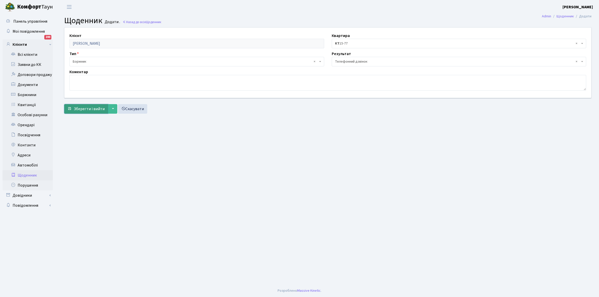
click at [95, 110] on span "Зберегти і вийти" at bounding box center [89, 109] width 31 height 6
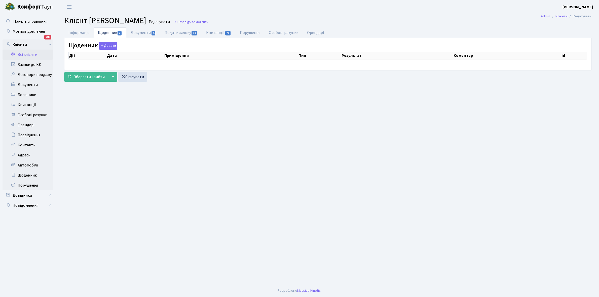
select select "25"
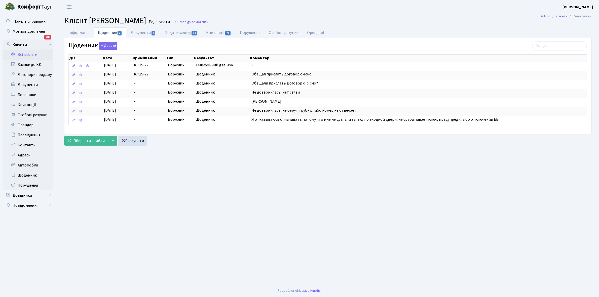
click at [29, 55] on link "Всі клієнти" at bounding box center [28, 55] width 50 height 10
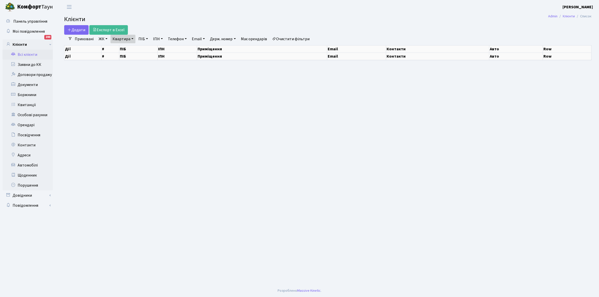
select select "25"
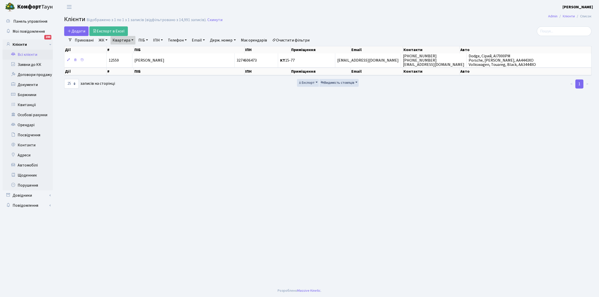
click at [132, 40] on link "Квартира" at bounding box center [123, 40] width 25 height 9
click at [131, 49] on input "15-77" at bounding box center [125, 50] width 29 height 10
type input "1"
type input "6-137"
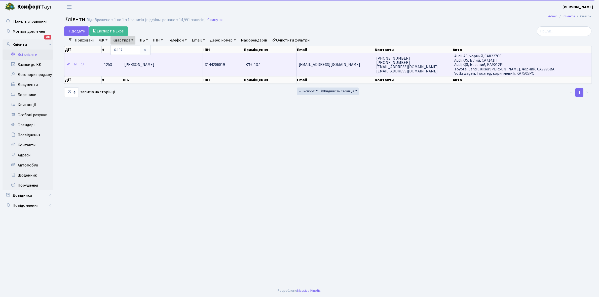
click at [174, 68] on td "[PERSON_NAME]" at bounding box center [162, 64] width 81 height 23
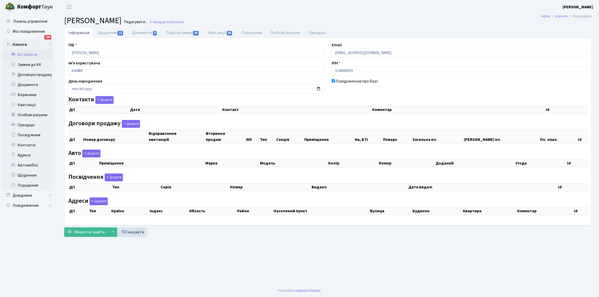
checkbox input "true"
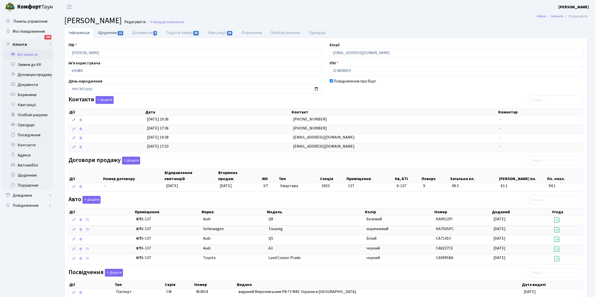
click at [103, 33] on link "Щоденник 11" at bounding box center [111, 32] width 34 height 10
select select "25"
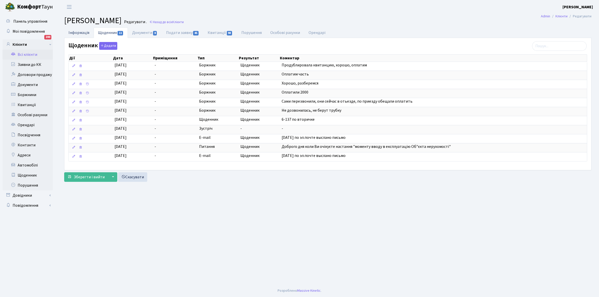
click at [77, 32] on link "Інформація" at bounding box center [78, 32] width 29 height 10
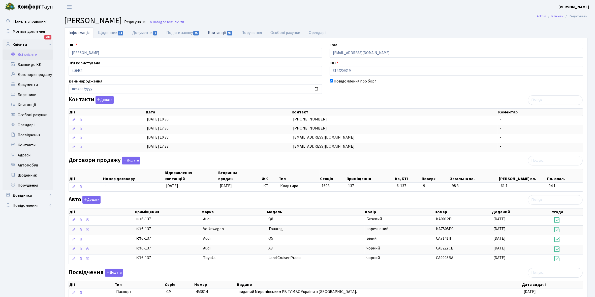
click at [218, 31] on link "Квитанції 98" at bounding box center [221, 32] width 34 height 10
select select "25"
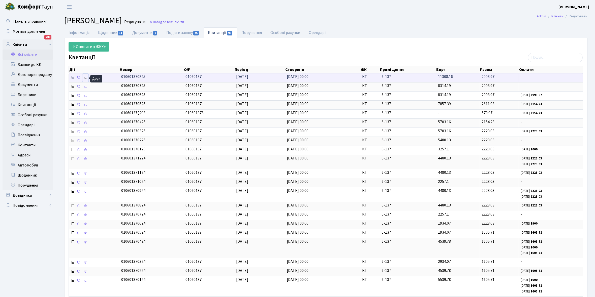
click at [87, 77] on icon at bounding box center [86, 78] width 4 height 4
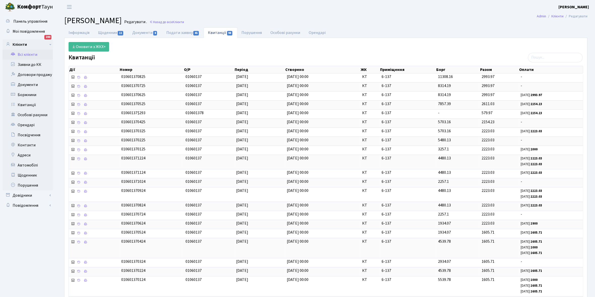
click at [28, 54] on link "Всі клієнти" at bounding box center [28, 55] width 50 height 10
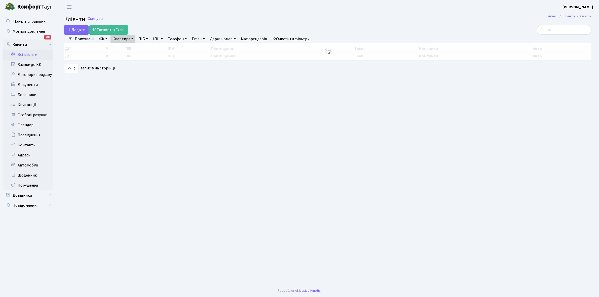
select select "25"
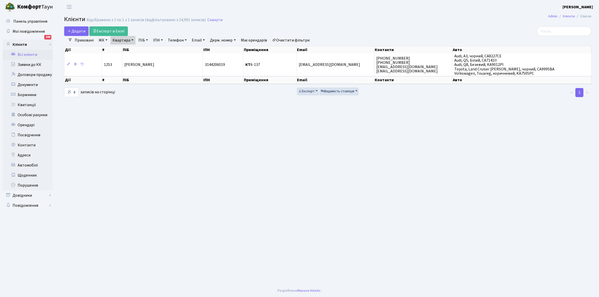
click at [132, 40] on link "Квартира" at bounding box center [123, 40] width 25 height 9
click at [131, 47] on input "6-137" at bounding box center [125, 50] width 29 height 10
type input "6"
type input "2-355"
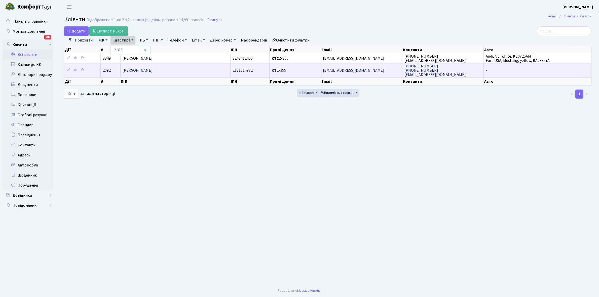
click at [153, 73] on span "[PERSON_NAME]" at bounding box center [138, 71] width 30 height 6
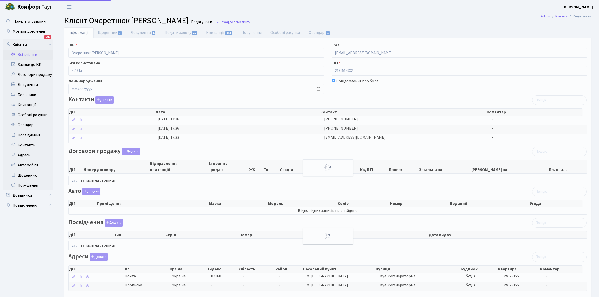
select select "25"
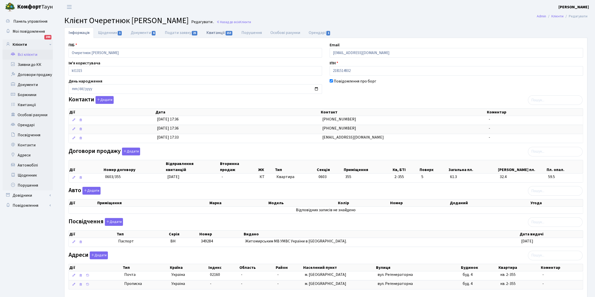
click at [213, 33] on link "Квитанції 153" at bounding box center [219, 32] width 35 height 10
select select "25"
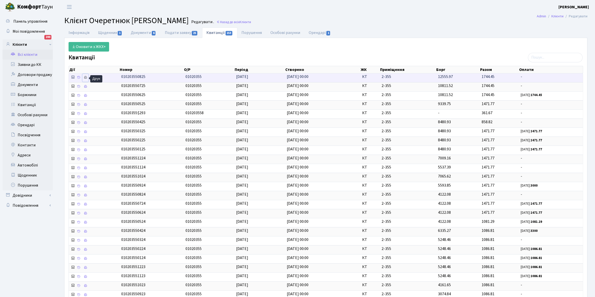
click at [86, 78] on icon at bounding box center [86, 78] width 4 height 4
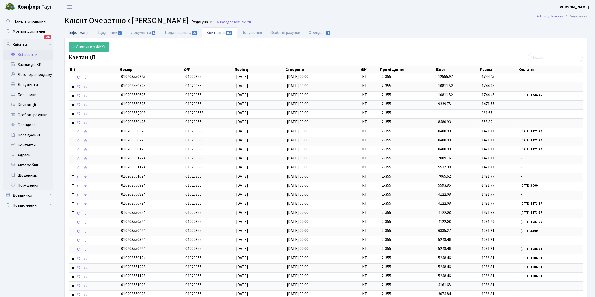
click at [75, 30] on link "Інформація" at bounding box center [78, 32] width 29 height 10
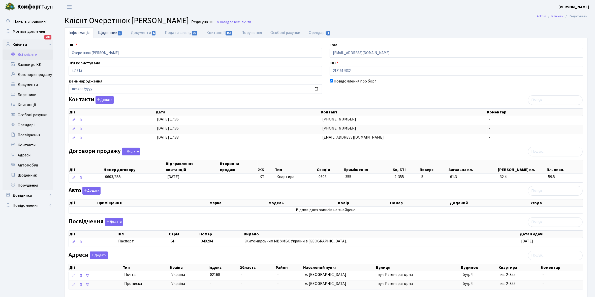
click at [105, 30] on link "Щоденник 1" at bounding box center [110, 32] width 33 height 10
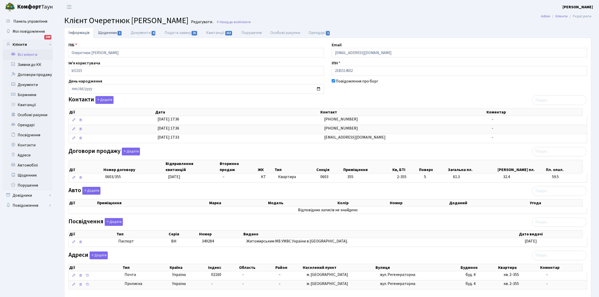
select select "25"
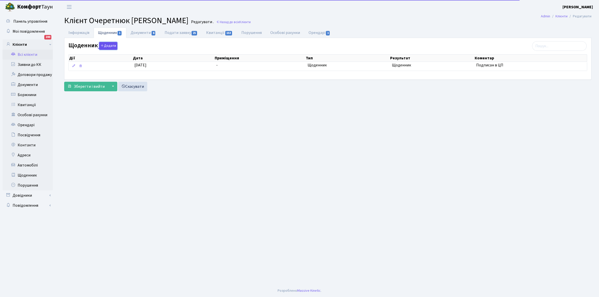
click at [109, 47] on button "Додати" at bounding box center [108, 46] width 18 height 8
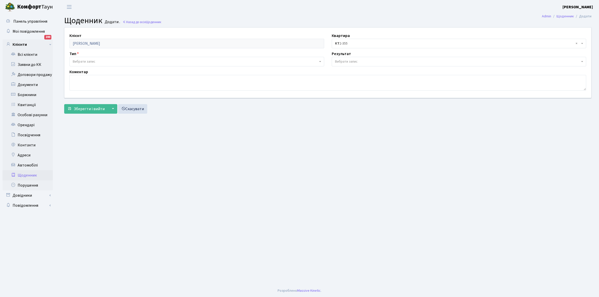
click at [85, 60] on span "Вибрати запис" at bounding box center [84, 61] width 23 height 5
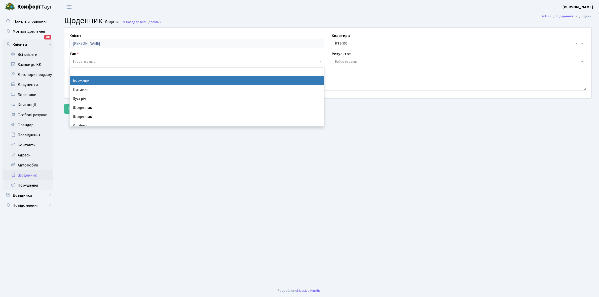
select select "189"
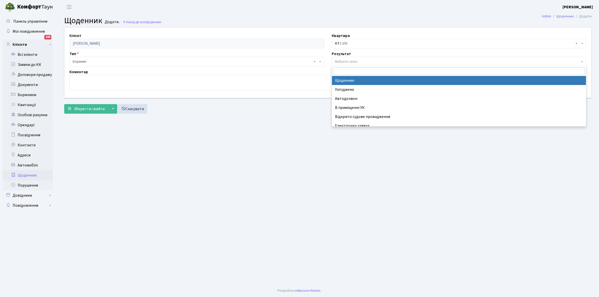
click at [348, 58] on span "Вибрати запис" at bounding box center [459, 62] width 255 height 10
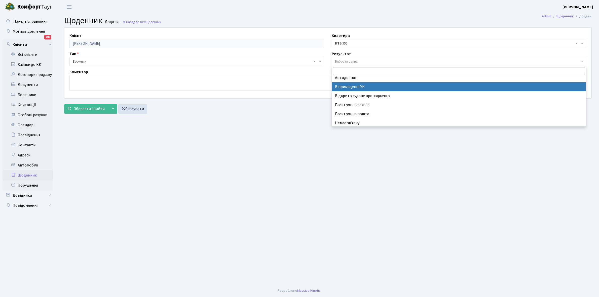
scroll to position [31, 0]
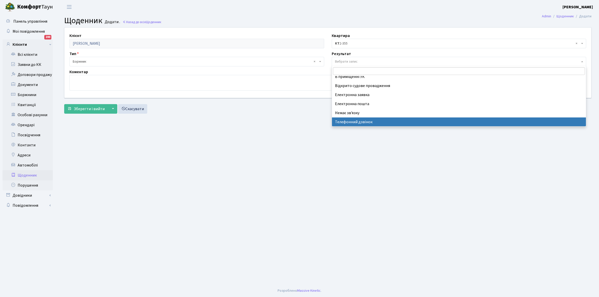
select select "196"
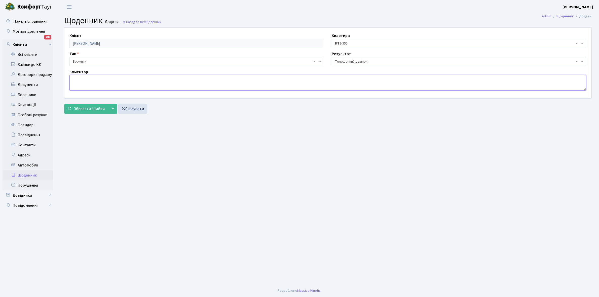
click at [77, 82] on textarea at bounding box center [328, 83] width 517 height 16
click at [106, 80] on textarea "Дуже скандальний , борг не" at bounding box center [328, 83] width 517 height 16
click at [141, 81] on textarea "Дуже скандальний , не визнає борг не" at bounding box center [328, 83] width 517 height 16
type textarea "Дуже скандальний , не визнає борг . Запропонувала прийти в УК зробити звірку оп…"
click at [84, 108] on span "Зберегти і вийти" at bounding box center [89, 109] width 31 height 6
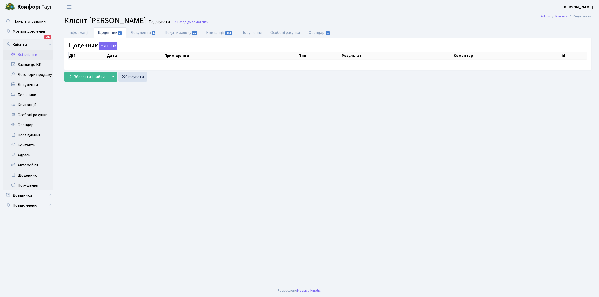
select select "25"
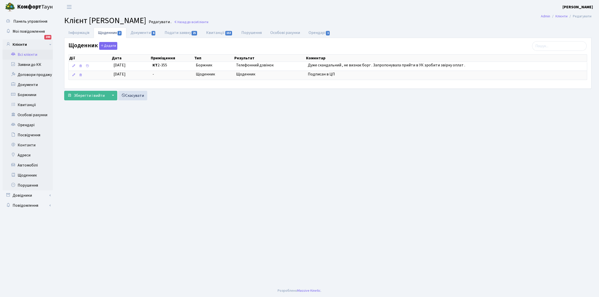
click at [33, 54] on link "Всі клієнти" at bounding box center [28, 55] width 50 height 10
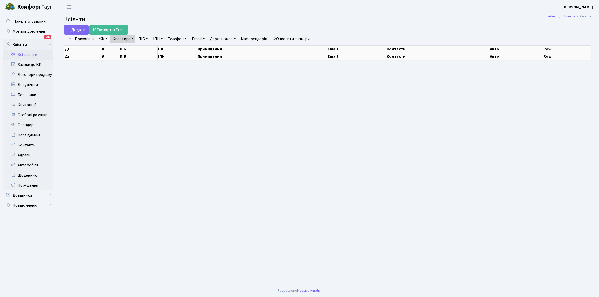
select select "25"
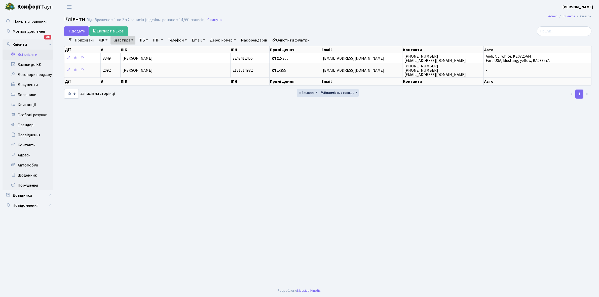
click at [132, 39] on link "Квартира" at bounding box center [123, 40] width 25 height 9
click at [127, 50] on input "2-355" at bounding box center [125, 50] width 29 height 10
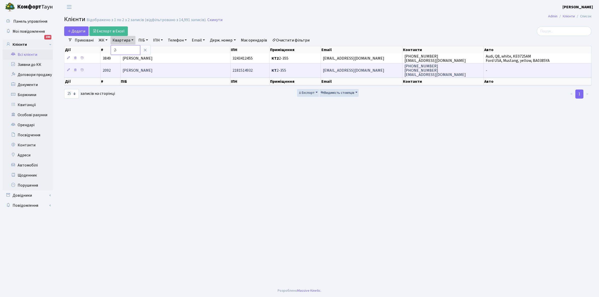
type input "2"
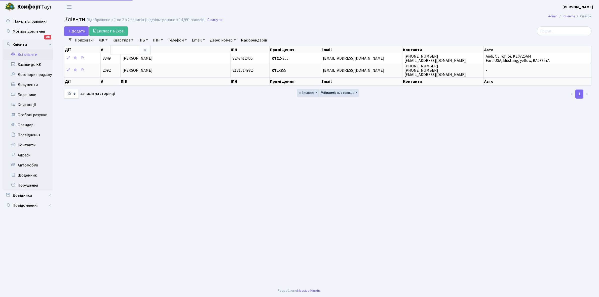
click at [293, 42] on li "Очистити фільтри" at bounding box center [291, 40] width 42 height 9
click at [107, 40] on link "ЖК" at bounding box center [103, 40] width 13 height 9
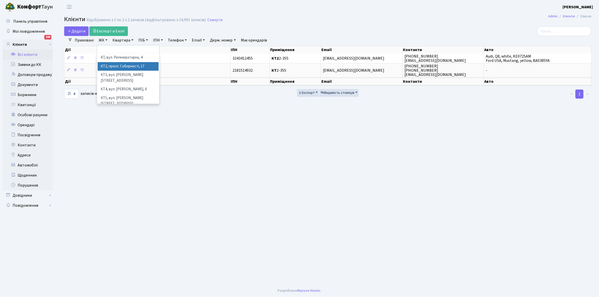
click at [127, 67] on li "КТ2, просп. Соборності, 17" at bounding box center [128, 66] width 61 height 9
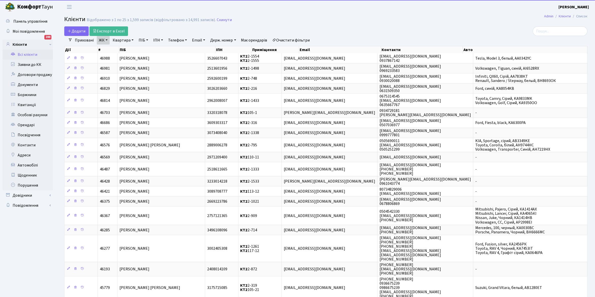
click at [132, 40] on link "Квартира" at bounding box center [123, 40] width 25 height 9
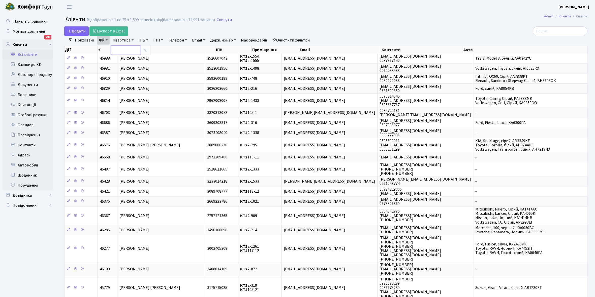
click at [127, 51] on input "text" at bounding box center [125, 50] width 29 height 10
type input "2-328"
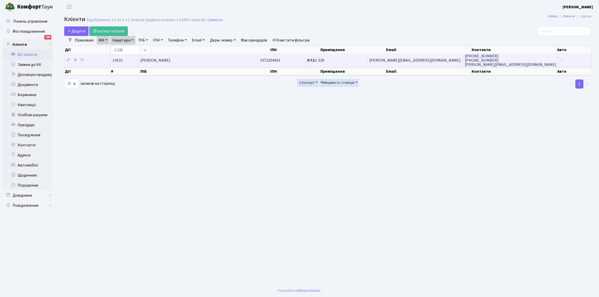
click at [171, 59] on span "Супрун Михайло Володимирович" at bounding box center [156, 61] width 30 height 6
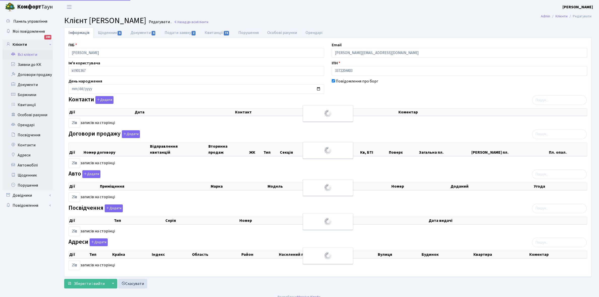
select select "25"
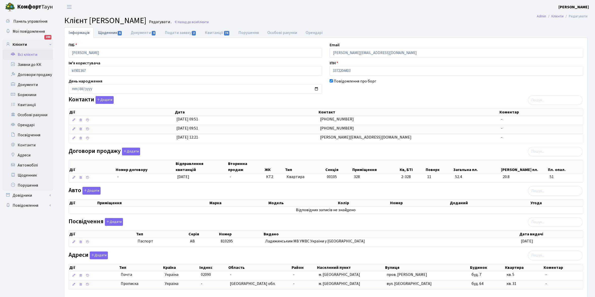
click at [106, 34] on link "Щоденник 6" at bounding box center [110, 32] width 33 height 10
select select "25"
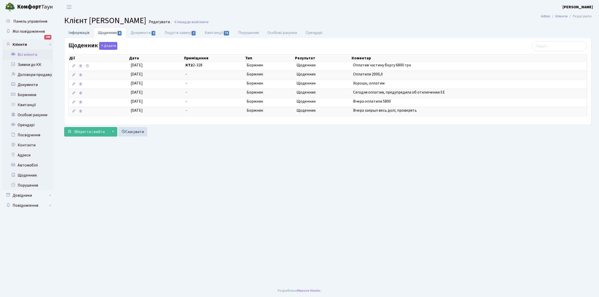
click at [76, 34] on link "Інформація" at bounding box center [78, 32] width 29 height 10
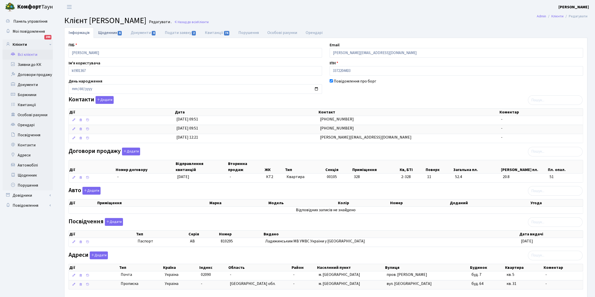
click at [107, 33] on link "Щоденник 6" at bounding box center [110, 32] width 33 height 10
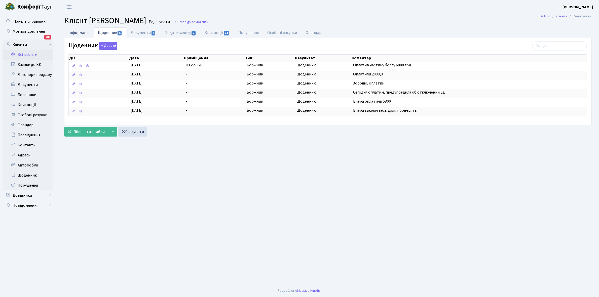
click at [78, 32] on link "Інформація" at bounding box center [78, 32] width 29 height 10
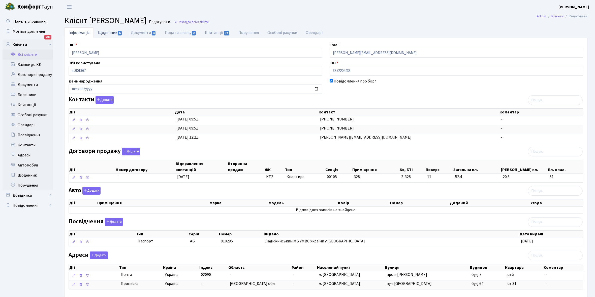
click at [101, 32] on link "Щоденник 6" at bounding box center [110, 32] width 33 height 10
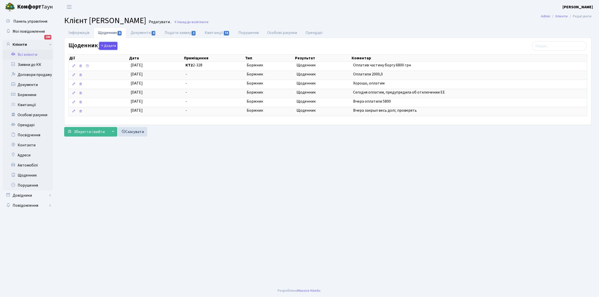
click at [106, 45] on button "Додати" at bounding box center [108, 46] width 18 height 8
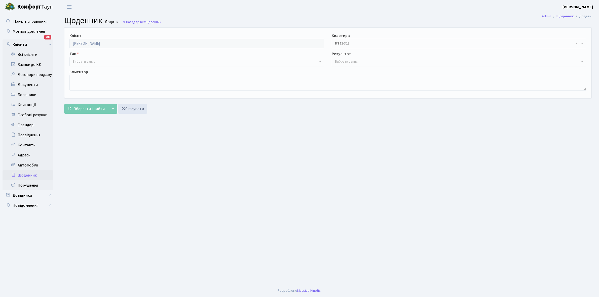
click at [91, 59] on span "Вибрати запис" at bounding box center [84, 61] width 23 height 5
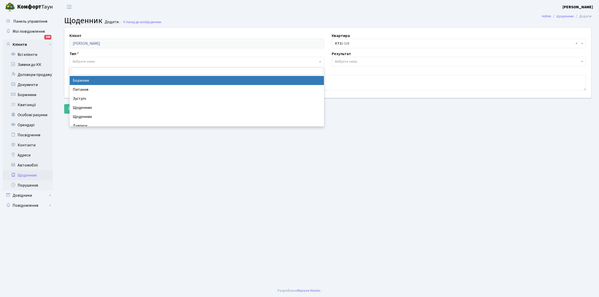
select select "189"
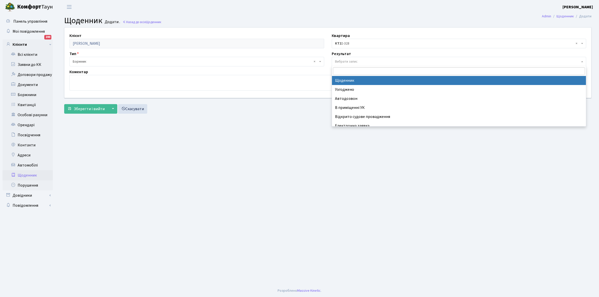
click at [348, 61] on span "Вибрати запис" at bounding box center [346, 61] width 23 height 5
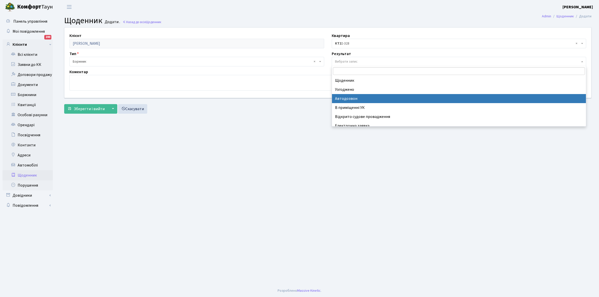
scroll to position [31, 0]
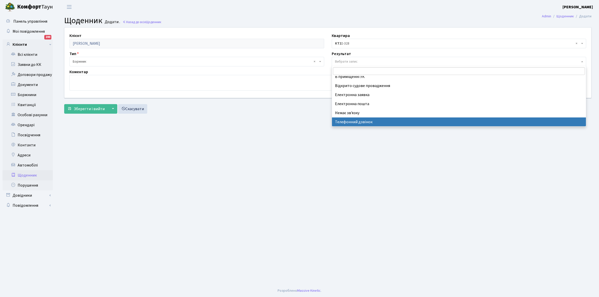
select select "196"
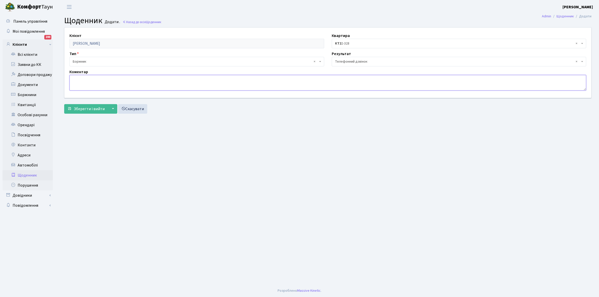
click at [79, 80] on textarea at bounding box center [328, 83] width 517 height 16
type textarea "Не бере трубку телефона"
click at [88, 109] on span "Зберегти і вийти" at bounding box center [89, 109] width 31 height 6
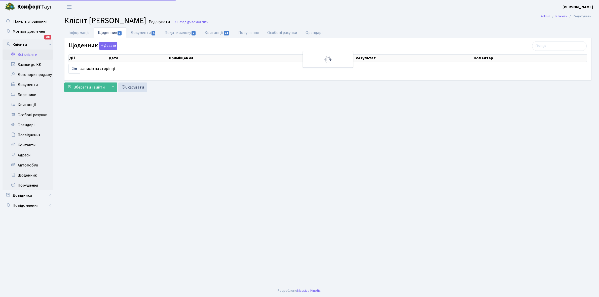
select select "25"
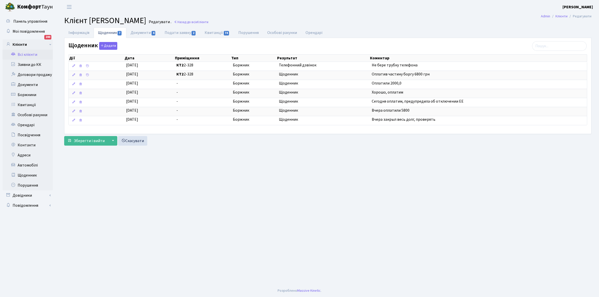
click at [30, 54] on link "Всі клієнти" at bounding box center [28, 55] width 50 height 10
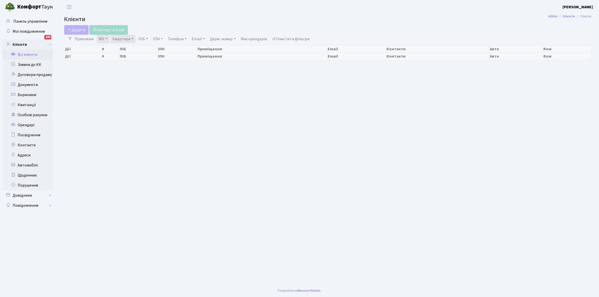
select select "25"
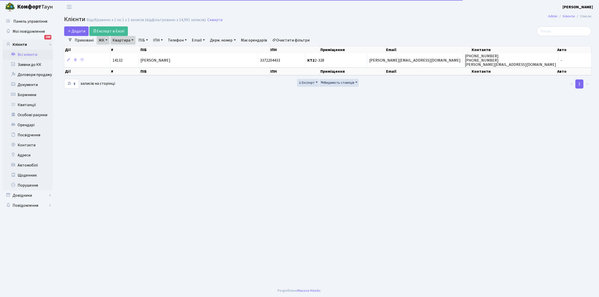
click at [299, 38] on link "Очистити фільтри" at bounding box center [291, 40] width 42 height 9
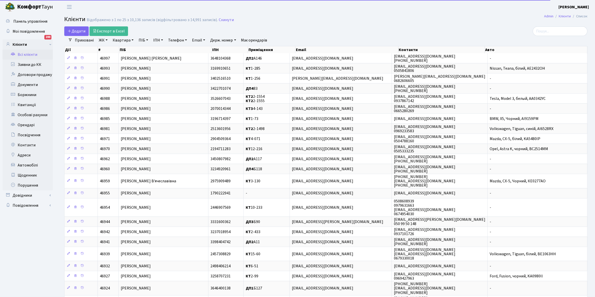
click at [108, 40] on link "ЖК" at bounding box center [103, 40] width 13 height 9
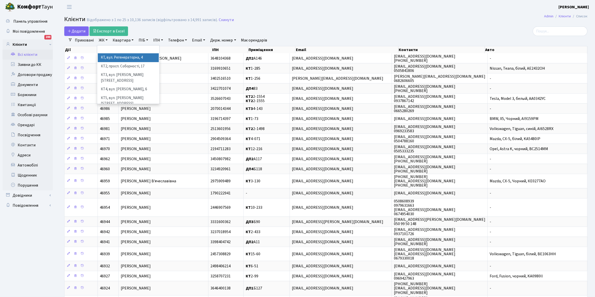
click at [122, 56] on li "КТ, вул. Регенераторна, 4" at bounding box center [128, 57] width 61 height 9
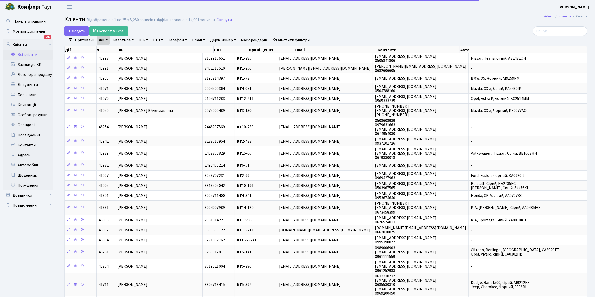
drag, startPoint x: 132, startPoint y: 39, endPoint x: 128, endPoint y: 52, distance: 13.5
click at [132, 40] on link "Квартира" at bounding box center [123, 40] width 25 height 9
drag, startPoint x: 128, startPoint y: 52, endPoint x: 130, endPoint y: 50, distance: 2.8
click at [128, 52] on input "text" at bounding box center [125, 50] width 29 height 10
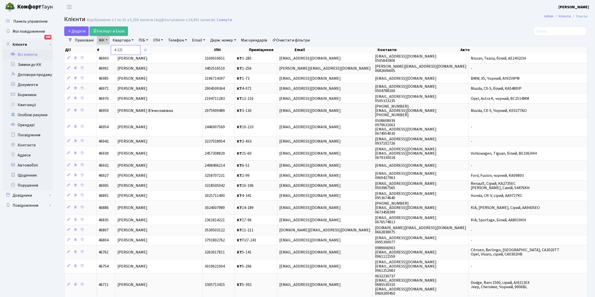
type input "4-325"
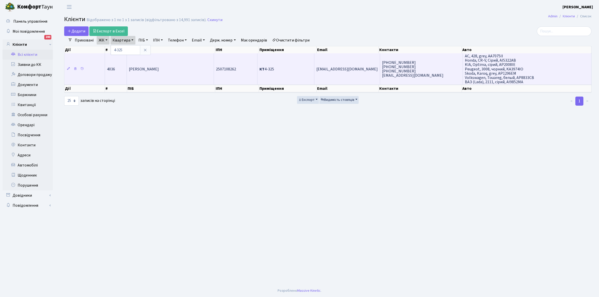
click at [165, 64] on td "[PERSON_NAME]" at bounding box center [170, 68] width 87 height 31
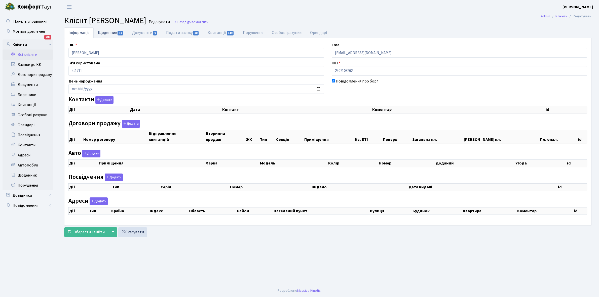
checkbox input "true"
select select "25"
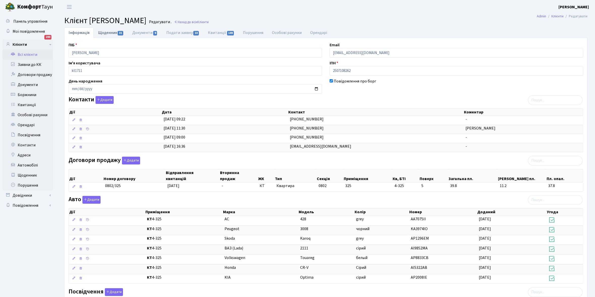
click at [103, 33] on link "Щоденник 31" at bounding box center [111, 32] width 34 height 10
select select "25"
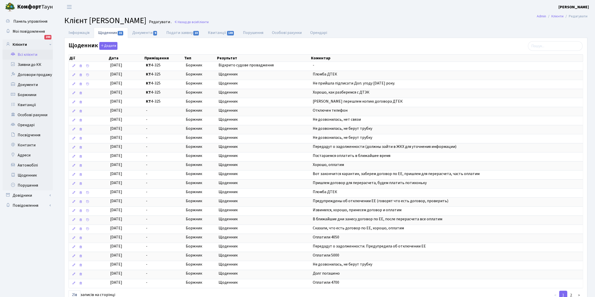
click at [28, 52] on link "Всі клієнти" at bounding box center [28, 55] width 50 height 10
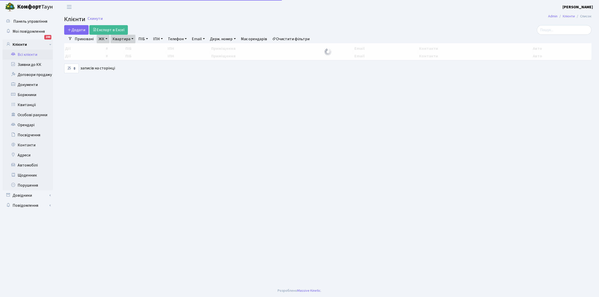
select select "25"
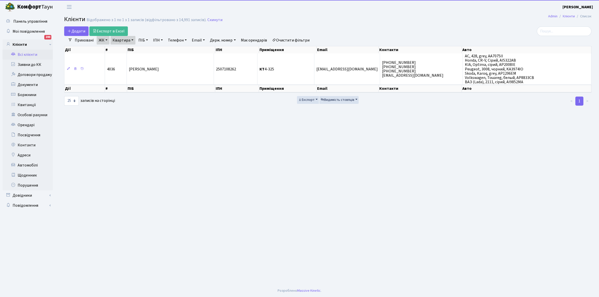
click at [132, 39] on link "Квартира" at bounding box center [123, 40] width 25 height 9
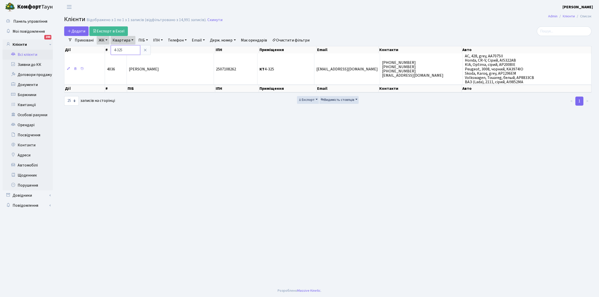
click at [130, 47] on input "4-325" at bounding box center [125, 50] width 29 height 10
type input "4"
type input "12-88"
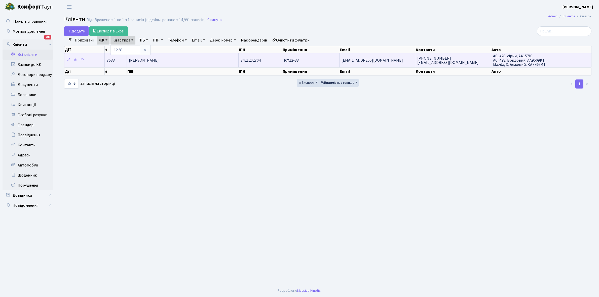
click at [159, 62] on span "[PERSON_NAME]" at bounding box center [144, 61] width 30 height 6
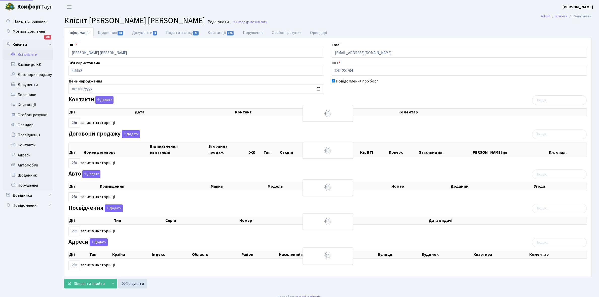
select select "25"
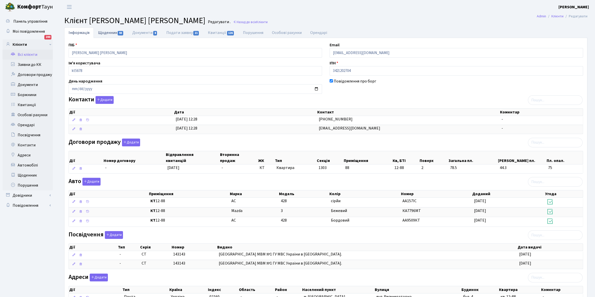
click at [106, 31] on link "Щоденник 93" at bounding box center [111, 32] width 34 height 10
select select "25"
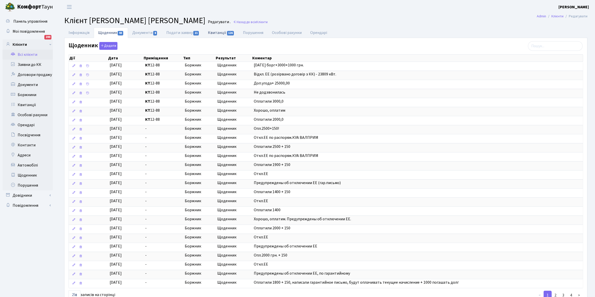
click at [218, 34] on link "Квитанції 126" at bounding box center [221, 32] width 35 height 10
select select "25"
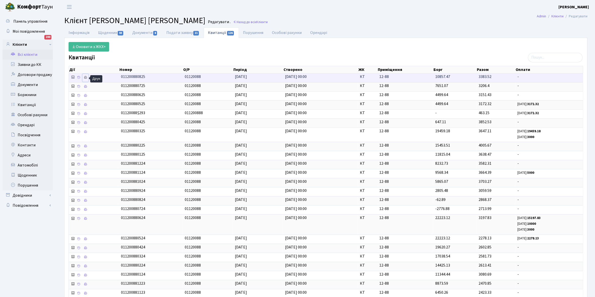
click at [86, 79] on icon at bounding box center [86, 78] width 4 height 4
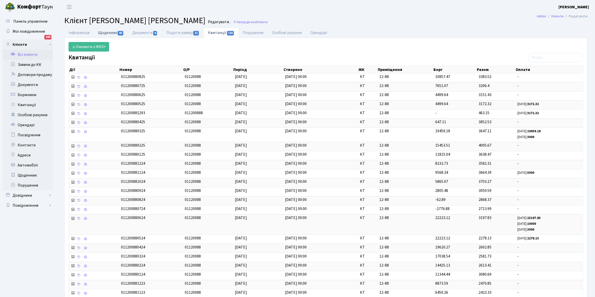
click at [108, 32] on link "Щоденник 93" at bounding box center [111, 32] width 34 height 10
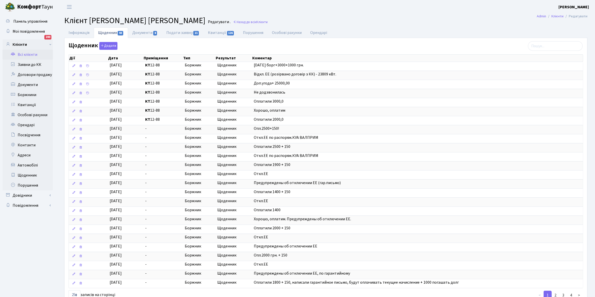
click at [26, 54] on link "Всі клієнти" at bounding box center [28, 55] width 50 height 10
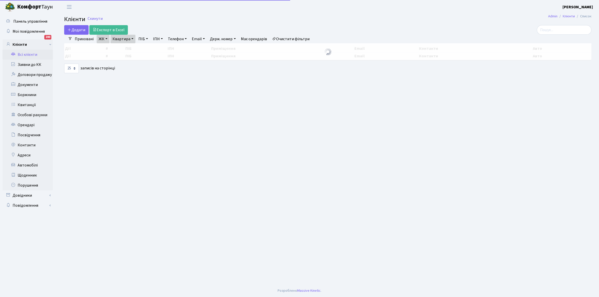
select select "25"
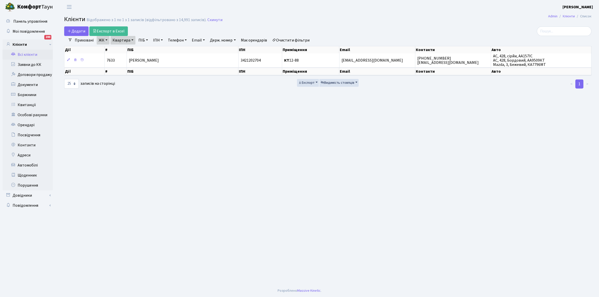
click at [132, 40] on link "Квартира" at bounding box center [123, 40] width 25 height 9
click at [129, 48] on input "12-88" at bounding box center [125, 50] width 29 height 10
type input "1"
type input "5-530"
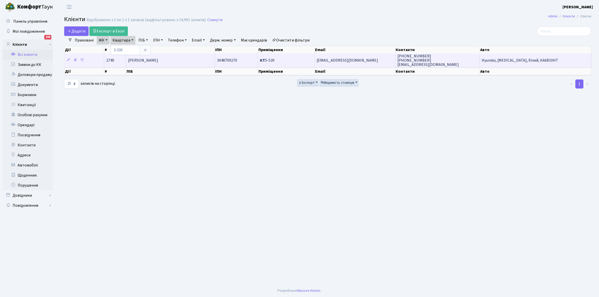
click at [158, 62] on span "[PERSON_NAME]" at bounding box center [143, 61] width 30 height 6
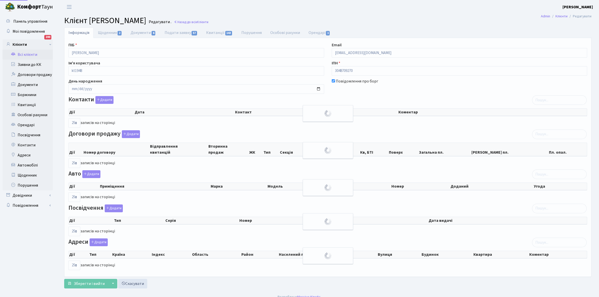
select select "25"
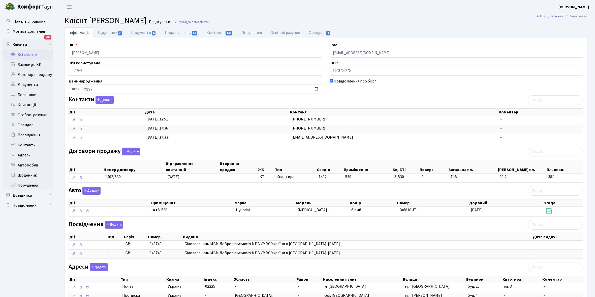
click at [107, 33] on link "Щоденник 2" at bounding box center [110, 32] width 33 height 11
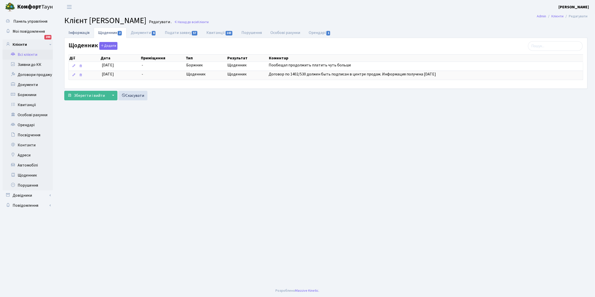
click at [77, 32] on link "Інформація" at bounding box center [78, 32] width 29 height 10
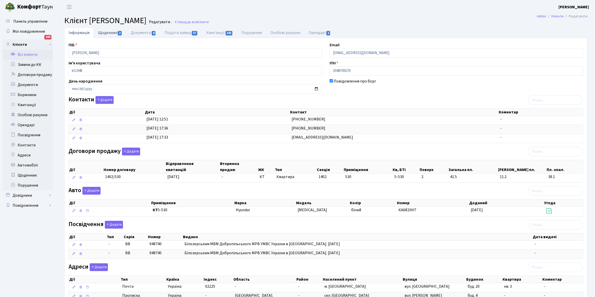
click at [106, 33] on link "Щоденник 2" at bounding box center [110, 32] width 33 height 10
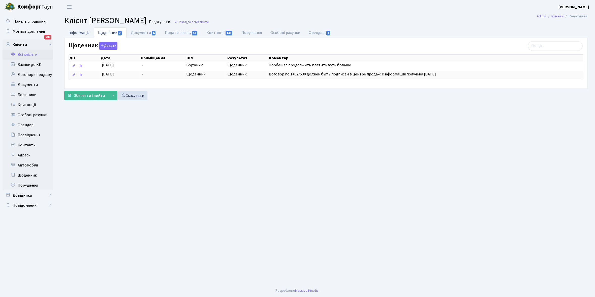
click at [77, 31] on link "Інформація" at bounding box center [78, 32] width 29 height 10
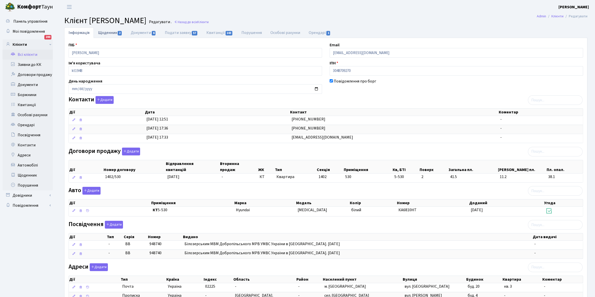
click at [104, 32] on link "Щоденник 2" at bounding box center [110, 32] width 33 height 10
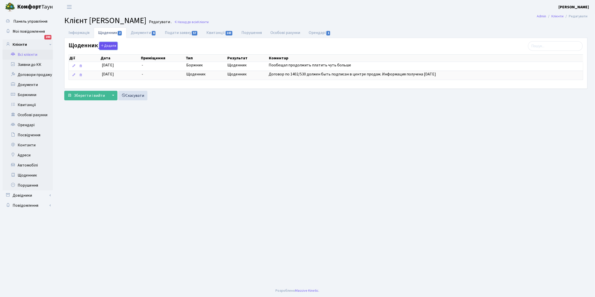
click at [106, 46] on button "Додати" at bounding box center [108, 46] width 18 height 8
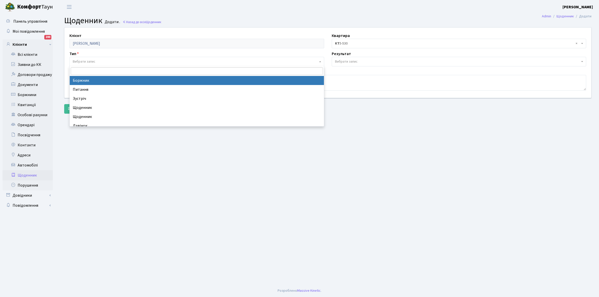
drag, startPoint x: 96, startPoint y: 60, endPoint x: 96, endPoint y: 70, distance: 10.1
click at [96, 60] on span "Вибрати запис" at bounding box center [195, 61] width 245 height 5
select select "189"
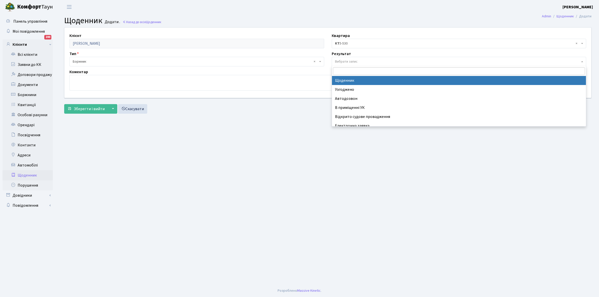
click at [353, 60] on span "Вибрати запис" at bounding box center [346, 61] width 23 height 5
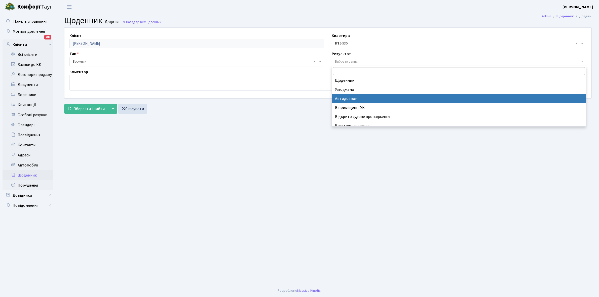
scroll to position [31, 0]
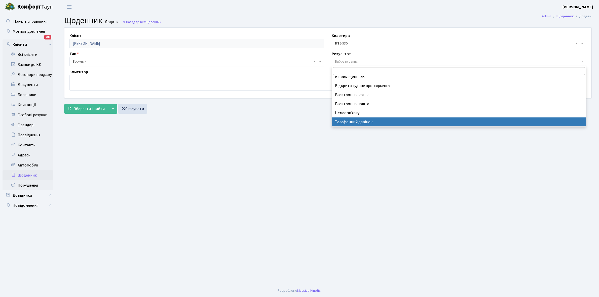
select select "196"
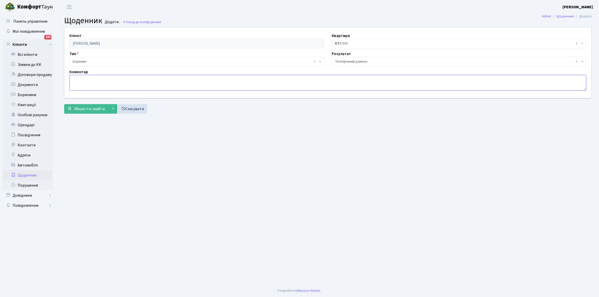
click at [79, 81] on textarea at bounding box center [328, 83] width 517 height 16
type textarea "Поступово сплатить борг"
click at [98, 112] on button "Зберегти і вийти" at bounding box center [86, 109] width 44 height 10
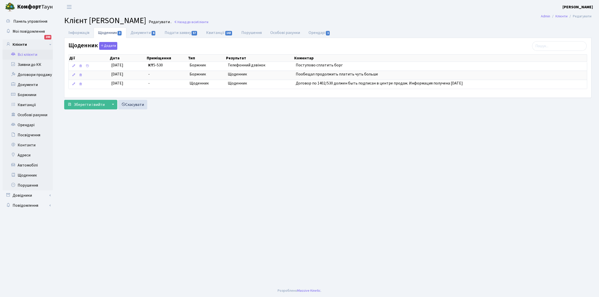
click at [28, 55] on link "Всі клієнти" at bounding box center [28, 55] width 50 height 10
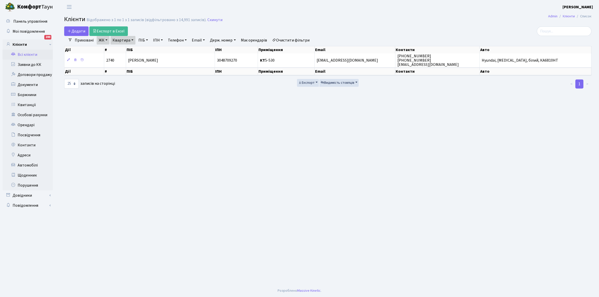
select select "25"
click at [133, 39] on link "Квартира" at bounding box center [123, 40] width 25 height 9
click at [130, 49] on input "5-530" at bounding box center [125, 50] width 29 height 10
type input "5"
type input "10-133"
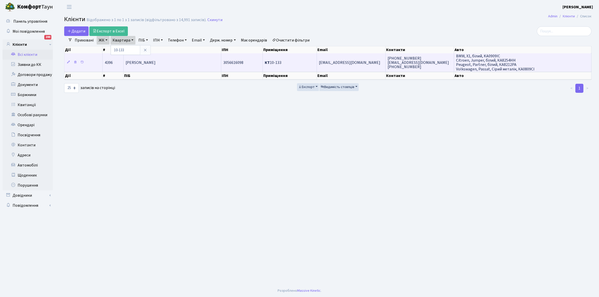
click at [156, 64] on span "Джалаба Ігор Володимирович" at bounding box center [141, 63] width 30 height 6
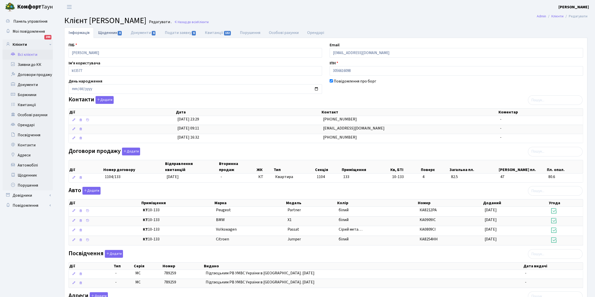
click at [105, 30] on link "Щоденник 4" at bounding box center [110, 32] width 33 height 10
select select "25"
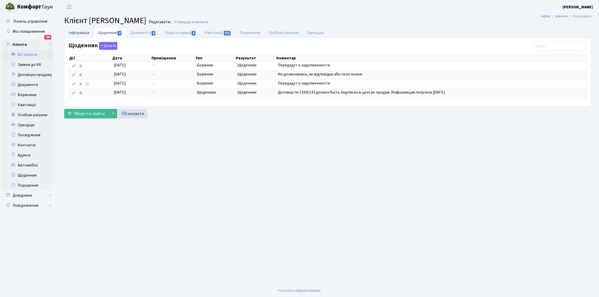
click at [78, 34] on link "Інформація" at bounding box center [78, 32] width 29 height 10
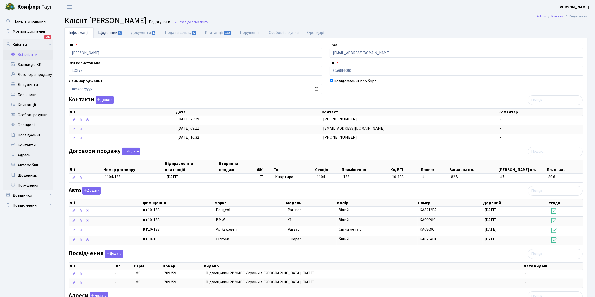
click at [102, 32] on link "Щоденник 4" at bounding box center [110, 32] width 33 height 10
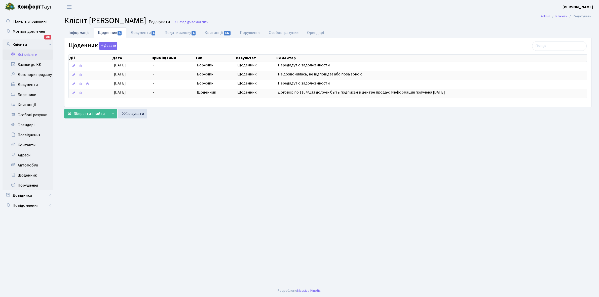
click at [81, 32] on link "Інформація" at bounding box center [78, 32] width 29 height 10
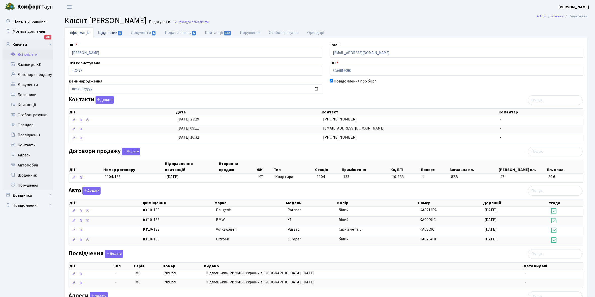
click at [105, 31] on link "Щоденник 4" at bounding box center [110, 32] width 33 height 10
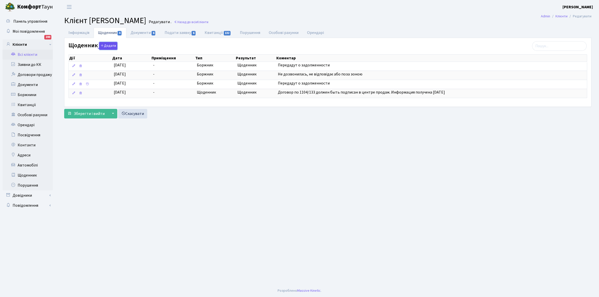
click at [109, 46] on button "Додати" at bounding box center [108, 46] width 18 height 8
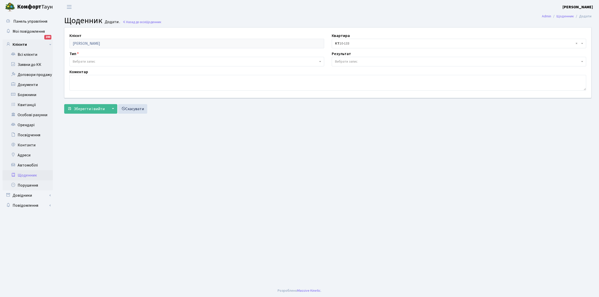
click at [97, 58] on span "Вибрати запис" at bounding box center [197, 62] width 255 height 10
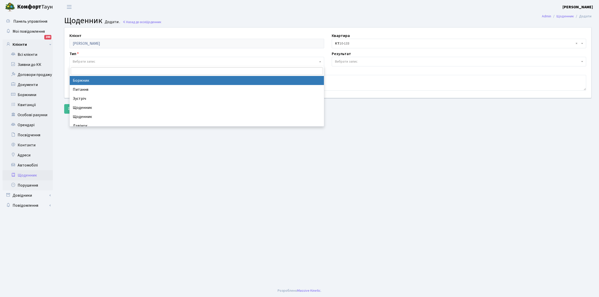
select select "189"
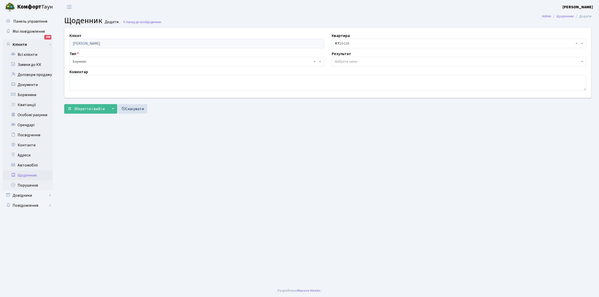
click at [348, 61] on span "Вибрати запис" at bounding box center [346, 61] width 23 height 5
click at [95, 109] on span "Зберегти і вийти" at bounding box center [89, 109] width 31 height 6
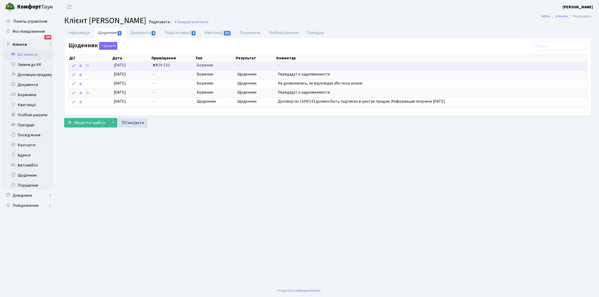
click at [243, 65] on span "-" at bounding box center [256, 65] width 37 height 6
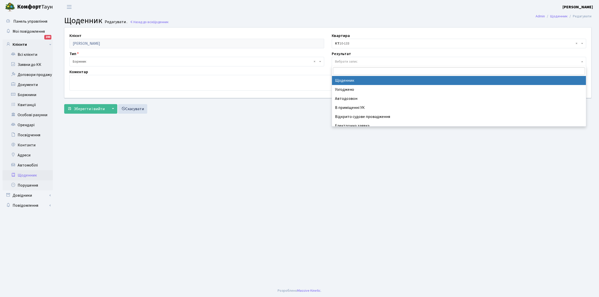
click at [361, 62] on span "Вибрати запис" at bounding box center [457, 61] width 245 height 5
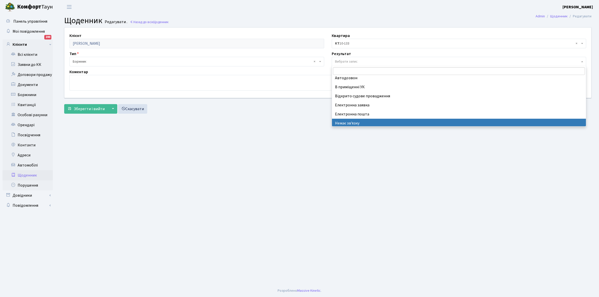
scroll to position [31, 0]
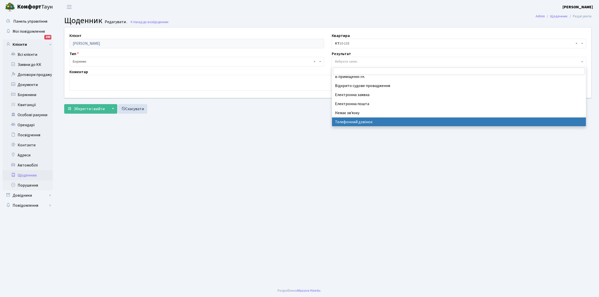
select select "196"
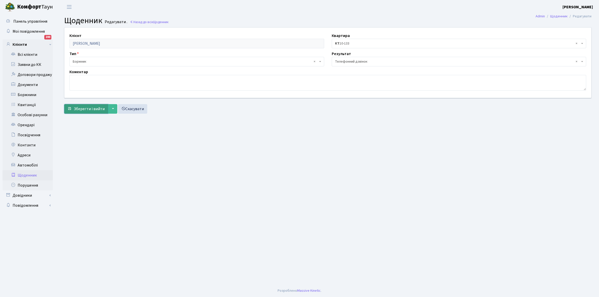
click at [88, 108] on span "Зберегти і вийти" at bounding box center [89, 109] width 31 height 6
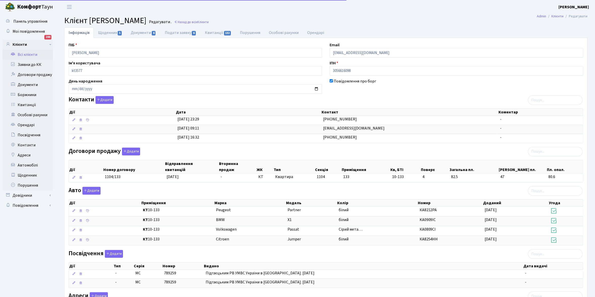
click at [20, 54] on link "Всі клієнти" at bounding box center [28, 55] width 50 height 10
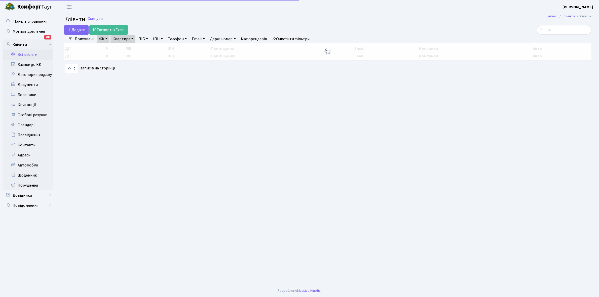
select select "25"
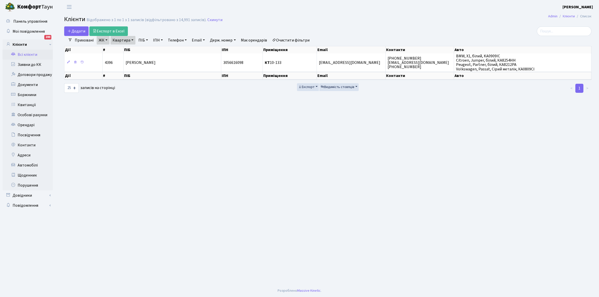
click at [131, 40] on link "Квартира" at bounding box center [123, 40] width 25 height 9
click at [129, 51] on input "10-133" at bounding box center [125, 50] width 29 height 10
type input "1"
type input "9-118"
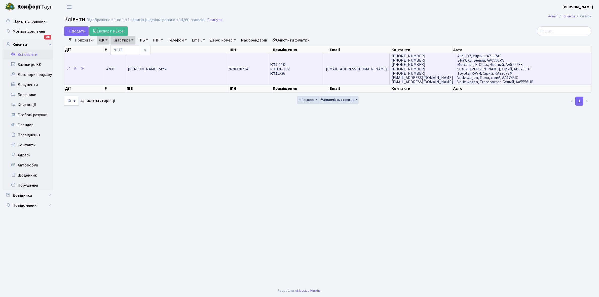
click at [182, 72] on td "Ісмаілов Ельшан Мірзаіса огли" at bounding box center [176, 68] width 100 height 31
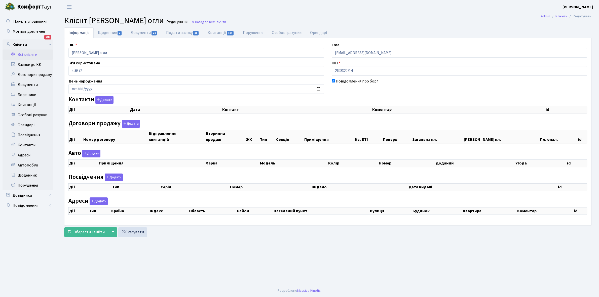
checkbox input "true"
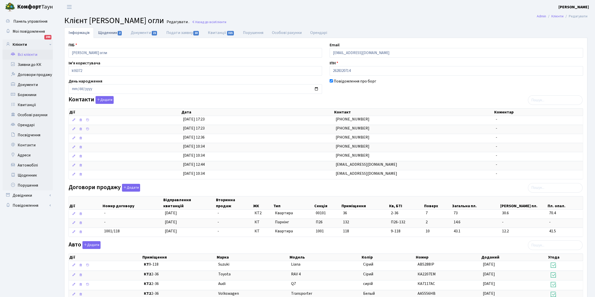
click at [104, 34] on link "Щоденник 2" at bounding box center [110, 32] width 33 height 10
select select "25"
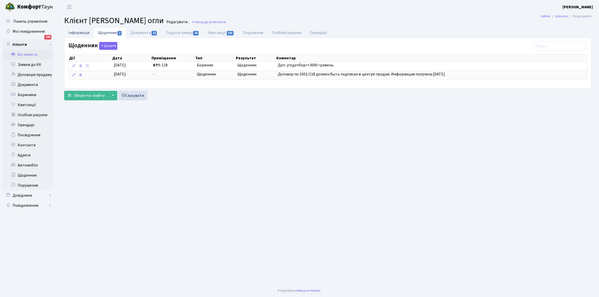
click at [78, 31] on link "Інформація" at bounding box center [78, 32] width 29 height 10
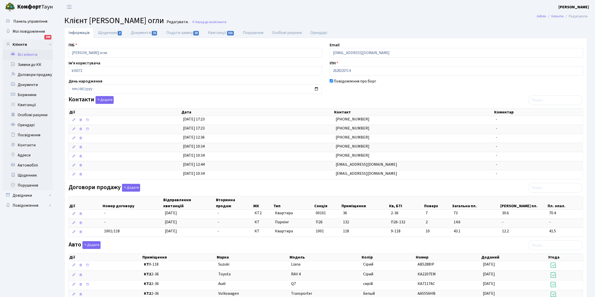
click at [27, 56] on link "Всі клієнти" at bounding box center [28, 55] width 50 height 10
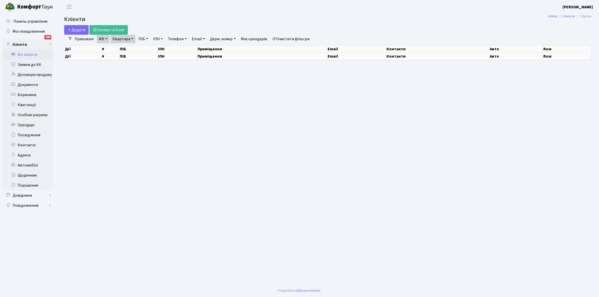
select select "25"
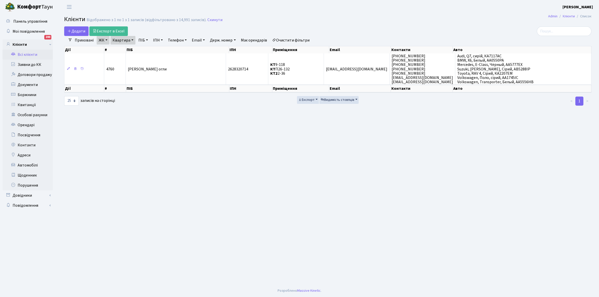
click at [131, 40] on link "Квартира" at bounding box center [123, 40] width 25 height 9
click at [132, 50] on input "9-118" at bounding box center [125, 50] width 29 height 10
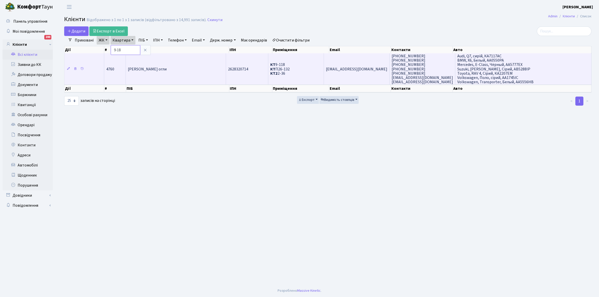
type input "9-18"
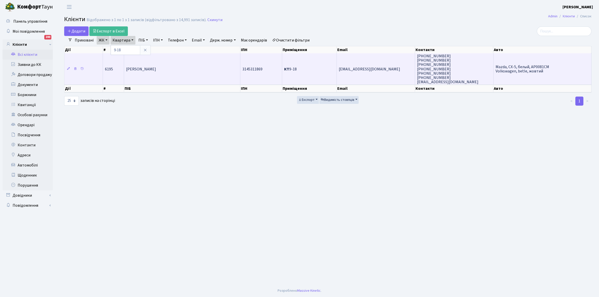
click at [156, 70] on span "Стригуненко Тамара Олександрівна" at bounding box center [141, 69] width 30 height 6
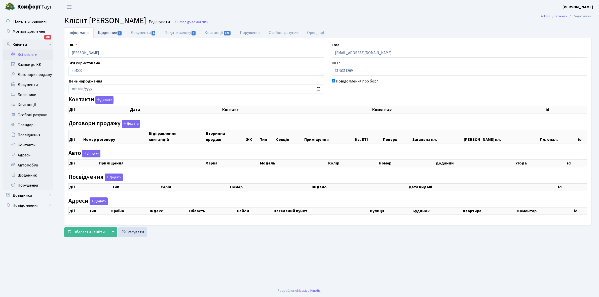
select select "25"
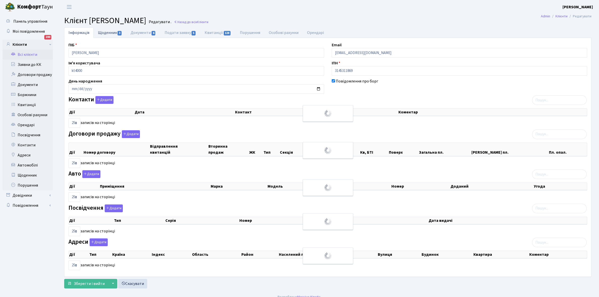
checkbox input "true"
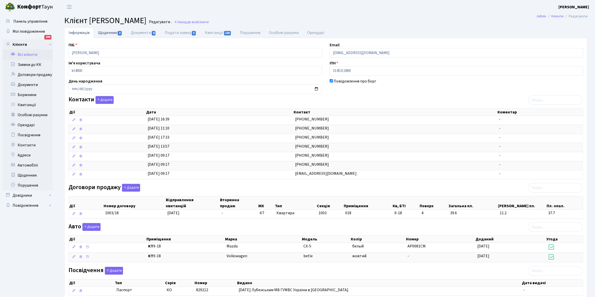
click at [105, 33] on link "Щоденник 3" at bounding box center [110, 32] width 33 height 10
select select "25"
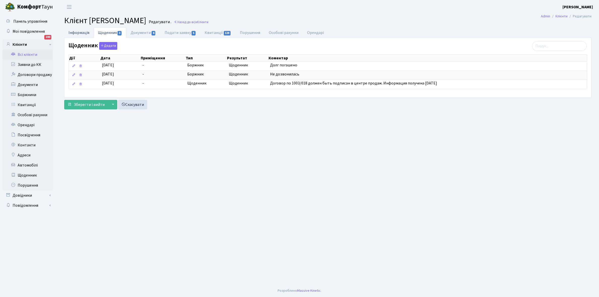
click at [76, 32] on link "Інформація" at bounding box center [78, 32] width 29 height 10
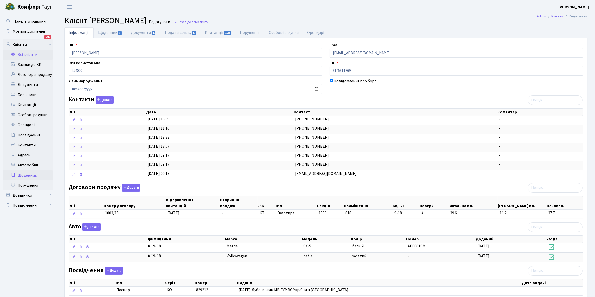
click at [34, 175] on link "Щоденник" at bounding box center [28, 176] width 50 height 10
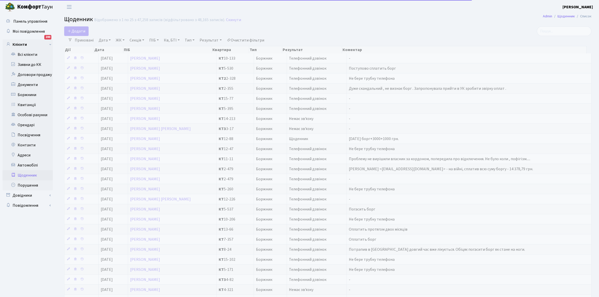
select select "25"
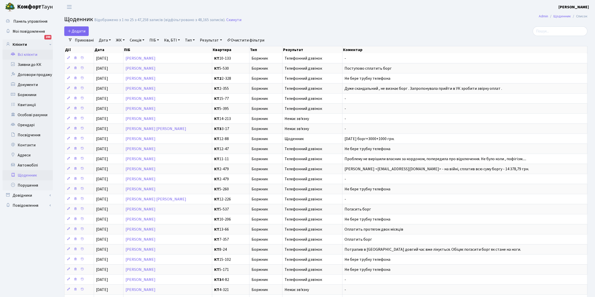
click at [31, 53] on link "Всі клієнти" at bounding box center [28, 55] width 50 height 10
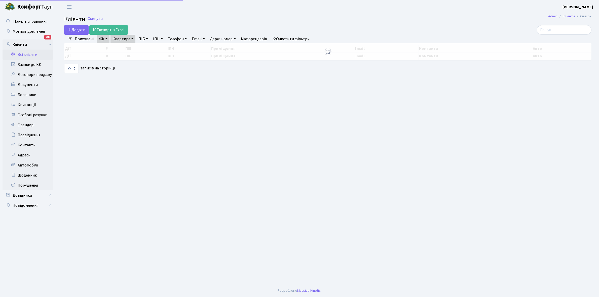
select select "25"
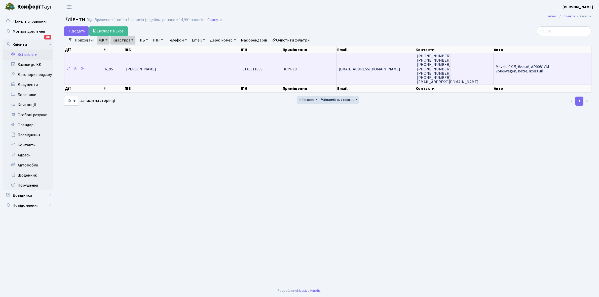
click at [198, 78] on td "[PERSON_NAME]" at bounding box center [182, 68] width 116 height 31
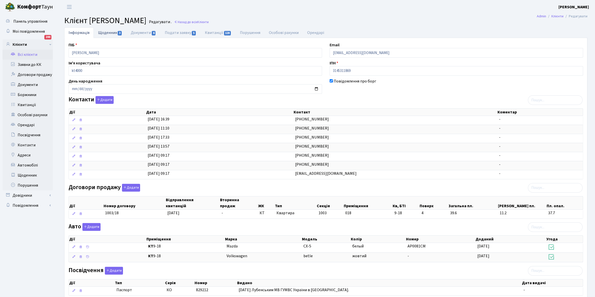
click at [104, 32] on link "Щоденник 3" at bounding box center [110, 32] width 33 height 10
select select "25"
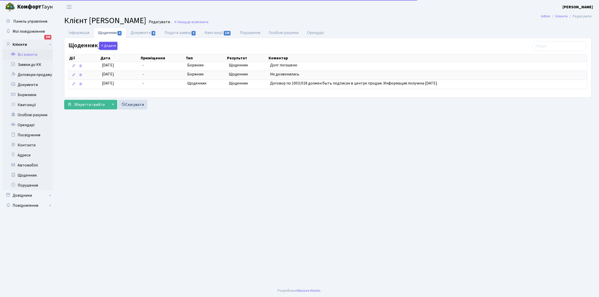
click at [106, 45] on button "Додати" at bounding box center [108, 46] width 18 height 8
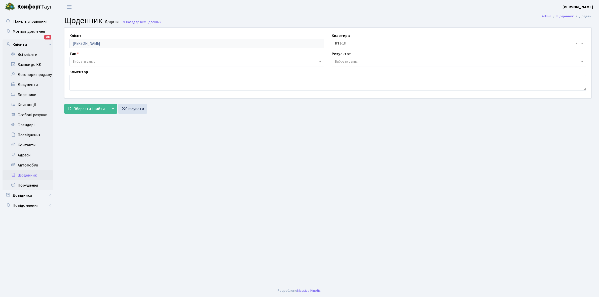
click at [94, 61] on span "Вибрати запис" at bounding box center [84, 61] width 23 height 5
select select "189"
click at [344, 58] on span "Вибрати запис" at bounding box center [459, 62] width 255 height 10
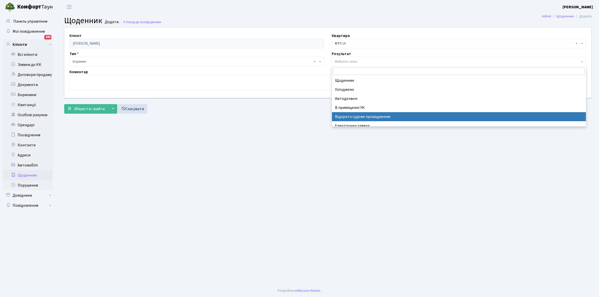
scroll to position [31, 0]
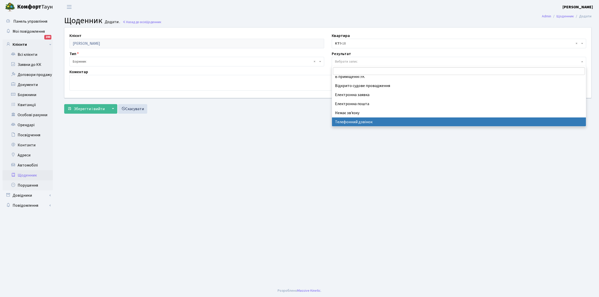
drag, startPoint x: 355, startPoint y: 124, endPoint x: 353, endPoint y: 122, distance: 2.9
select select "196"
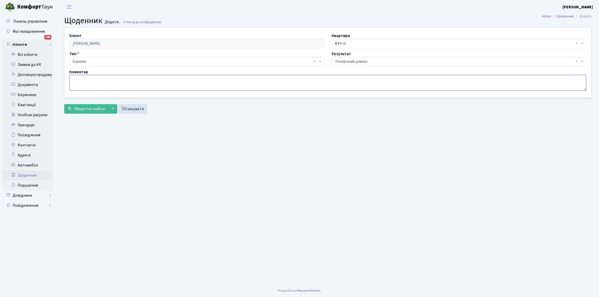
click at [76, 78] on textarea at bounding box center [328, 83] width 517 height 16
type textarea "Не бере трубку"
click at [86, 108] on span "Зберегти і вийти" at bounding box center [89, 109] width 31 height 6
click at [30, 176] on link "Щоденник" at bounding box center [28, 176] width 50 height 10
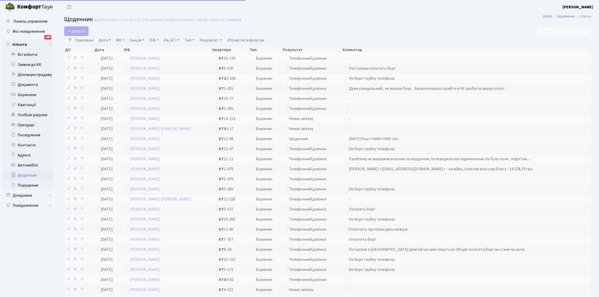
select select "25"
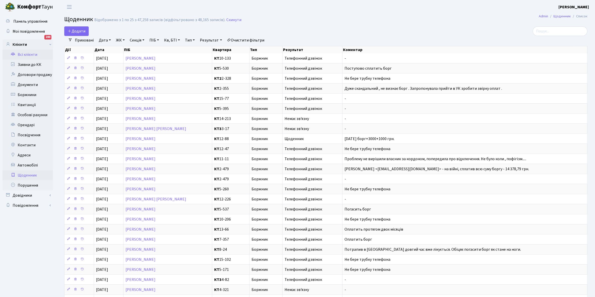
click at [35, 52] on link "Всі клієнти" at bounding box center [28, 55] width 50 height 10
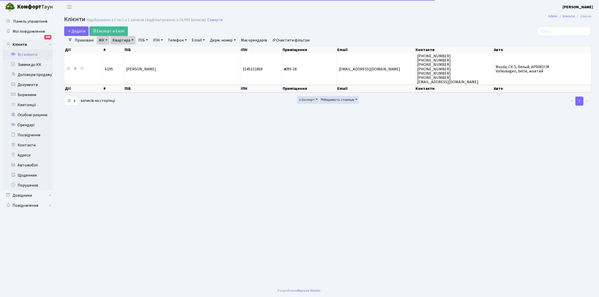
select select "25"
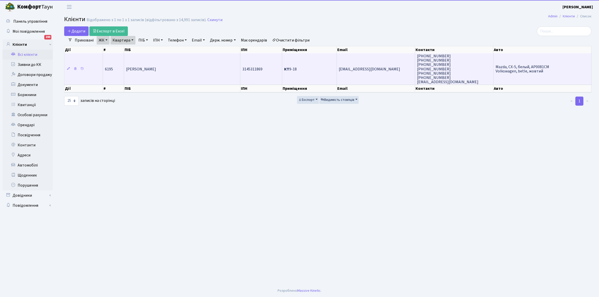
click at [197, 71] on td "[PERSON_NAME]" at bounding box center [182, 68] width 116 height 31
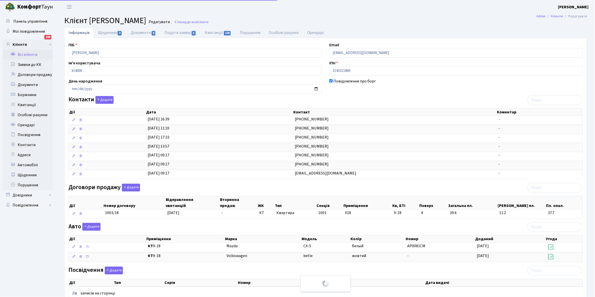
click at [106, 33] on link "Щоденник 3" at bounding box center [110, 32] width 33 height 11
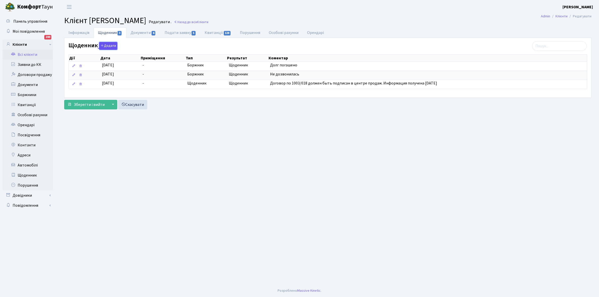
click at [113, 47] on button "Додати" at bounding box center [108, 46] width 18 height 8
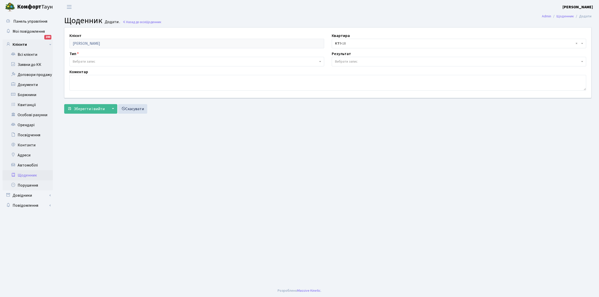
click at [91, 60] on span "Вибрати запис" at bounding box center [84, 61] width 23 height 5
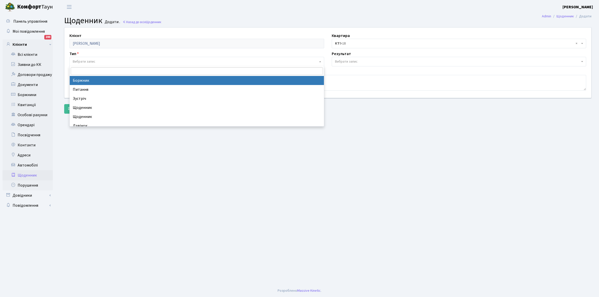
select select "189"
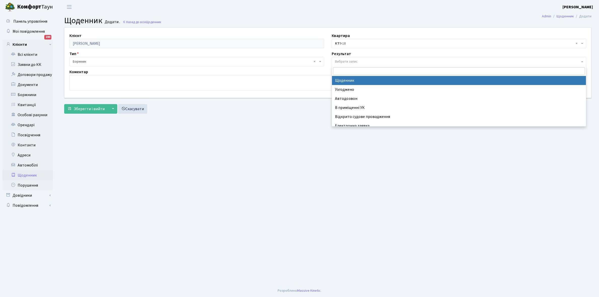
click at [347, 60] on span "Вибрати запис" at bounding box center [346, 61] width 23 height 5
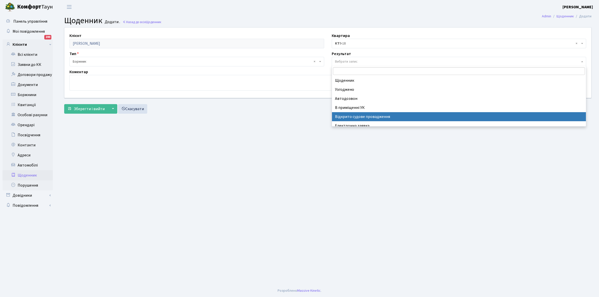
scroll to position [31, 0]
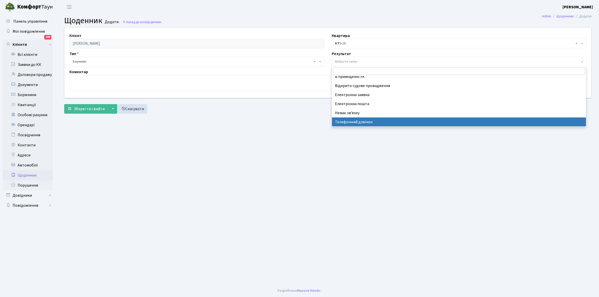
select select "196"
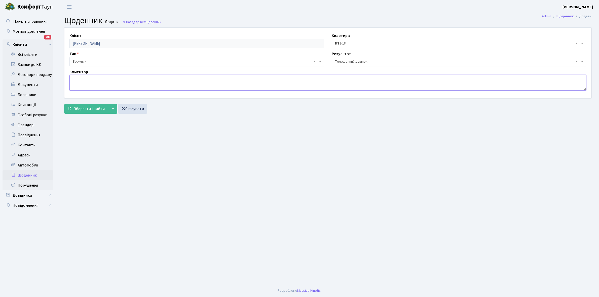
click at [95, 79] on textarea at bounding box center [328, 83] width 517 height 16
type textarea "Не бере трубку телефона"
click at [89, 112] on span "Зберегти і вийти" at bounding box center [89, 109] width 31 height 6
click at [29, 53] on link "Всі клієнти" at bounding box center [28, 55] width 50 height 10
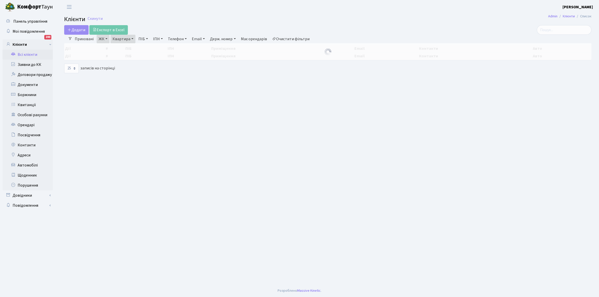
select select "25"
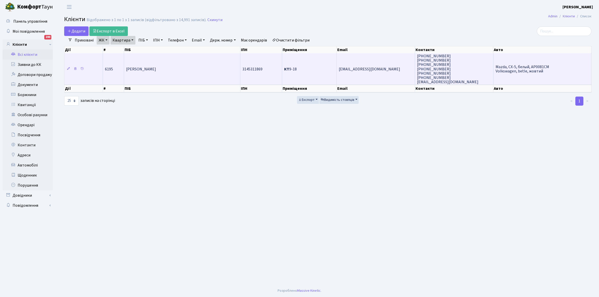
click at [198, 72] on td "[PERSON_NAME]" at bounding box center [182, 68] width 116 height 31
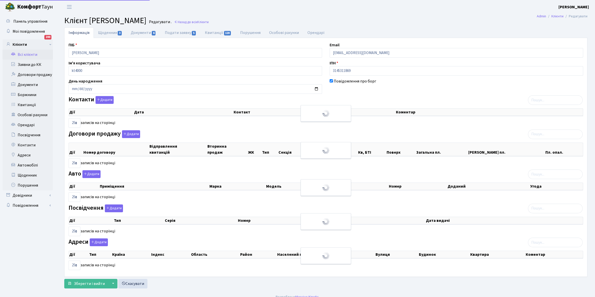
select select "25"
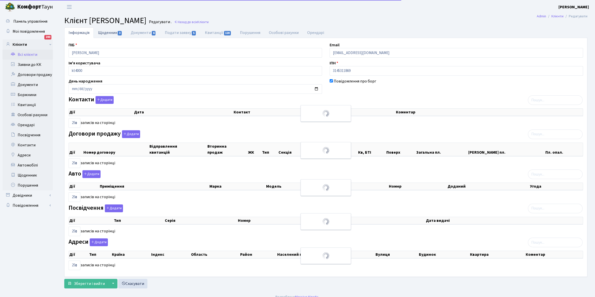
click at [106, 32] on link "Щоденник 3" at bounding box center [110, 32] width 33 height 10
select select "25"
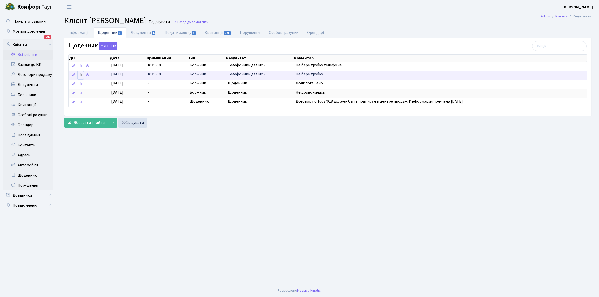
click at [81, 76] on icon at bounding box center [81, 75] width 4 height 4
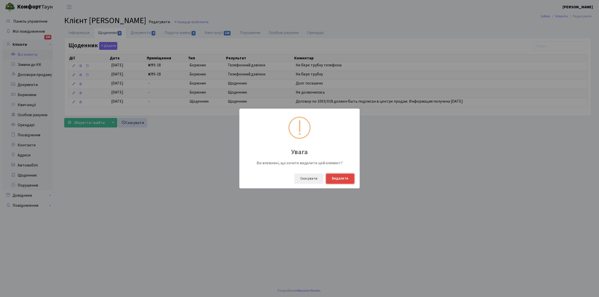
click at [349, 177] on button "Видалити" at bounding box center [340, 179] width 28 height 10
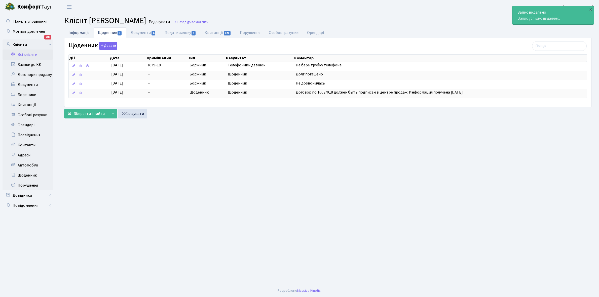
click at [79, 30] on link "Інформація" at bounding box center [78, 32] width 29 height 10
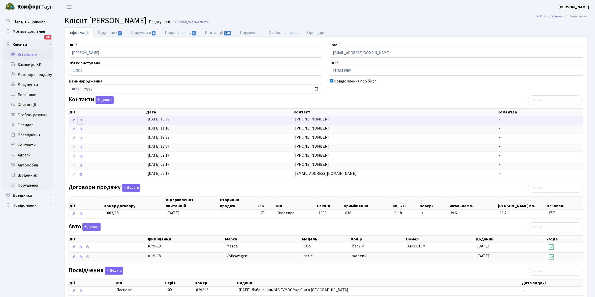
click at [80, 120] on icon at bounding box center [81, 120] width 4 height 4
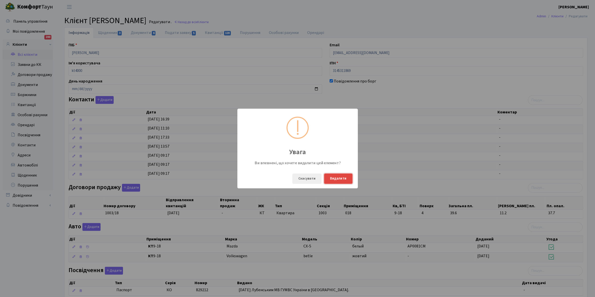
click at [336, 179] on button "Видалити" at bounding box center [338, 179] width 28 height 10
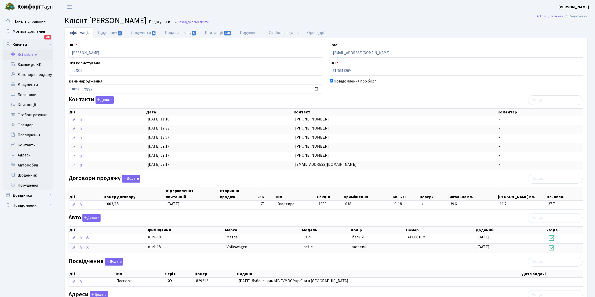
click at [28, 54] on link "Всі клієнти" at bounding box center [28, 55] width 50 height 10
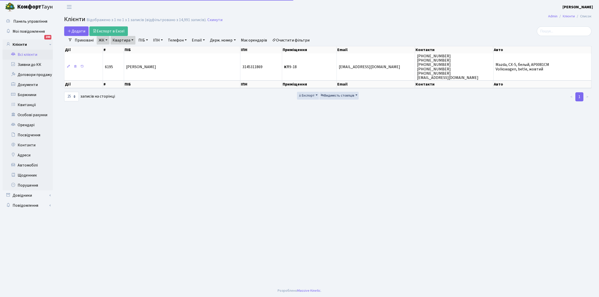
select select "25"
click at [288, 39] on link "Очистити фільтри" at bounding box center [291, 40] width 42 height 9
select select
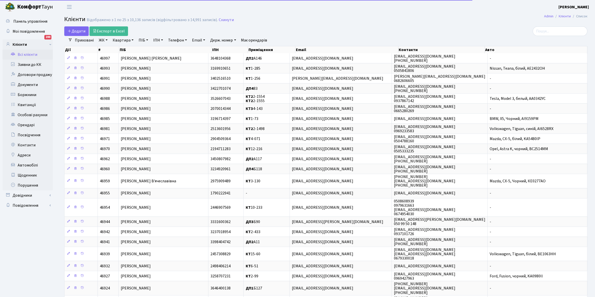
click at [107, 39] on link "ЖК" at bounding box center [103, 40] width 13 height 9
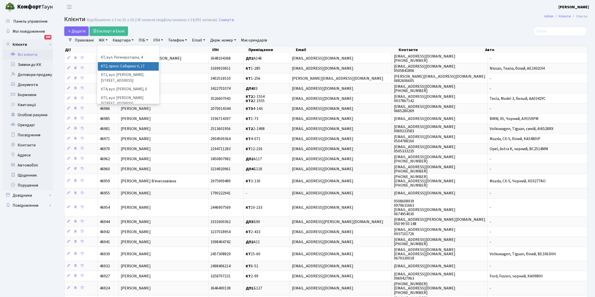
click at [118, 64] on li "КТ2, просп. Соборності, 17" at bounding box center [128, 66] width 61 height 9
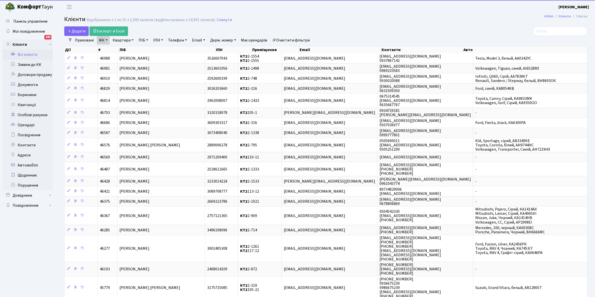
drag, startPoint x: 132, startPoint y: 40, endPoint x: 129, endPoint y: 45, distance: 6.4
click at [132, 40] on link "Квартира" at bounding box center [123, 40] width 25 height 9
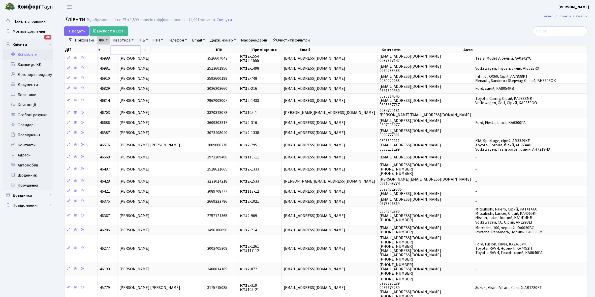
click at [123, 49] on input "text" at bounding box center [125, 50] width 29 height 10
type input "2-92"
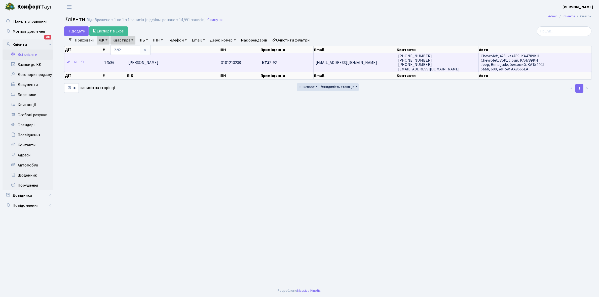
click at [185, 63] on td "[PERSON_NAME]" at bounding box center [172, 62] width 93 height 18
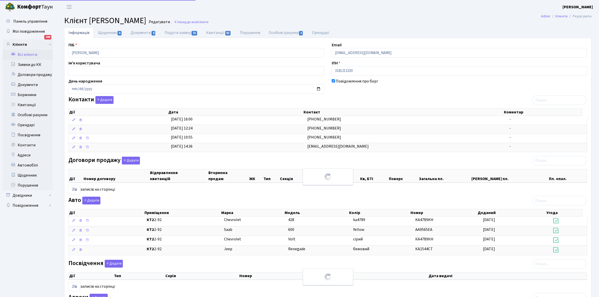
select select "25"
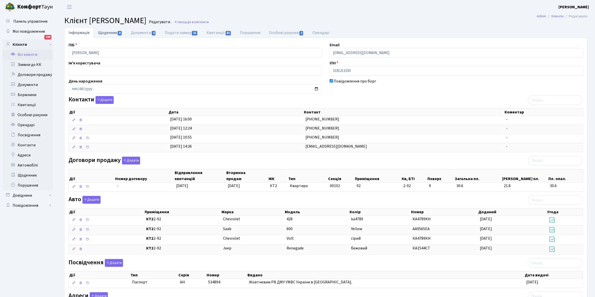
click at [107, 31] on link "Щоденник 6" at bounding box center [110, 32] width 33 height 10
select select "25"
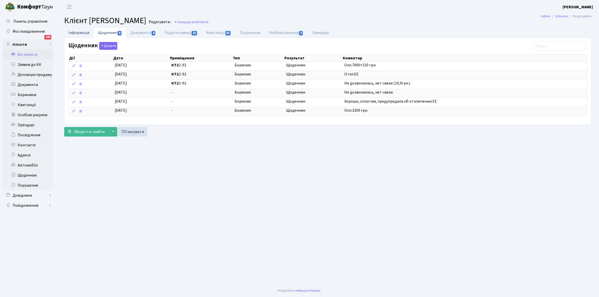
click at [77, 30] on link "Інформація" at bounding box center [78, 32] width 29 height 10
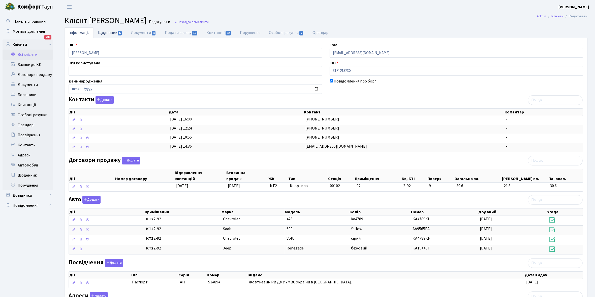
click at [108, 33] on link "Щоденник 6" at bounding box center [110, 32] width 33 height 10
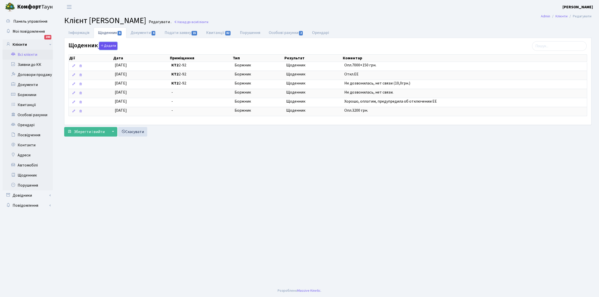
click at [109, 47] on button "Додати" at bounding box center [108, 46] width 18 height 8
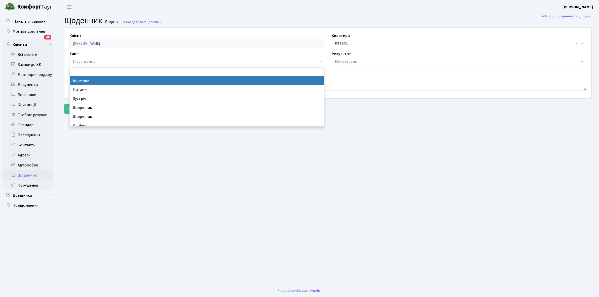
click at [95, 60] on span "Вибрати запис" at bounding box center [84, 61] width 23 height 5
select select "189"
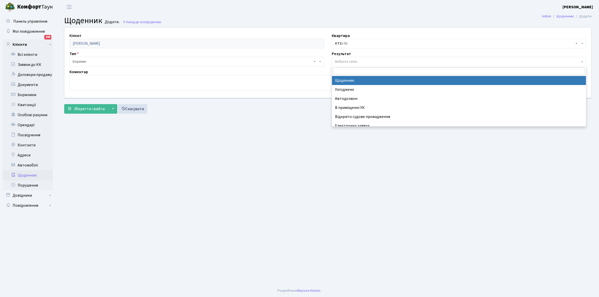
click at [352, 61] on span "Вибрати запис" at bounding box center [346, 61] width 23 height 5
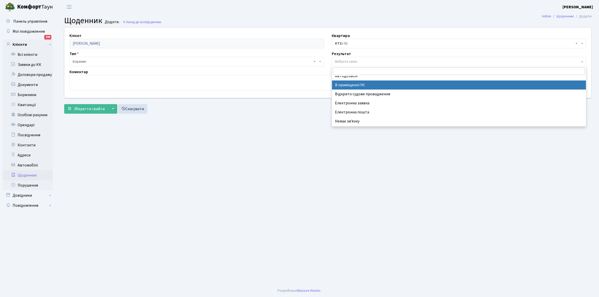
scroll to position [31, 0]
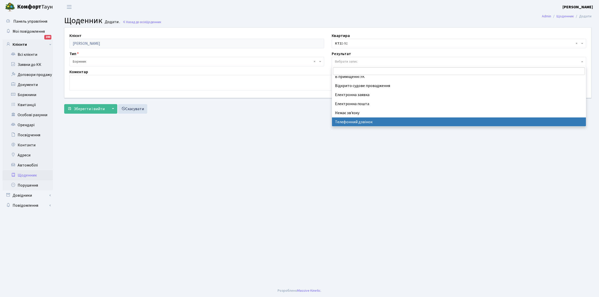
select select "196"
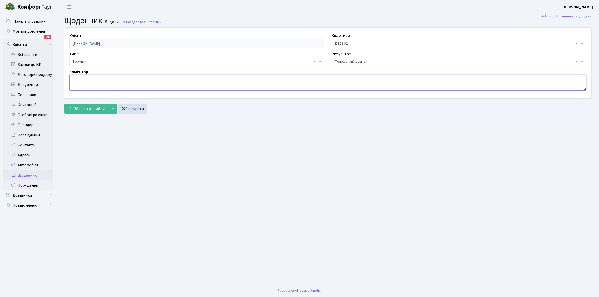
click at [88, 83] on textarea at bounding box center [328, 83] width 517 height 16
click at [80, 78] on textarea "Буду частинами сплачувати" at bounding box center [328, 83] width 517 height 16
click at [144, 80] on textarea "Буде сплачувати частинами сплачувати" at bounding box center [328, 83] width 517 height 16
click at [102, 79] on textarea "Буде сплачувати частинами сплачувати" at bounding box center [328, 83] width 517 height 16
click at [151, 81] on textarea "Буде сплачувати борг частинами сплачувати" at bounding box center [328, 83] width 517 height 16
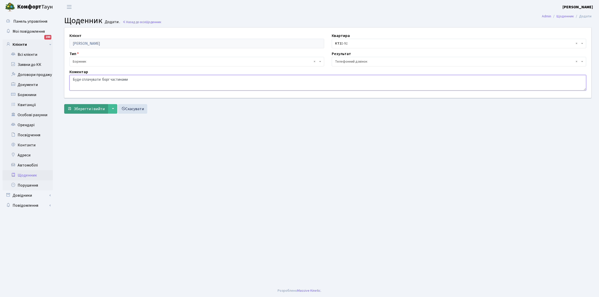
type textarea "Буде сплачувати борг частинами"
click at [96, 109] on span "Зберегти і вийти" at bounding box center [89, 109] width 31 height 6
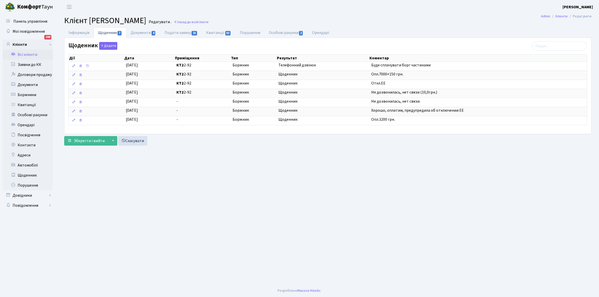
click at [28, 53] on link "Всі клієнти" at bounding box center [28, 55] width 50 height 10
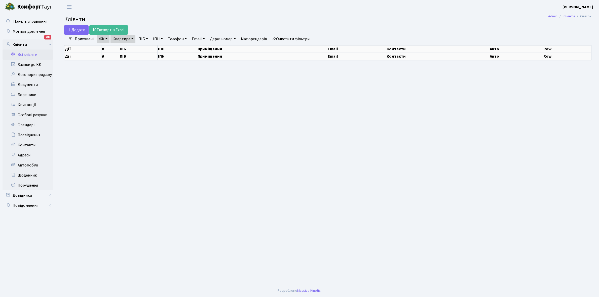
select select "25"
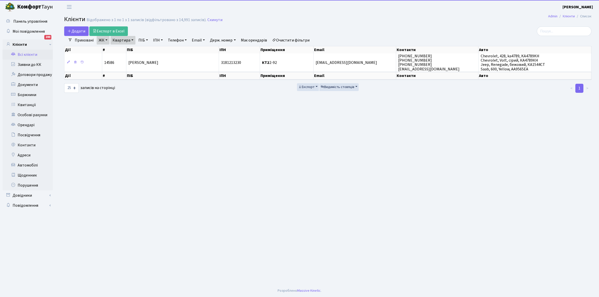
click at [133, 39] on link "Квартира" at bounding box center [123, 40] width 25 height 9
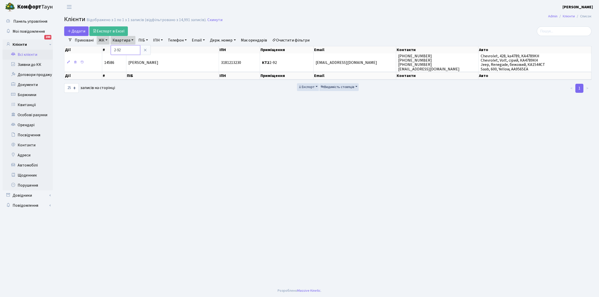
click at [128, 50] on input "2-92" at bounding box center [125, 50] width 29 height 10
click at [284, 41] on link "Очистити фільтри" at bounding box center [291, 40] width 42 height 9
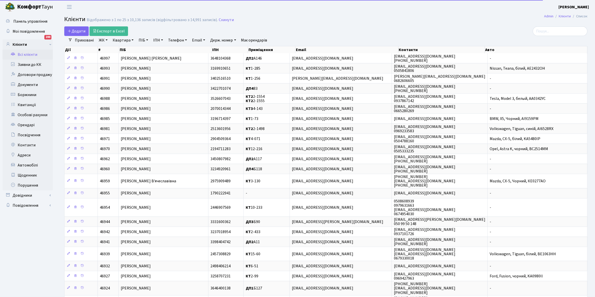
click at [107, 40] on link "ЖК" at bounding box center [103, 40] width 13 height 9
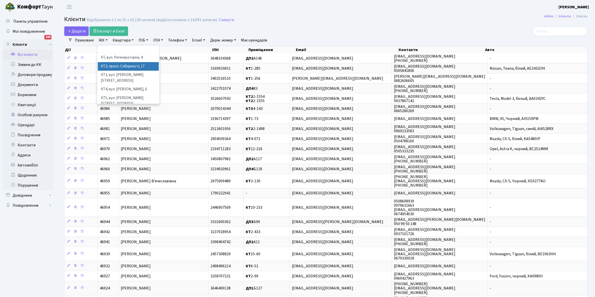
click at [114, 65] on li "КТ2, просп. Соборності, 17" at bounding box center [128, 66] width 61 height 9
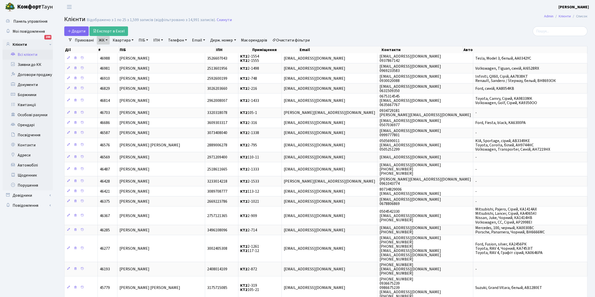
click at [132, 40] on link "Квартира" at bounding box center [123, 40] width 25 height 9
click at [125, 52] on input "text" at bounding box center [125, 50] width 29 height 10
type input "3-298"
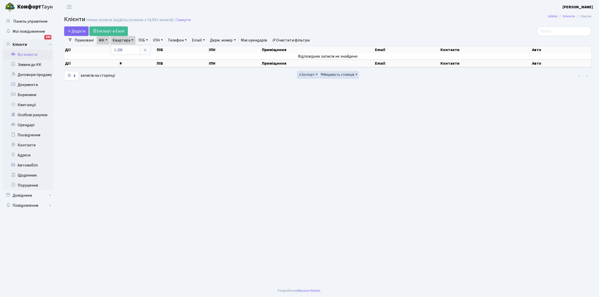
click at [300, 40] on link "Очистити фільтри" at bounding box center [291, 40] width 42 height 9
select select
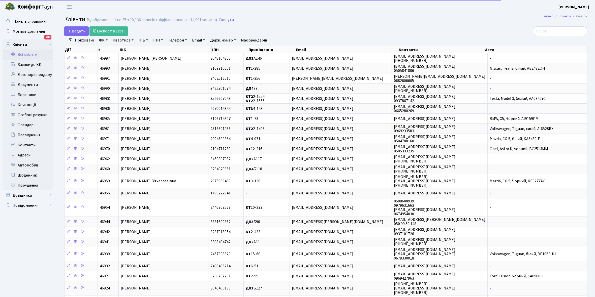
click at [106, 40] on link "ЖК" at bounding box center [103, 40] width 13 height 9
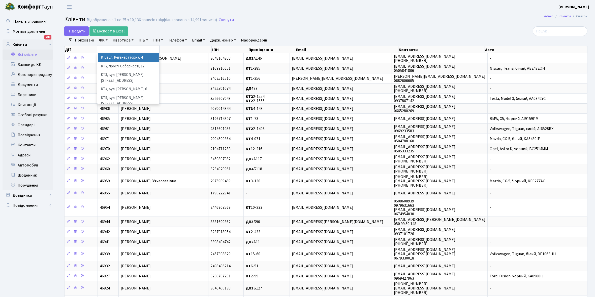
click at [114, 58] on li "КТ, вул. Регенераторна, 4" at bounding box center [128, 57] width 61 height 9
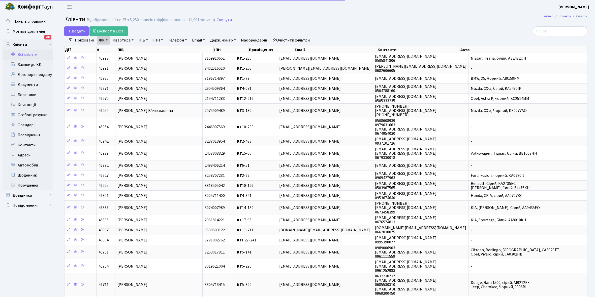
click at [132, 39] on link "Квартира" at bounding box center [123, 40] width 25 height 9
click at [129, 48] on input "text" at bounding box center [125, 50] width 29 height 10
type input "3-298"
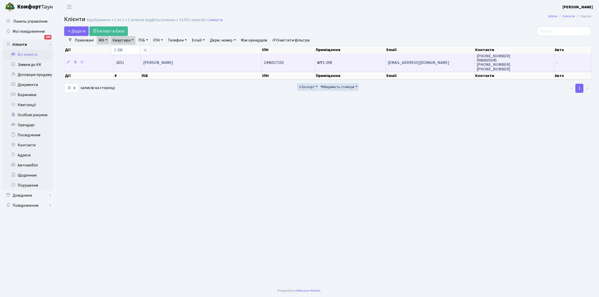
click at [169, 64] on span "[PERSON_NAME]" at bounding box center [158, 63] width 30 height 6
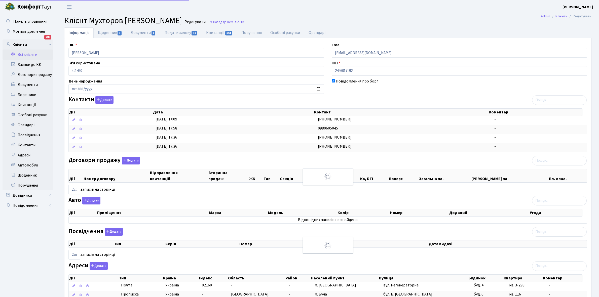
select select "25"
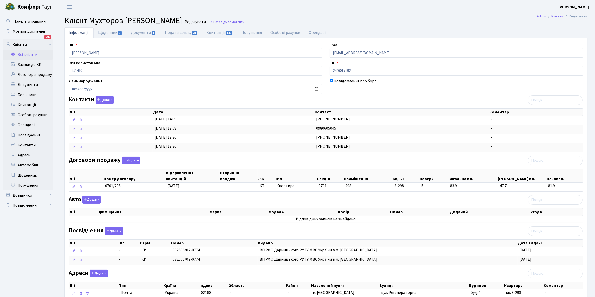
click at [104, 31] on link "Щоденник 1" at bounding box center [110, 32] width 33 height 11
select select "25"
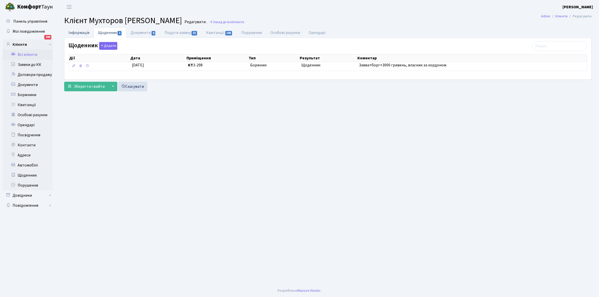
click at [79, 30] on link "Інформація" at bounding box center [78, 32] width 29 height 10
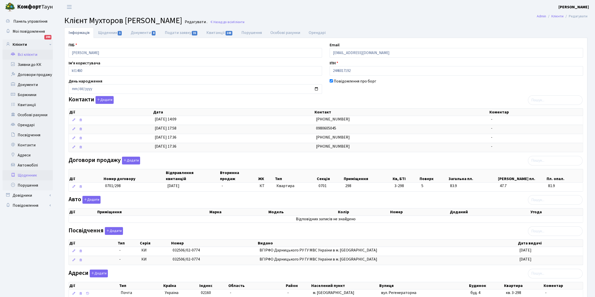
click at [24, 174] on link "Щоденник" at bounding box center [28, 176] width 50 height 10
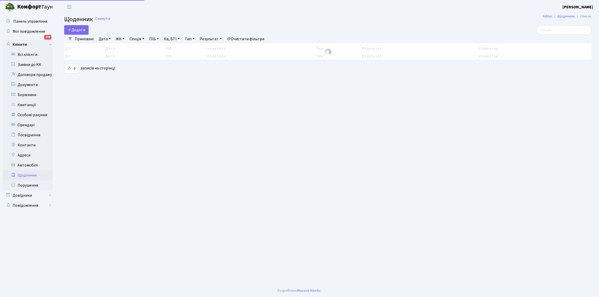
select select "25"
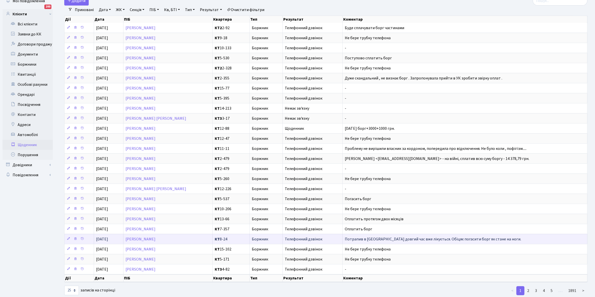
scroll to position [15, 0]
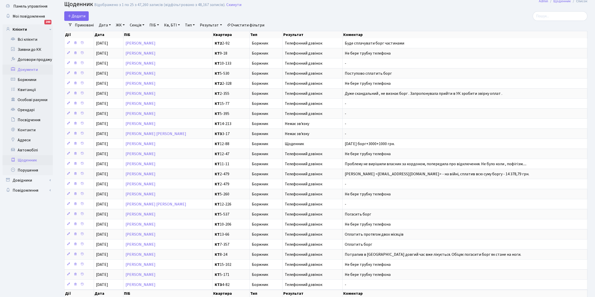
click at [28, 71] on link "Документи" at bounding box center [28, 70] width 50 height 10
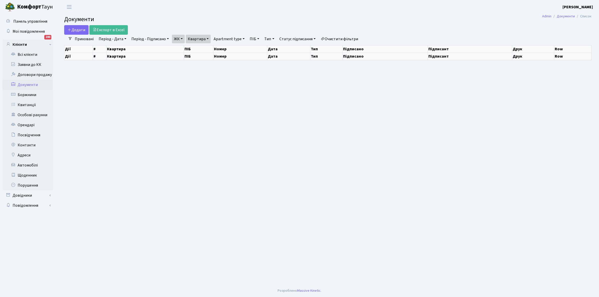
select select "25"
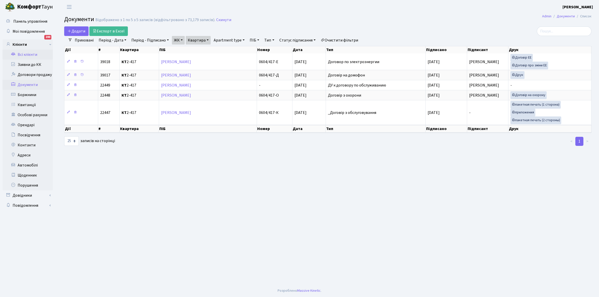
click at [46, 54] on link "Всі клієнти" at bounding box center [28, 55] width 50 height 10
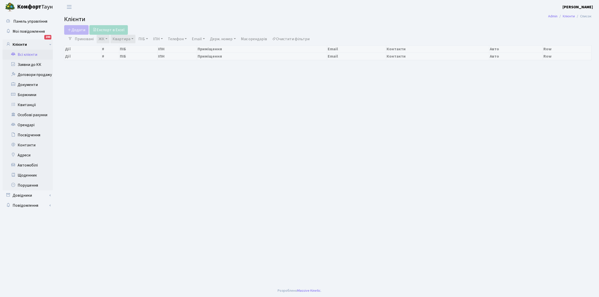
select select "25"
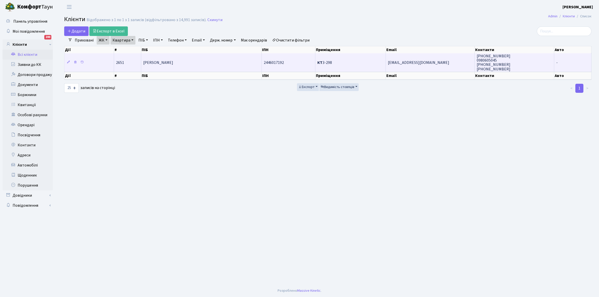
click at [202, 62] on td "[PERSON_NAME]" at bounding box center [201, 62] width 121 height 18
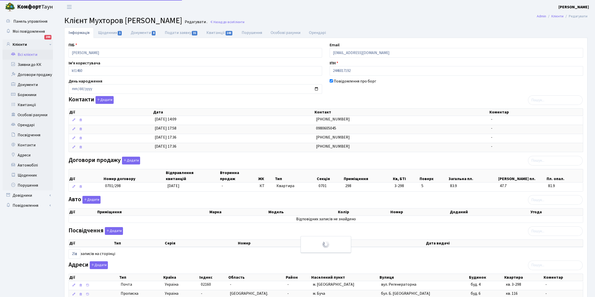
select select "25"
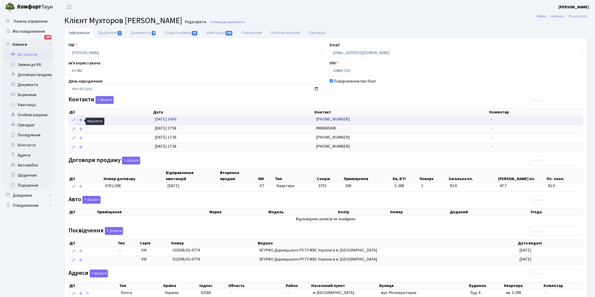
click at [81, 119] on icon at bounding box center [81, 120] width 4 height 4
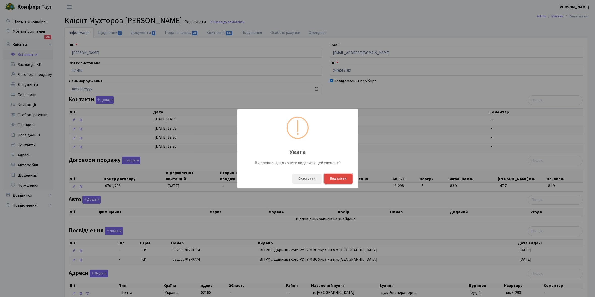
click at [339, 177] on button "Видалити" at bounding box center [338, 179] width 28 height 10
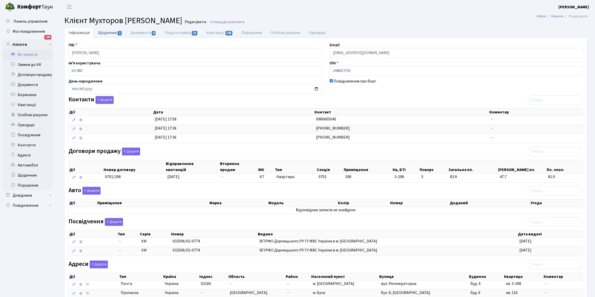
click at [104, 32] on link "Щоденник 1" at bounding box center [110, 32] width 33 height 10
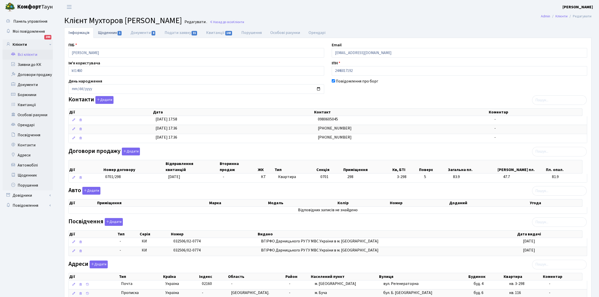
select select "25"
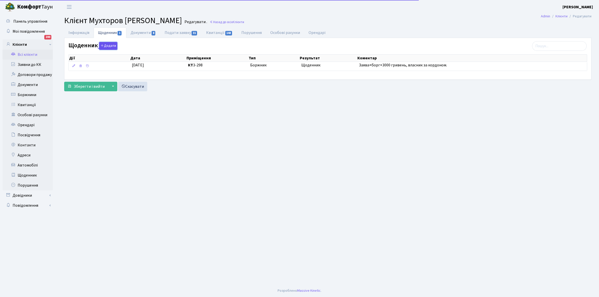
click at [103, 44] on icon "button" at bounding box center [103, 46] width 4 height 4
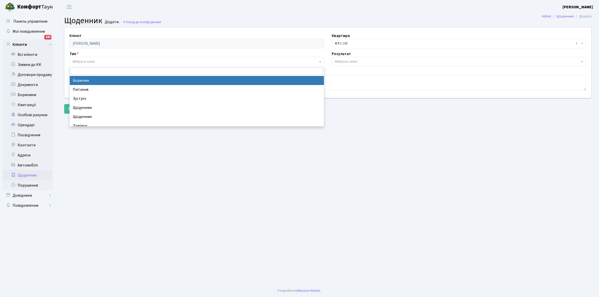
click at [85, 61] on span "Вибрати запис" at bounding box center [84, 61] width 23 height 5
select select "189"
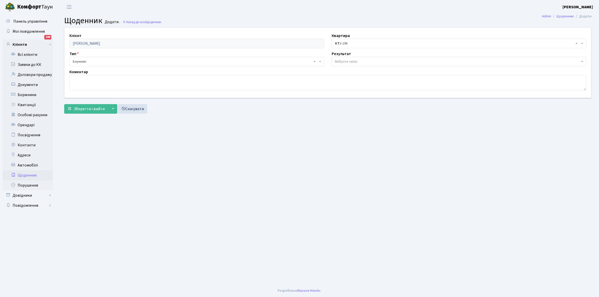
click at [345, 61] on span "Вибрати запис" at bounding box center [346, 61] width 23 height 5
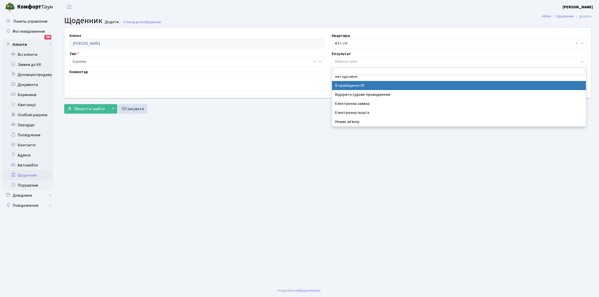
scroll to position [31, 0]
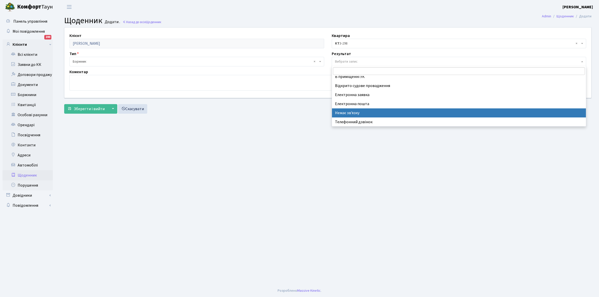
select select "197"
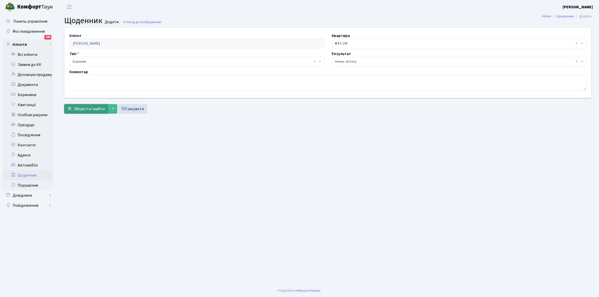
click at [97, 106] on span "Зберегти і вийти" at bounding box center [89, 109] width 31 height 6
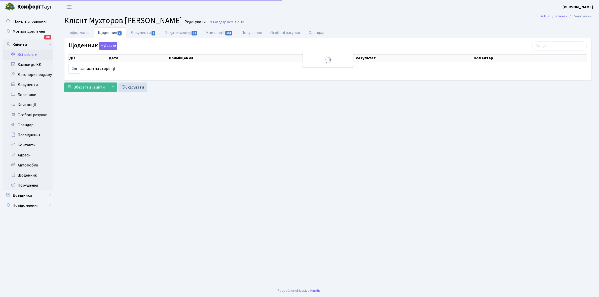
select select "25"
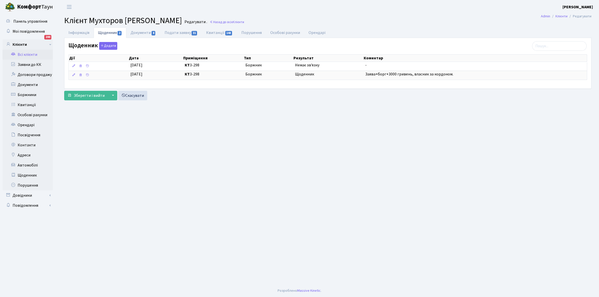
click at [26, 55] on link "Всі клієнти" at bounding box center [28, 55] width 50 height 10
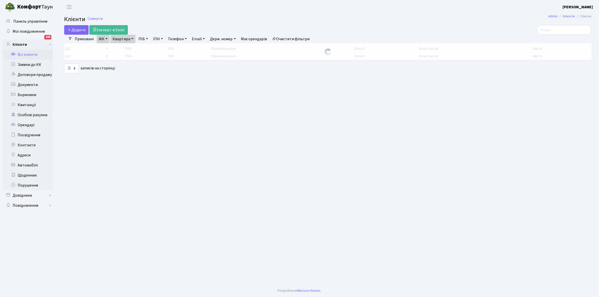
select select "25"
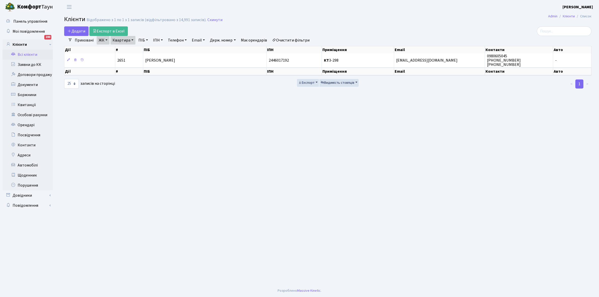
click at [132, 40] on link "Квартира" at bounding box center [123, 40] width 25 height 9
click at [130, 48] on input "3-298" at bounding box center [125, 50] width 29 height 10
type input "3"
type input "1-422"
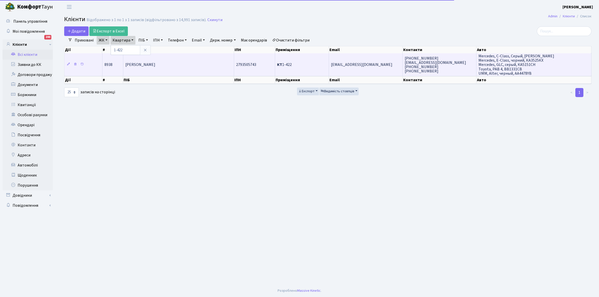
click at [155, 63] on span "[PERSON_NAME]" at bounding box center [140, 65] width 30 height 6
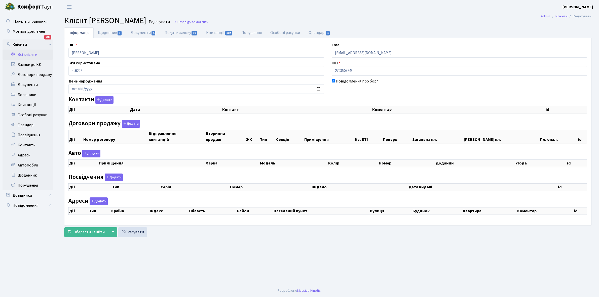
select select "25"
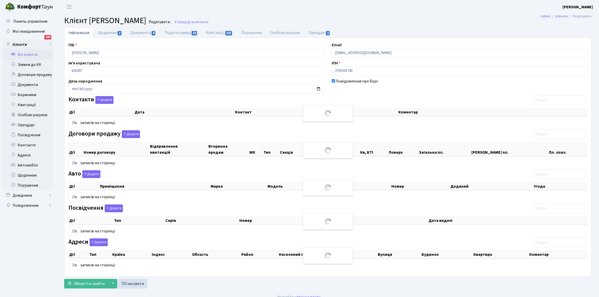
checkbox input "true"
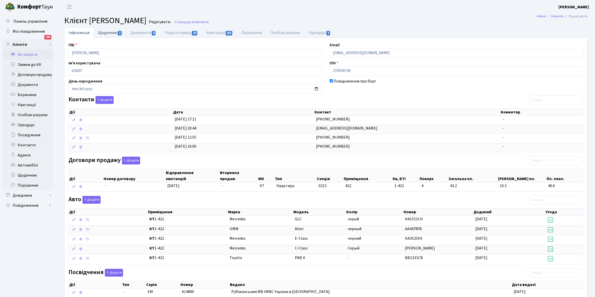
click at [108, 33] on link "Щоденник 1" at bounding box center [110, 32] width 33 height 10
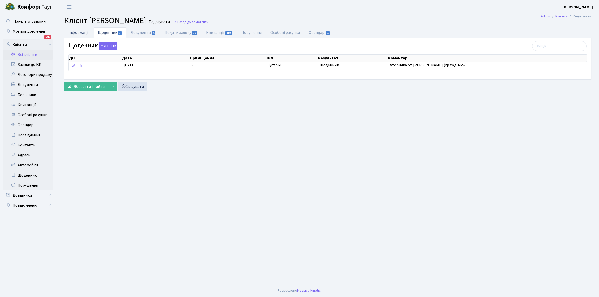
click at [77, 31] on link "Інформація" at bounding box center [78, 32] width 29 height 10
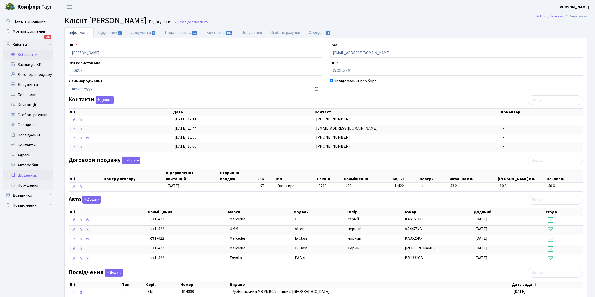
click at [28, 174] on link "Щоденник" at bounding box center [28, 176] width 50 height 10
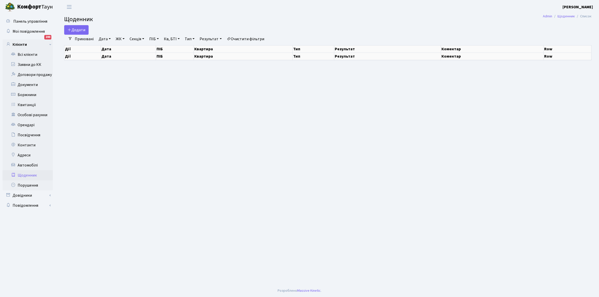
select select "25"
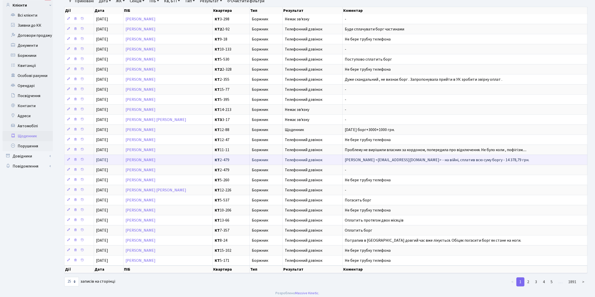
scroll to position [47, 0]
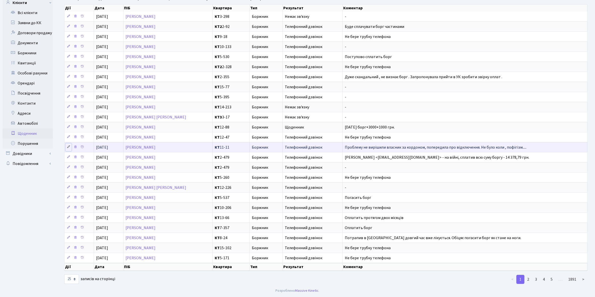
click at [67, 145] on icon at bounding box center [69, 147] width 4 height 4
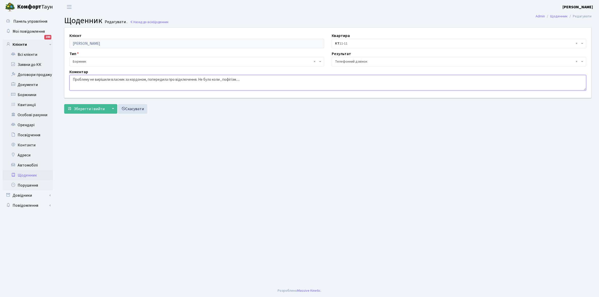
click at [90, 78] on textarea "Проблему не вирішили власник за кордоном, попередила про відключення. Не було к…" at bounding box center [328, 83] width 517 height 16
type textarea "Проблему з ЕЕ не вирішили власник за кордоном, попередила про відключення. Не б…"
click at [88, 107] on span "Зберегти і вийти" at bounding box center [89, 109] width 31 height 6
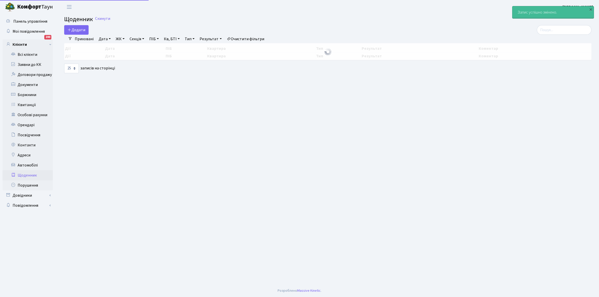
select select "25"
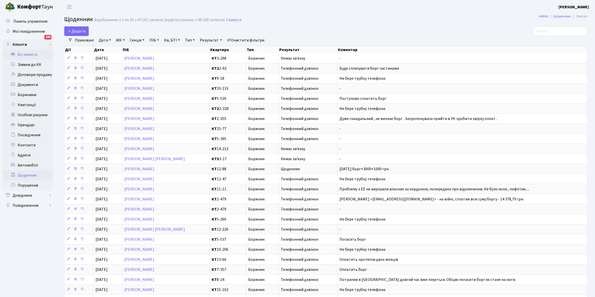
click at [27, 54] on link "Всі клієнти" at bounding box center [28, 55] width 50 height 10
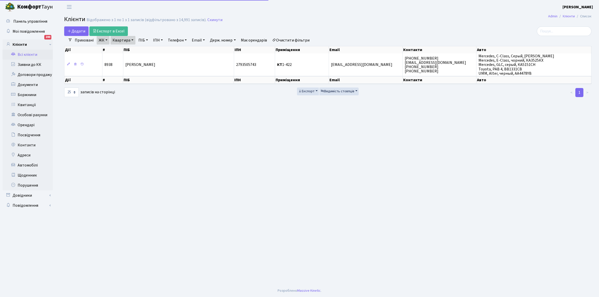
select select "25"
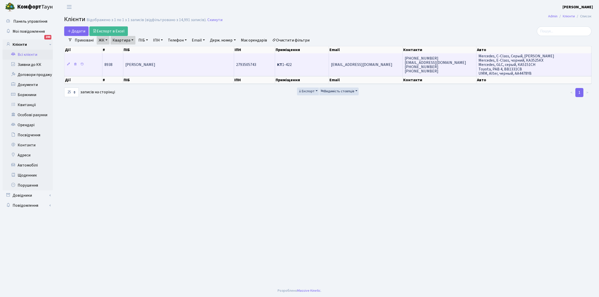
click at [155, 67] on span "[PERSON_NAME]" at bounding box center [140, 65] width 30 height 6
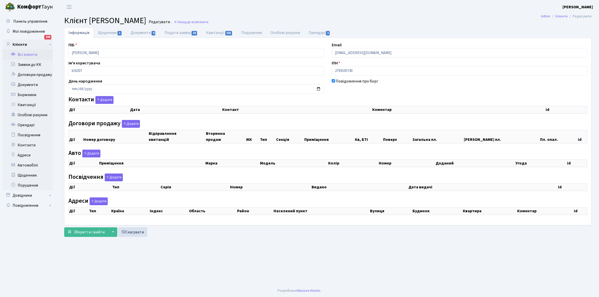
checkbox input "true"
select select "25"
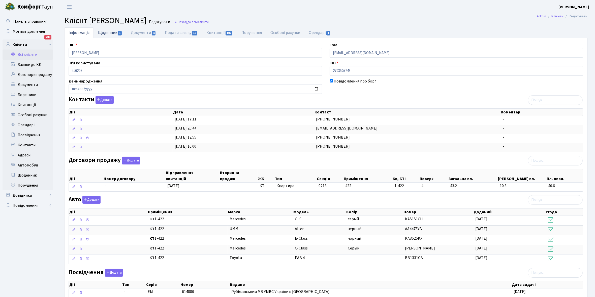
click at [101, 34] on link "Щоденник 1" at bounding box center [110, 32] width 33 height 10
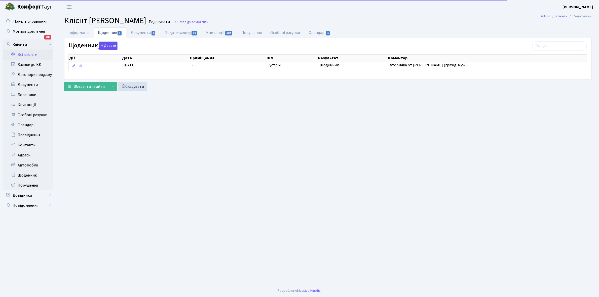
click at [109, 45] on button "Додати" at bounding box center [108, 46] width 18 height 8
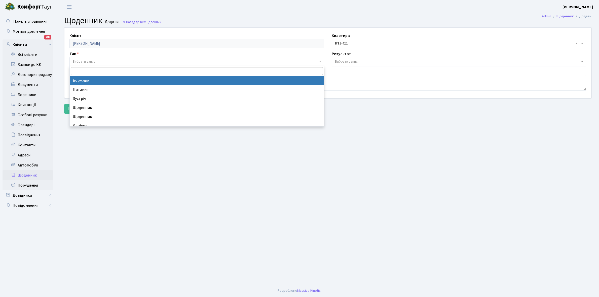
click at [96, 60] on span "Вибрати запис" at bounding box center [195, 61] width 245 height 5
select select "189"
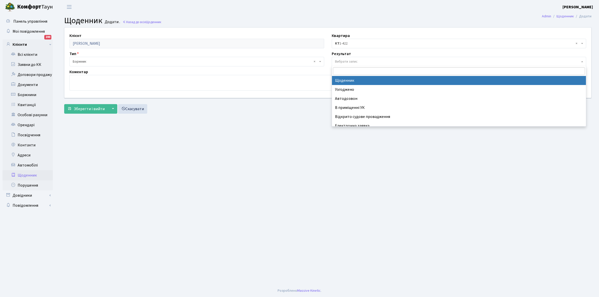
click at [350, 62] on span "Вибрати запис" at bounding box center [346, 61] width 23 height 5
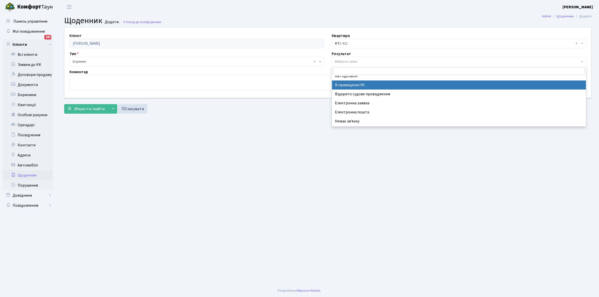
scroll to position [31, 0]
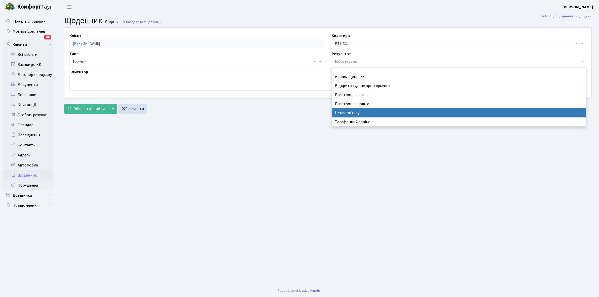
select select "197"
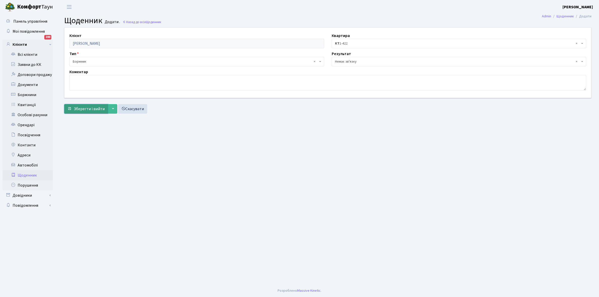
click at [89, 107] on span "Зберегти і вийти" at bounding box center [89, 109] width 31 height 6
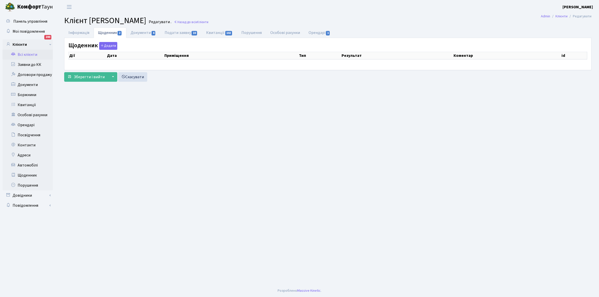
select select "25"
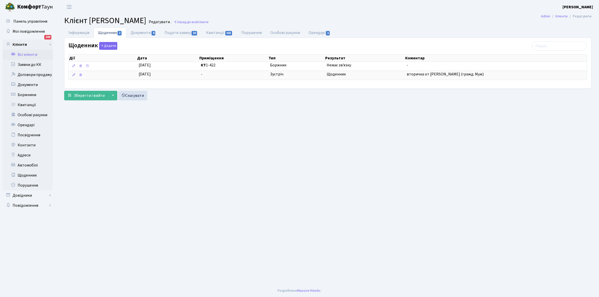
click at [27, 53] on link "Всі клієнти" at bounding box center [28, 55] width 50 height 10
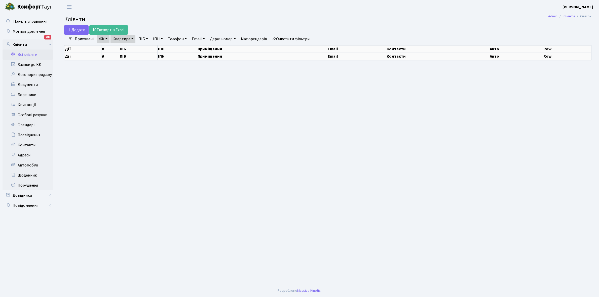
select select "25"
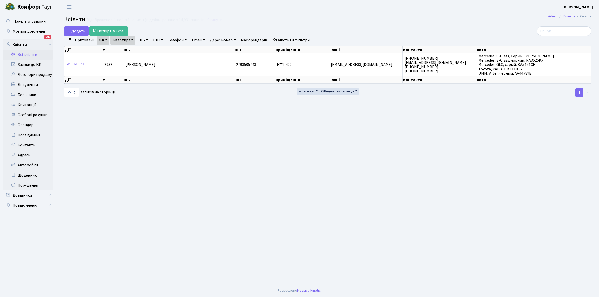
click at [133, 40] on link "Квартира" at bounding box center [123, 40] width 25 height 9
click at [130, 51] on input "1-422" at bounding box center [125, 50] width 29 height 10
type input "1"
click at [285, 38] on link "Очистити фільтри" at bounding box center [291, 40] width 42 height 9
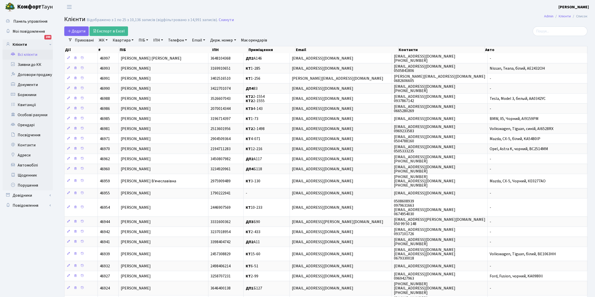
click at [106, 40] on link "ЖК" at bounding box center [103, 40] width 13 height 9
click at [125, 66] on li "КТ2, просп. Соборності, 17" at bounding box center [128, 66] width 61 height 9
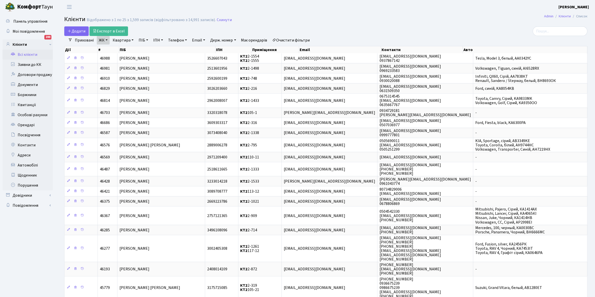
click at [131, 40] on link "Квартира" at bounding box center [123, 40] width 25 height 9
click at [121, 48] on input "text" at bounding box center [125, 50] width 29 height 10
type input "2-1482"
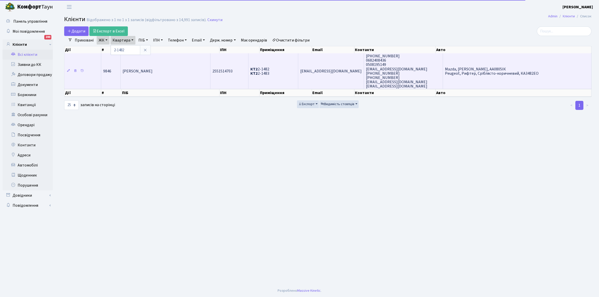
click at [177, 68] on td "[PERSON_NAME] [PERSON_NAME]" at bounding box center [166, 71] width 90 height 36
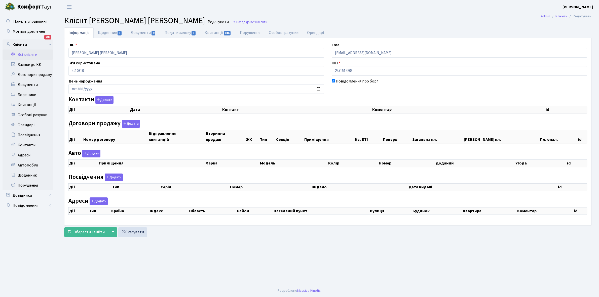
checkbox input "true"
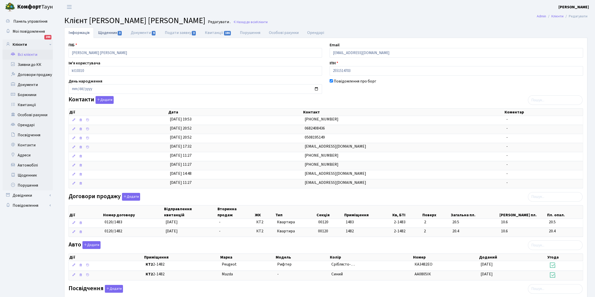
click at [105, 33] on link "Щоденник 3" at bounding box center [110, 32] width 33 height 10
select select "25"
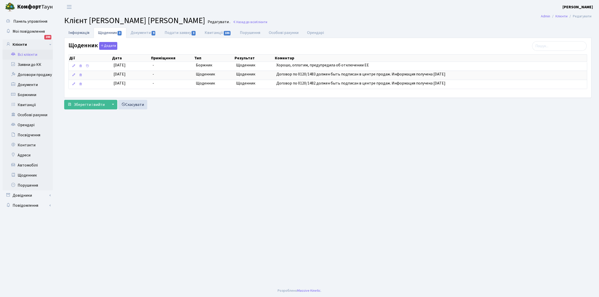
click at [74, 31] on link "Інформація" at bounding box center [78, 32] width 29 height 10
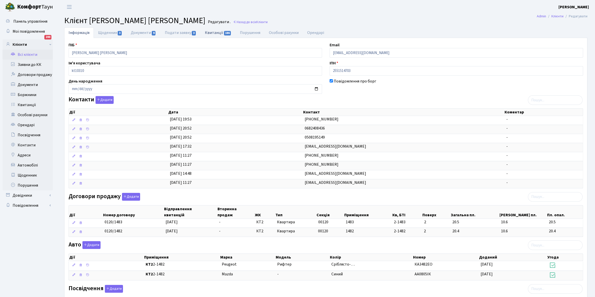
click at [215, 31] on link "Квитанції 186" at bounding box center [218, 32] width 35 height 10
select select "25"
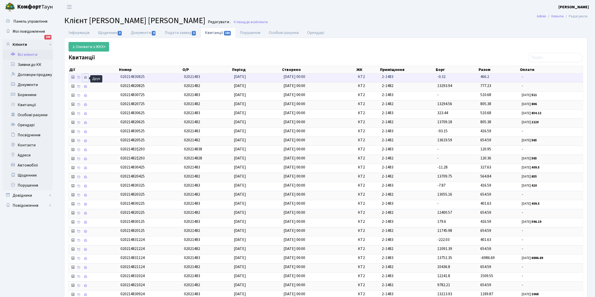
click at [85, 79] on icon at bounding box center [86, 78] width 4 height 4
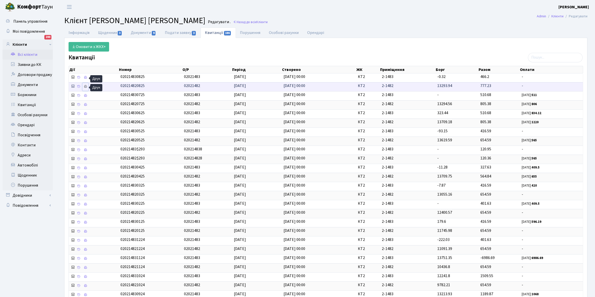
click at [84, 88] on icon at bounding box center [86, 87] width 4 height 4
click at [105, 33] on link "Щоденник 3" at bounding box center [110, 32] width 33 height 10
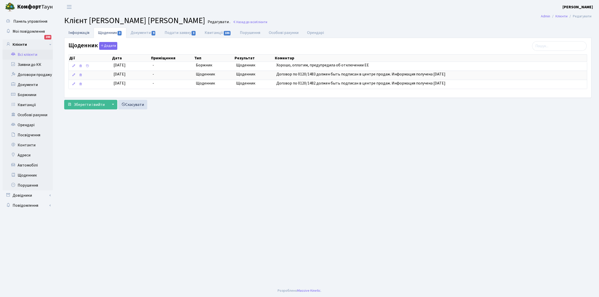
click at [73, 32] on link "Інформація" at bounding box center [78, 32] width 29 height 10
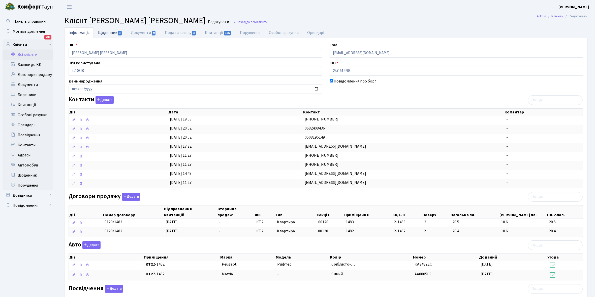
click at [104, 33] on link "Щоденник 3" at bounding box center [110, 32] width 33 height 10
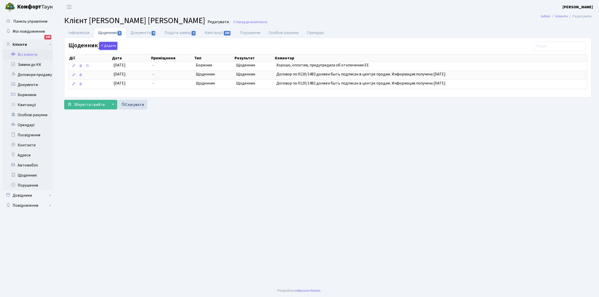
click at [105, 47] on button "Додати" at bounding box center [108, 46] width 18 height 8
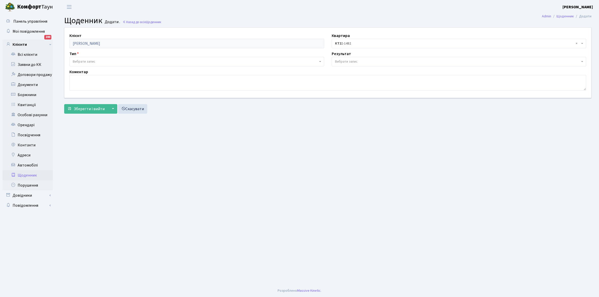
click at [100, 59] on span "Вибрати запис" at bounding box center [195, 61] width 245 height 5
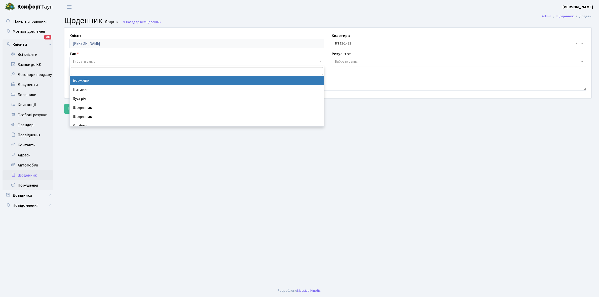
select select "189"
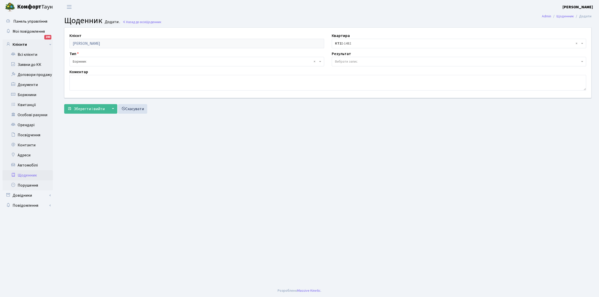
click at [339, 59] on span "Вибрати запис" at bounding box center [346, 61] width 23 height 5
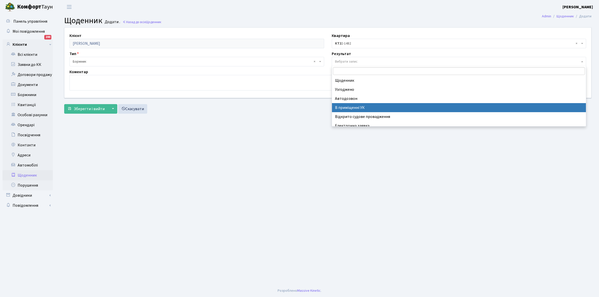
scroll to position [31, 0]
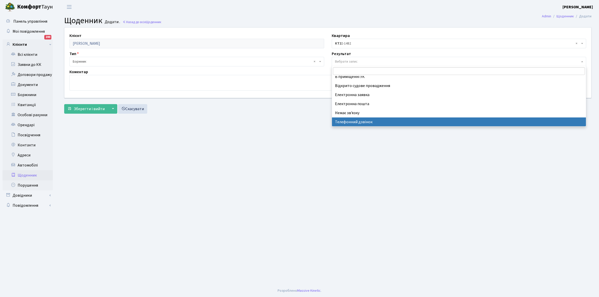
select select "196"
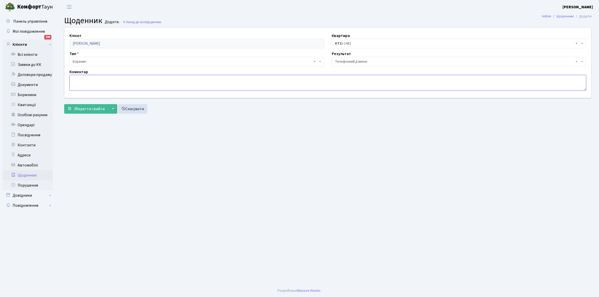
click at [83, 82] on textarea at bounding box center [328, 83] width 517 height 16
type textarea "Оплатить борг"
click at [86, 111] on span "Зберегти і вийти" at bounding box center [89, 109] width 31 height 6
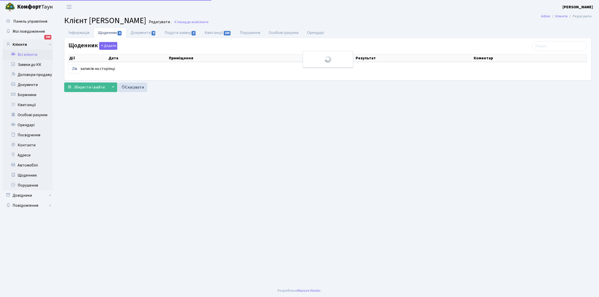
select select "25"
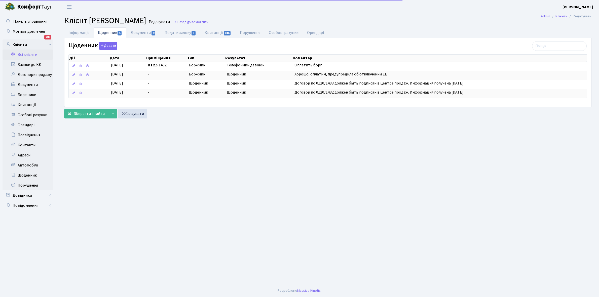
click at [32, 53] on link "Всі клієнти" at bounding box center [28, 55] width 50 height 10
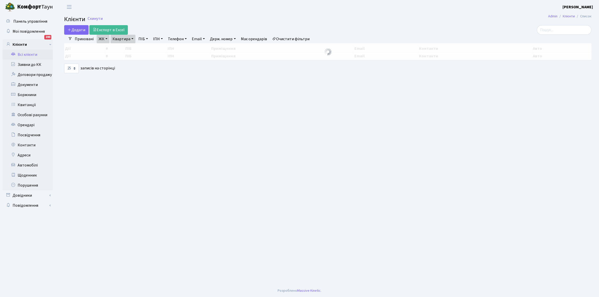
select select "25"
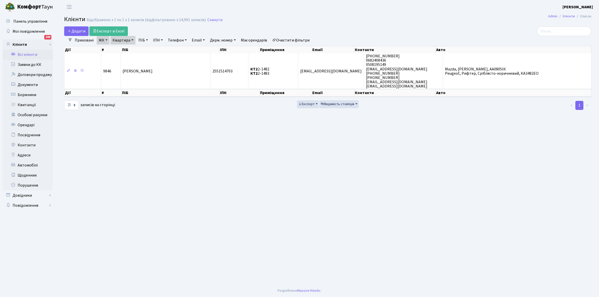
click at [288, 37] on link "Очистити фільтри" at bounding box center [291, 40] width 42 height 9
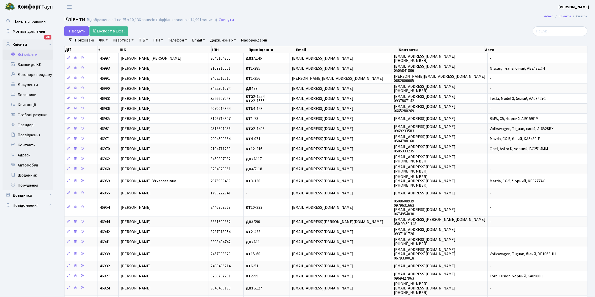
click at [105, 39] on link "ЖК" at bounding box center [103, 40] width 13 height 9
click at [118, 57] on li "КТ, вул. Регенераторна, 4" at bounding box center [128, 57] width 61 height 9
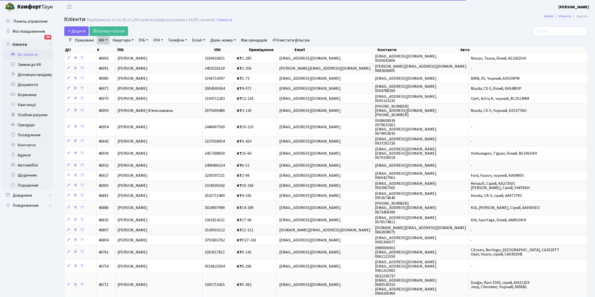
click at [133, 40] on link "Квартира" at bounding box center [123, 40] width 25 height 9
click at [125, 51] on input "text" at bounding box center [125, 50] width 29 height 10
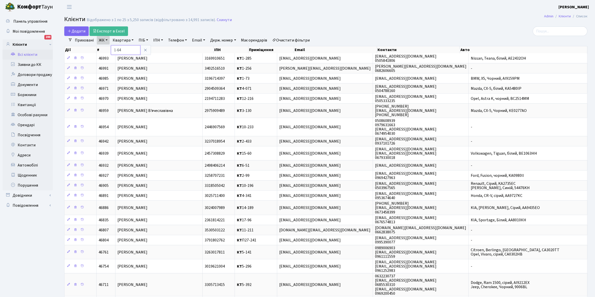
type input "1-64"
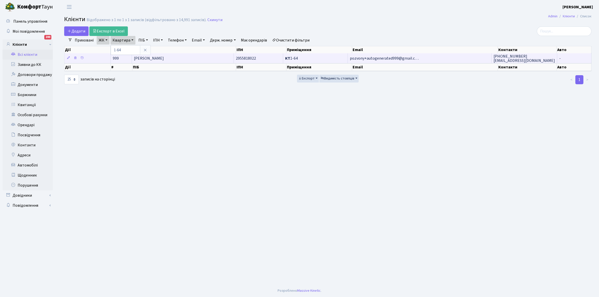
click at [164, 57] on span "[PERSON_NAME]" at bounding box center [149, 59] width 30 height 6
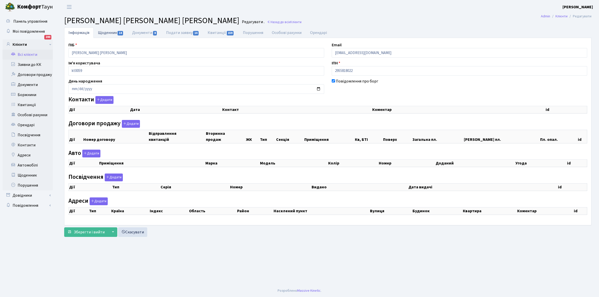
checkbox input "true"
select select "25"
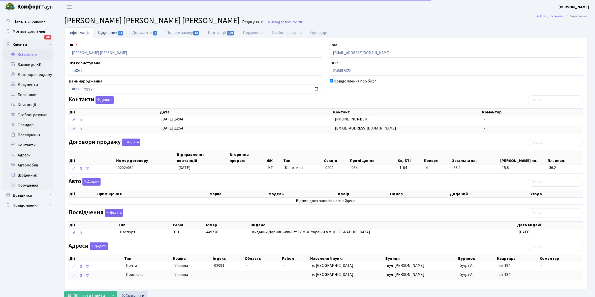
click at [105, 33] on link "Щоденник 14" at bounding box center [111, 32] width 34 height 10
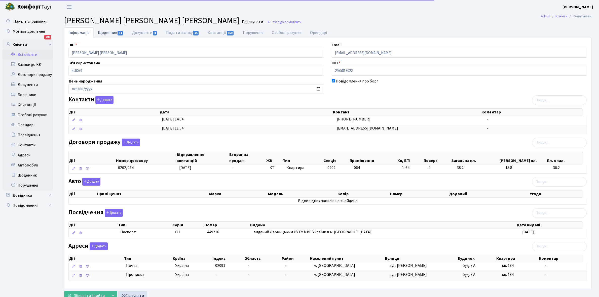
select select "25"
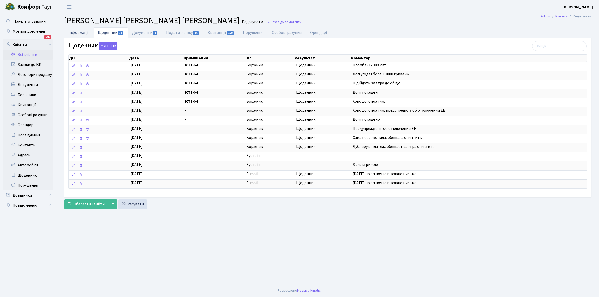
click at [73, 33] on link "Інформація" at bounding box center [78, 32] width 29 height 10
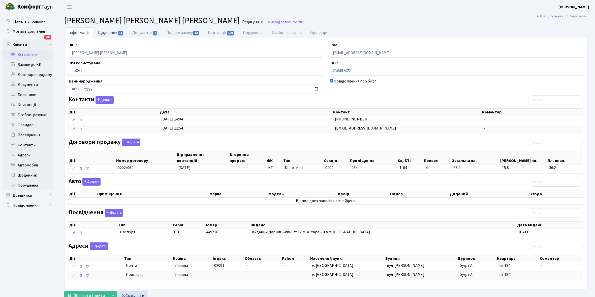
click at [109, 29] on link "Щоденник 14" at bounding box center [111, 32] width 34 height 10
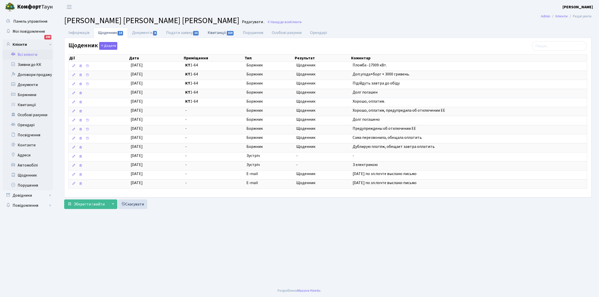
click at [220, 33] on link "Квитанції 159" at bounding box center [221, 32] width 35 height 10
select select "25"
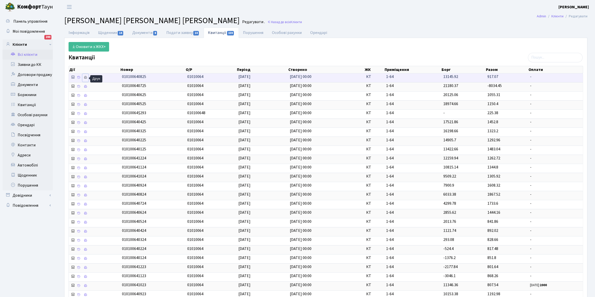
click at [86, 78] on icon at bounding box center [86, 78] width 4 height 4
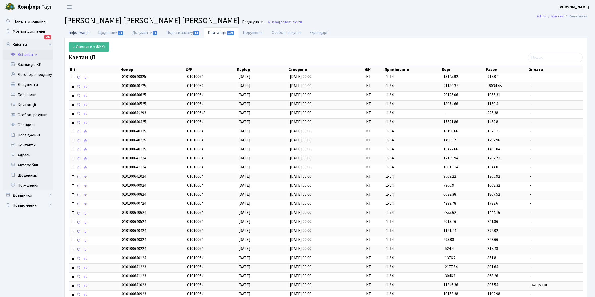
click at [71, 34] on link "Інформація" at bounding box center [78, 32] width 29 height 10
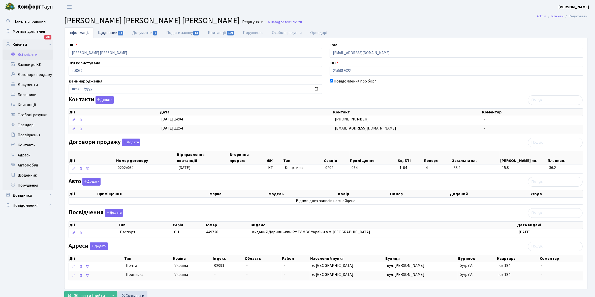
click at [110, 33] on link "Щоденник 14" at bounding box center [111, 32] width 34 height 10
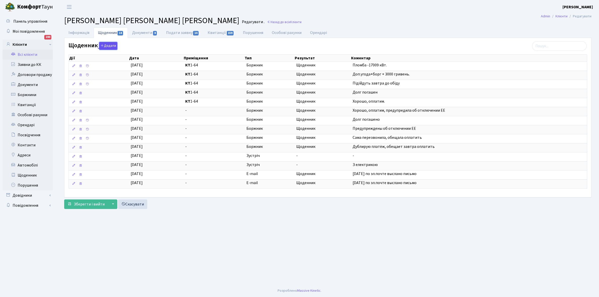
click at [110, 45] on button "Додати" at bounding box center [108, 46] width 18 height 8
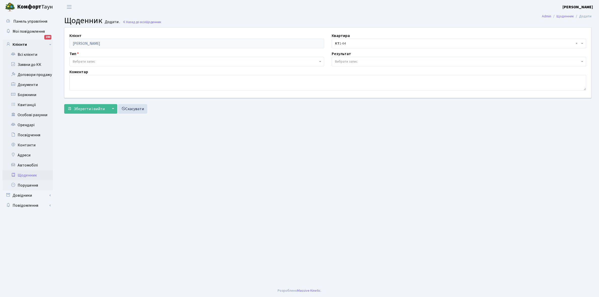
click at [98, 59] on span "Вибрати запис" at bounding box center [195, 61] width 245 height 5
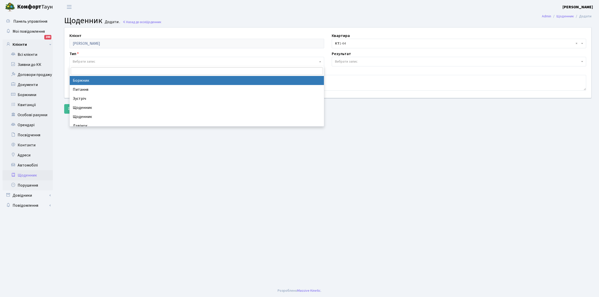
select select "189"
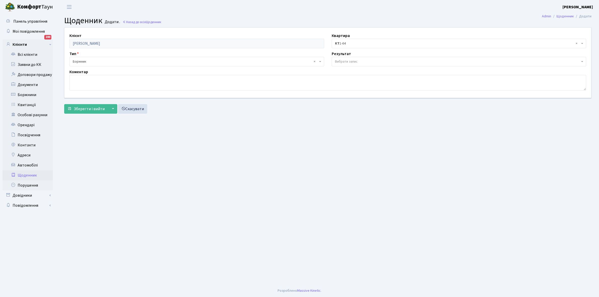
click at [366, 61] on span "Вибрати запис" at bounding box center [457, 61] width 245 height 5
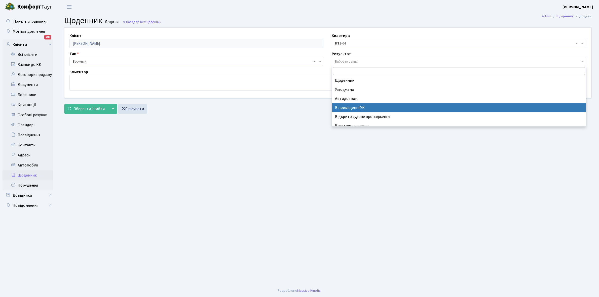
scroll to position [31, 0]
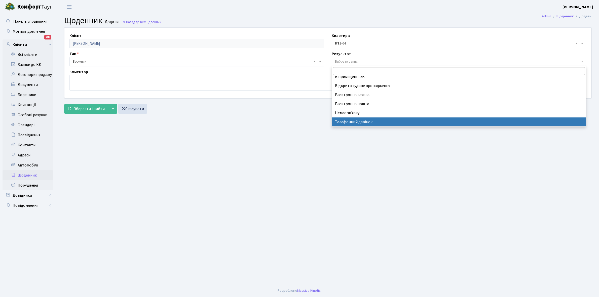
select select "196"
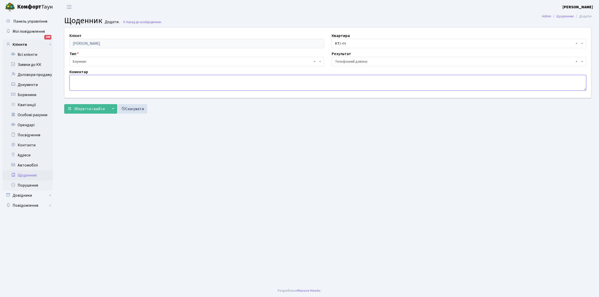
click at [94, 85] on textarea at bounding box center [328, 83] width 517 height 16
type textarea "Наступного тижня оплатить борг"
click at [86, 107] on span "Зберегти і вийти" at bounding box center [89, 109] width 31 height 6
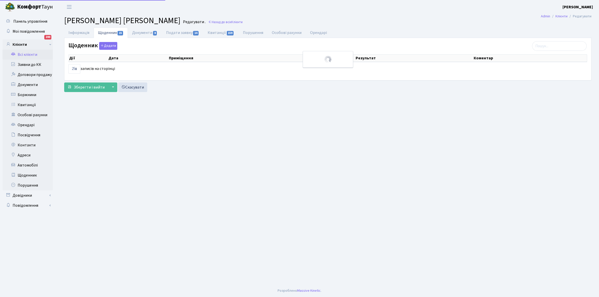
select select "25"
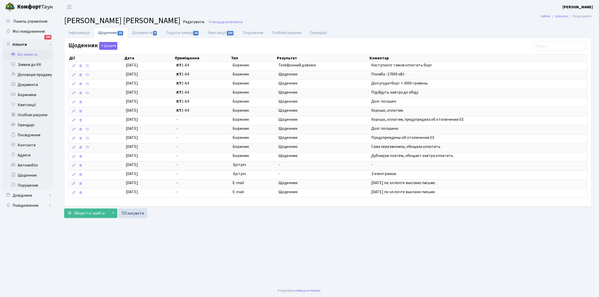
click at [31, 55] on link "Всі клієнти" at bounding box center [28, 55] width 50 height 10
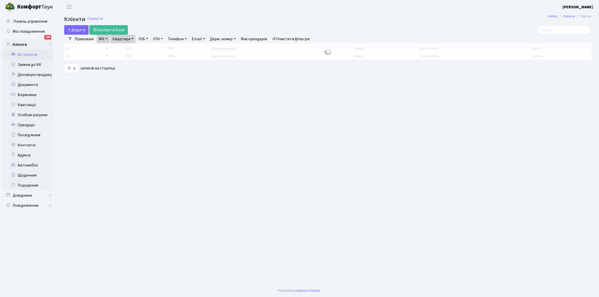
select select "25"
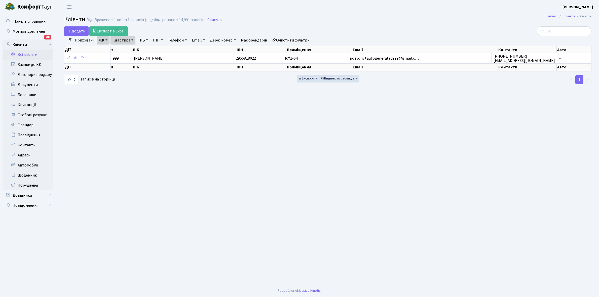
click at [131, 40] on link "Квартира" at bounding box center [123, 40] width 25 height 9
click at [130, 49] on input "1-64" at bounding box center [125, 50] width 29 height 10
type input "1"
type input "3-199"
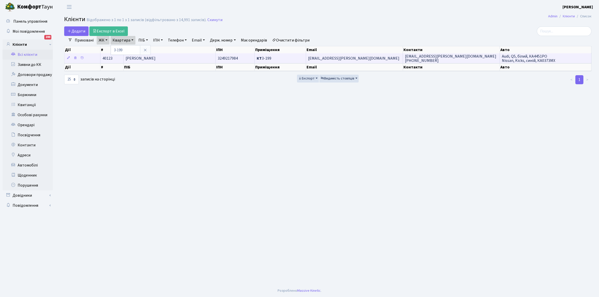
click at [156, 59] on span "Невмержицька Ольга Ігорівна" at bounding box center [141, 59] width 30 height 6
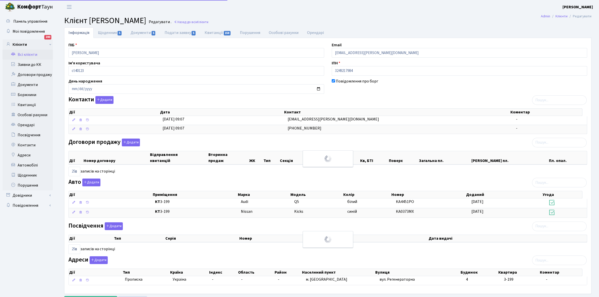
select select "25"
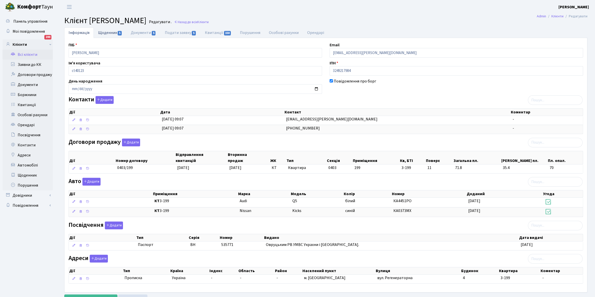
click at [103, 33] on link "Щоденник 5" at bounding box center [110, 32] width 33 height 10
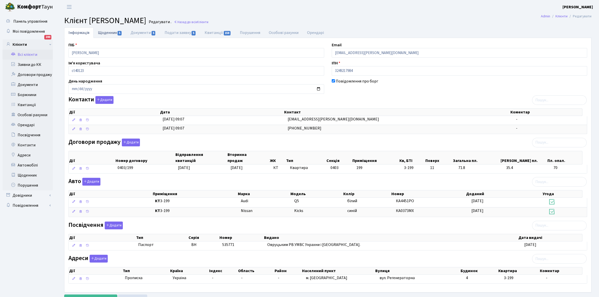
select select "25"
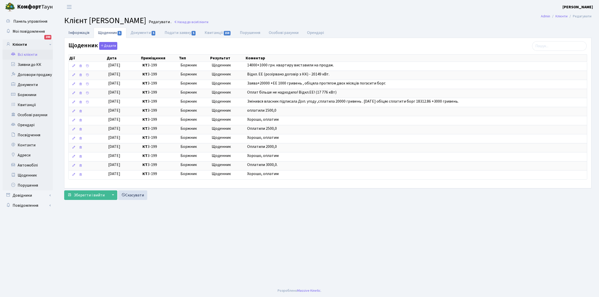
click at [76, 31] on link "Інформація" at bounding box center [78, 32] width 29 height 10
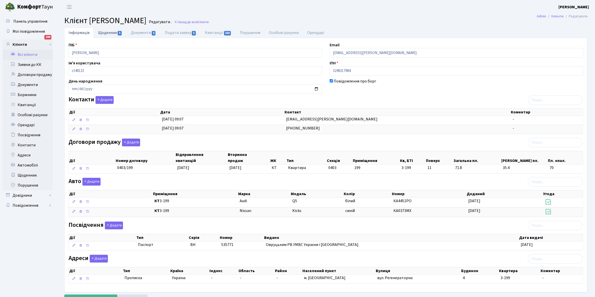
click at [102, 34] on link "Щоденник 5" at bounding box center [110, 32] width 33 height 10
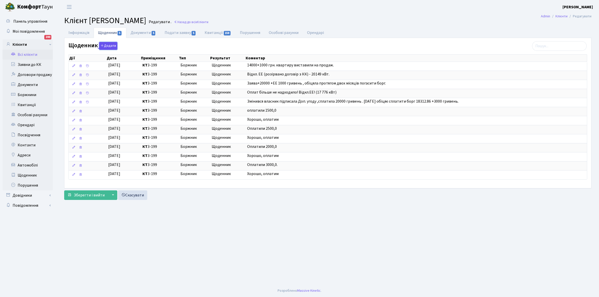
click at [109, 46] on button "Додати" at bounding box center [108, 46] width 18 height 8
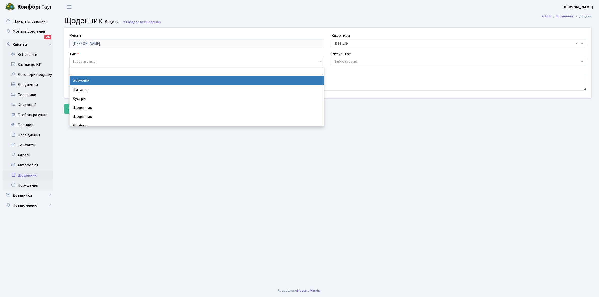
click at [96, 58] on span "Вибрати запис" at bounding box center [197, 62] width 255 height 10
select select "189"
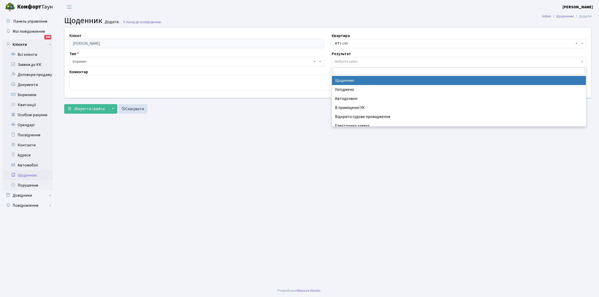
click at [343, 58] on span "Вибрати запис" at bounding box center [459, 62] width 255 height 10
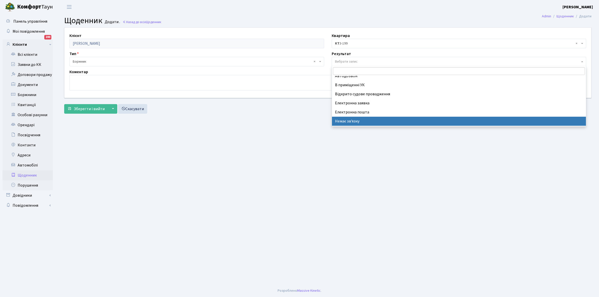
scroll to position [31, 0]
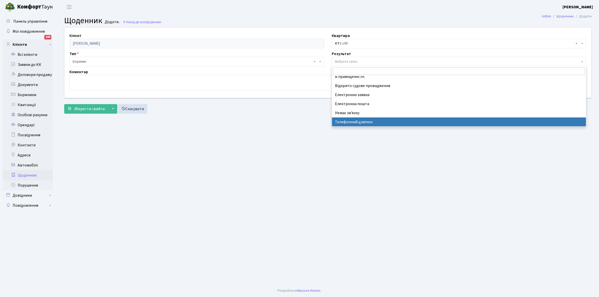
select select "196"
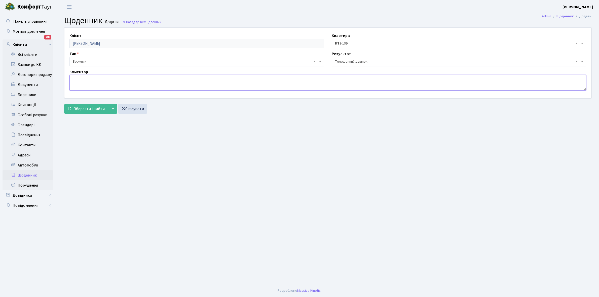
click at [78, 82] on textarea at bounding box center [328, 83] width 517 height 16
click at [106, 79] on textarea "Кожен місяць будут оплачувати" at bounding box center [328, 83] width 517 height 16
click at [105, 79] on textarea "Кожен місяць будут оплачувати" at bounding box center [328, 83] width 517 height 16
click at [135, 78] on textarea "Кожен місяць будуть оплачувати" at bounding box center [328, 83] width 517 height 16
type textarea "Кожен місяць будуть оплачувати борг"
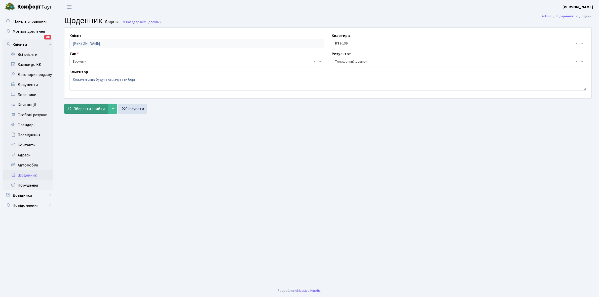
click at [90, 109] on span "Зберегти і вийти" at bounding box center [89, 109] width 31 height 6
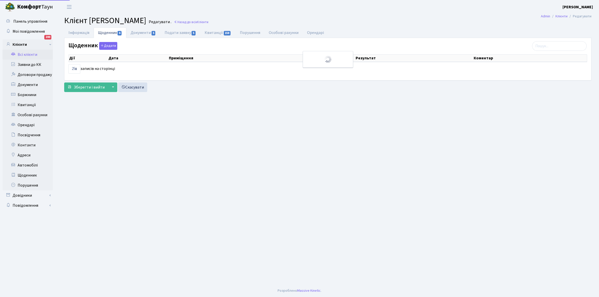
select select "25"
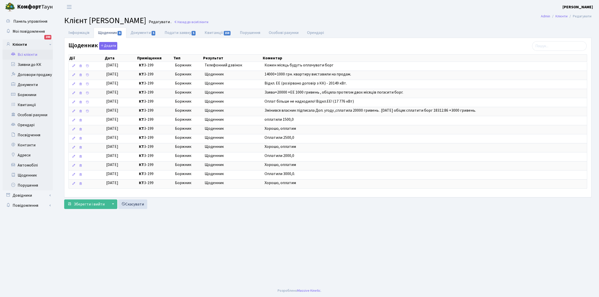
click at [22, 53] on link "Всі клієнти" at bounding box center [28, 55] width 50 height 10
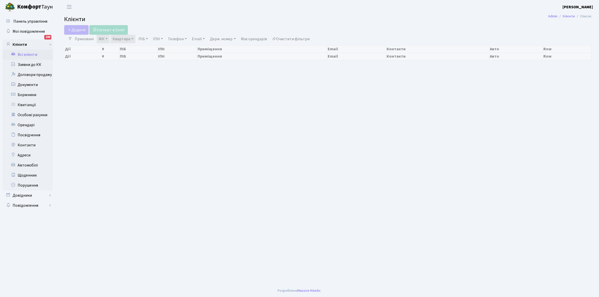
select select "25"
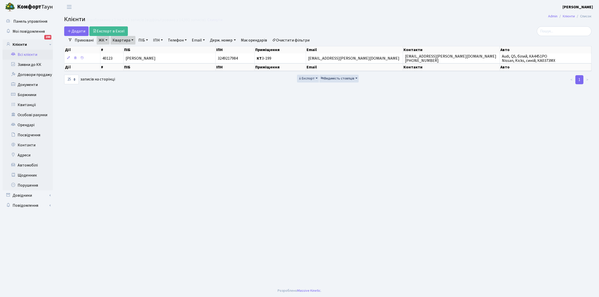
click at [134, 40] on link "Квартира" at bounding box center [123, 40] width 25 height 9
click at [128, 48] on input "3-199" at bounding box center [125, 50] width 29 height 10
type input "3"
type input "4-220"
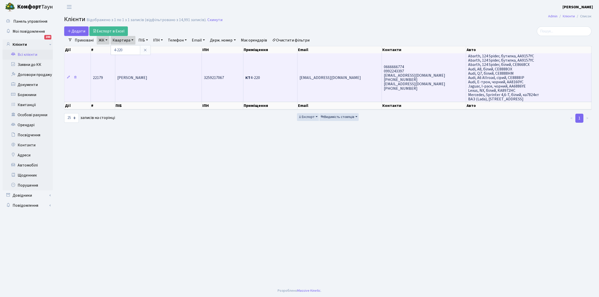
click at [151, 66] on td "Скоць Яна Володимирівна" at bounding box center [158, 77] width 87 height 48
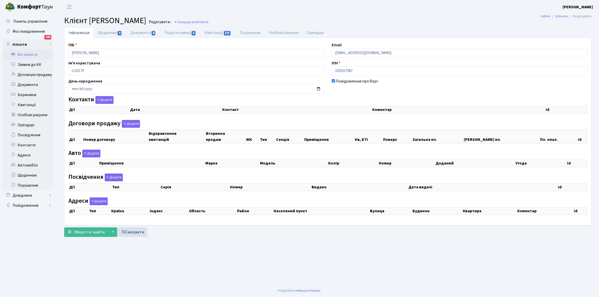
checkbox input "true"
select select "25"
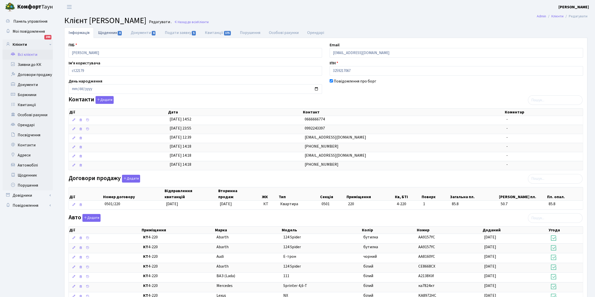
click at [103, 33] on link "Щоденник 4" at bounding box center [110, 32] width 33 height 10
select select "25"
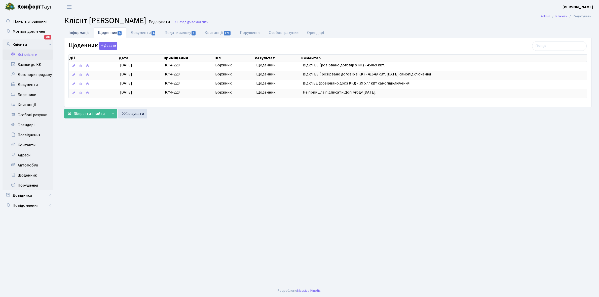
click at [74, 32] on link "Інформація" at bounding box center [78, 32] width 29 height 10
